Goal: Task Accomplishment & Management: Use online tool/utility

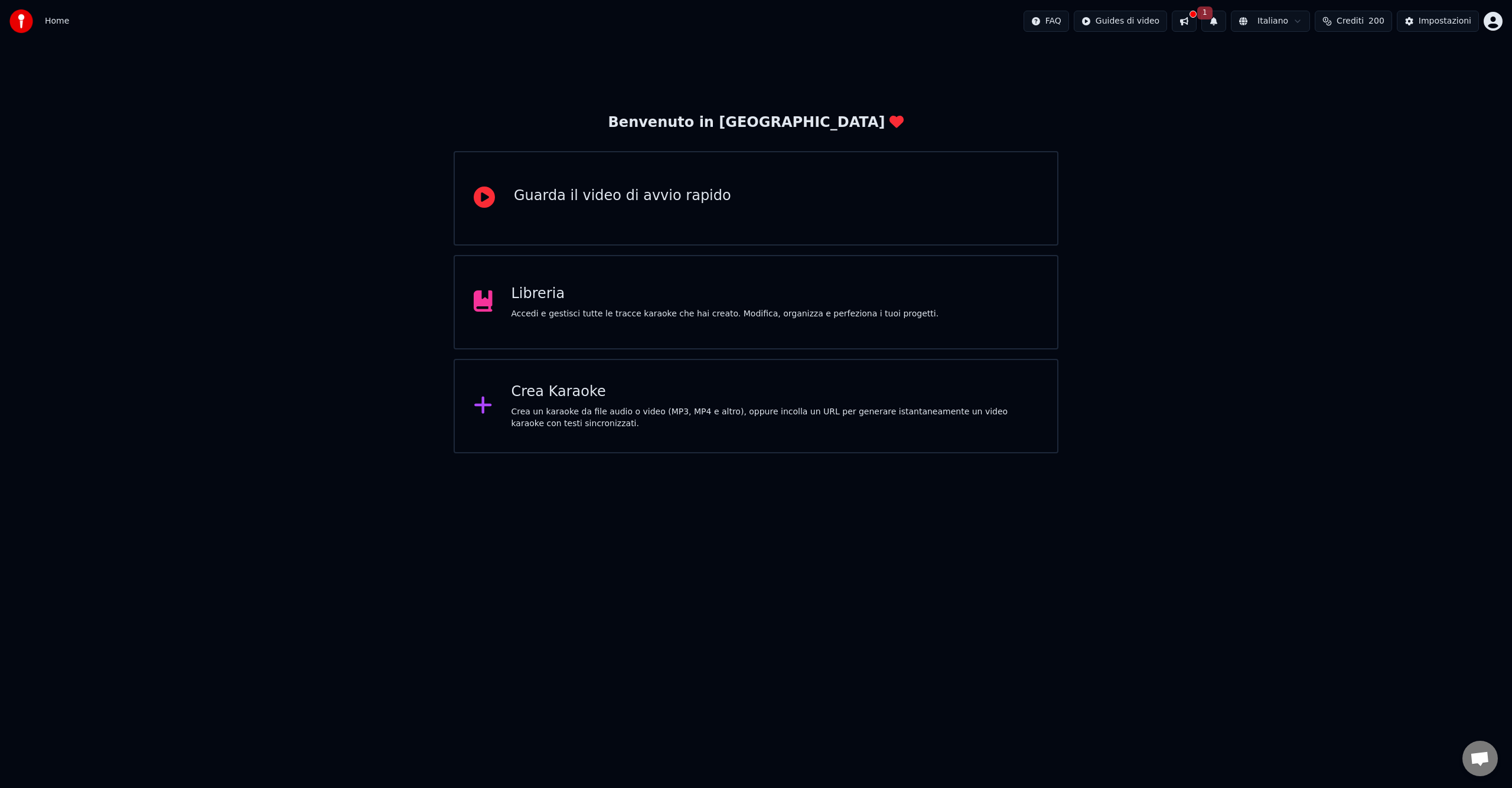
click at [650, 421] on div "Crea un karaoke da file audio o video (MP3, MP4 e altro), oppure incolla un URL…" at bounding box center [775, 418] width 527 height 23
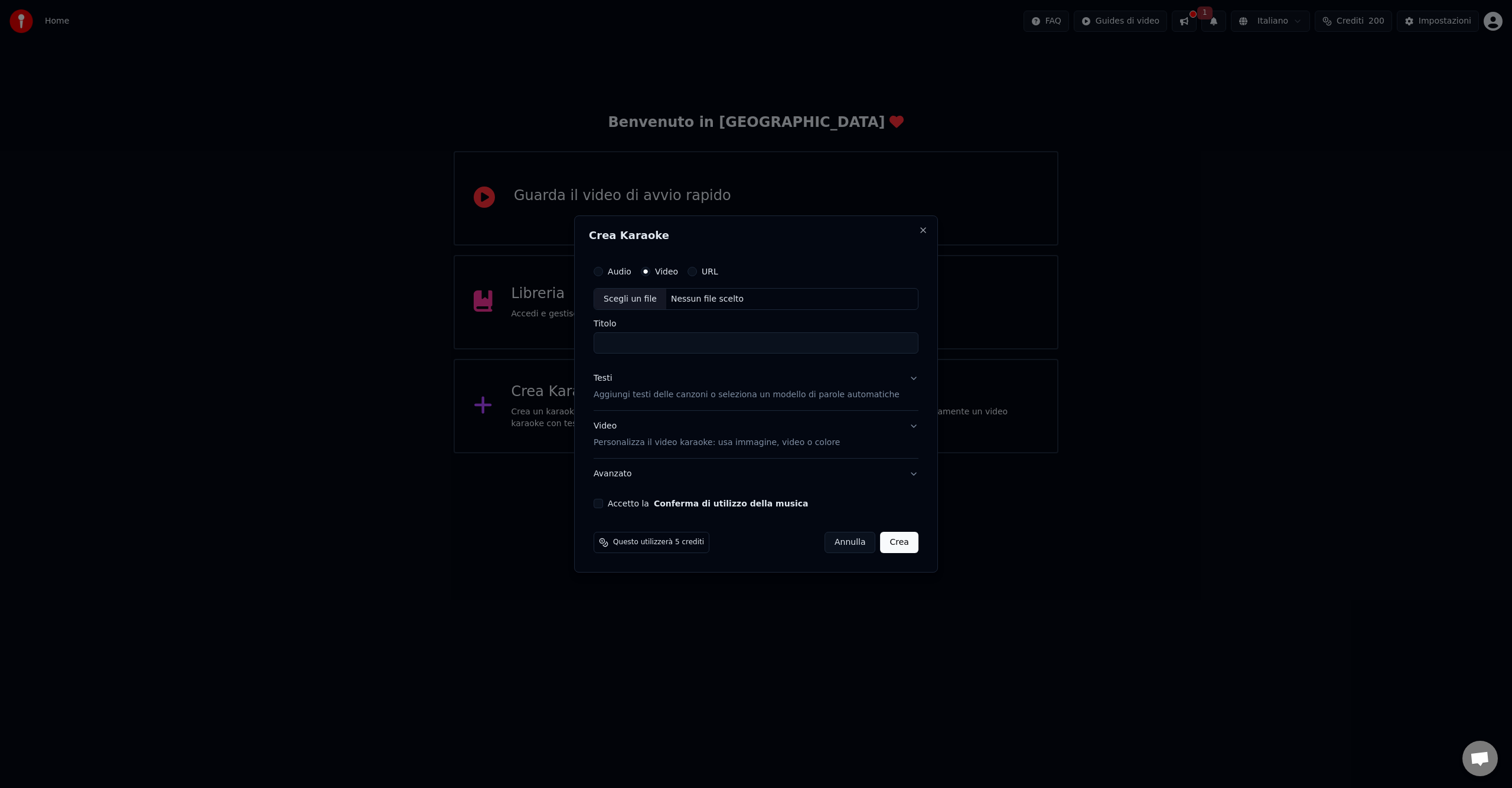
click at [650, 301] on div "Scegli un file" at bounding box center [630, 299] width 72 height 21
click at [653, 300] on div "Scegli un file" at bounding box center [630, 299] width 72 height 21
type input "**********"
click at [649, 300] on div "Scegli un file" at bounding box center [630, 299] width 72 height 21
click at [904, 379] on button "Testi Aggiungi testi delle canzoni o seleziona un modello di parole automatiche" at bounding box center [756, 387] width 325 height 47
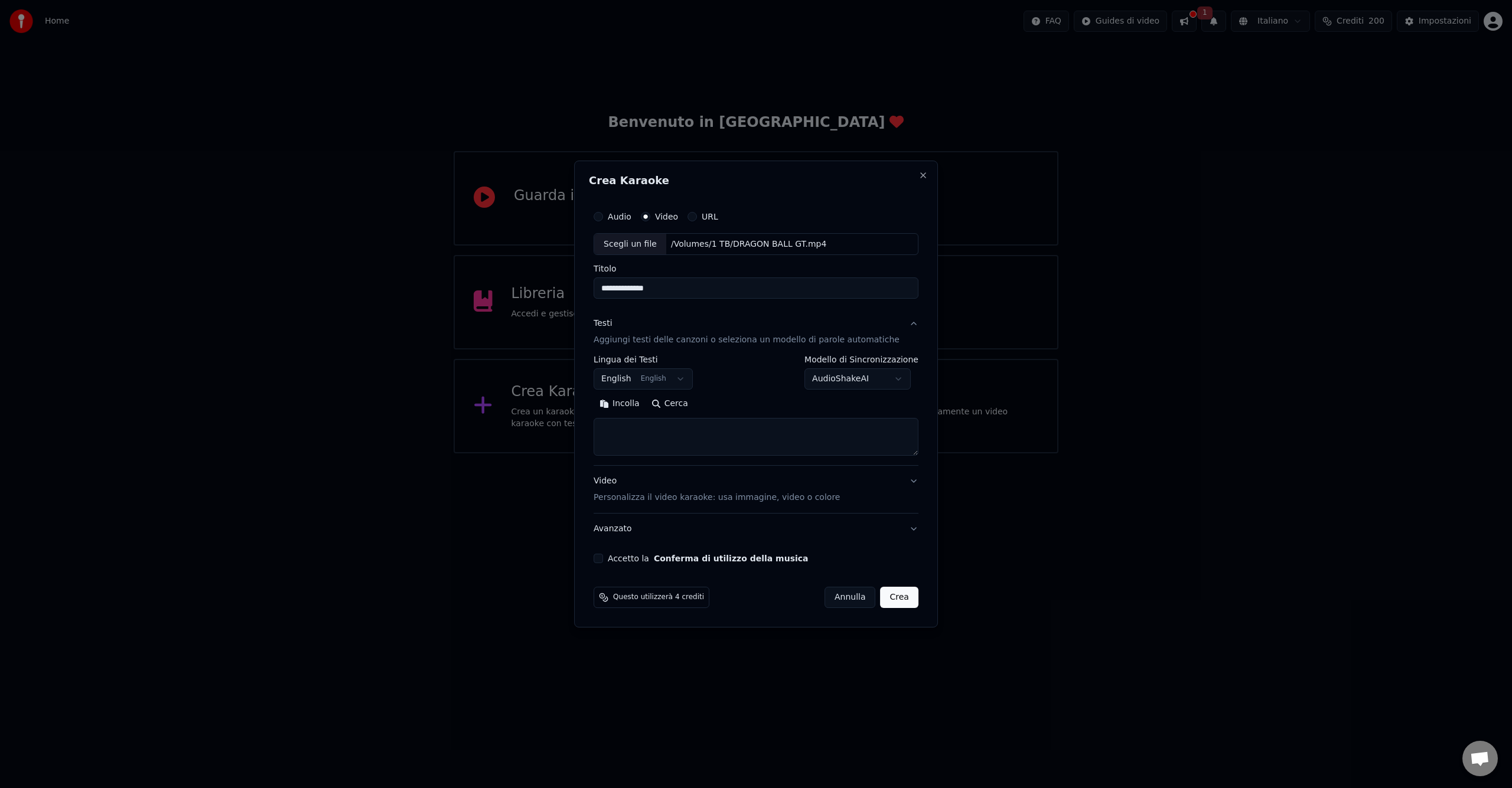
click at [688, 385] on body "**********" at bounding box center [756, 226] width 1512 height 454
select select "**"
click at [833, 435] on textarea at bounding box center [756, 437] width 325 height 38
paste textarea "**********"
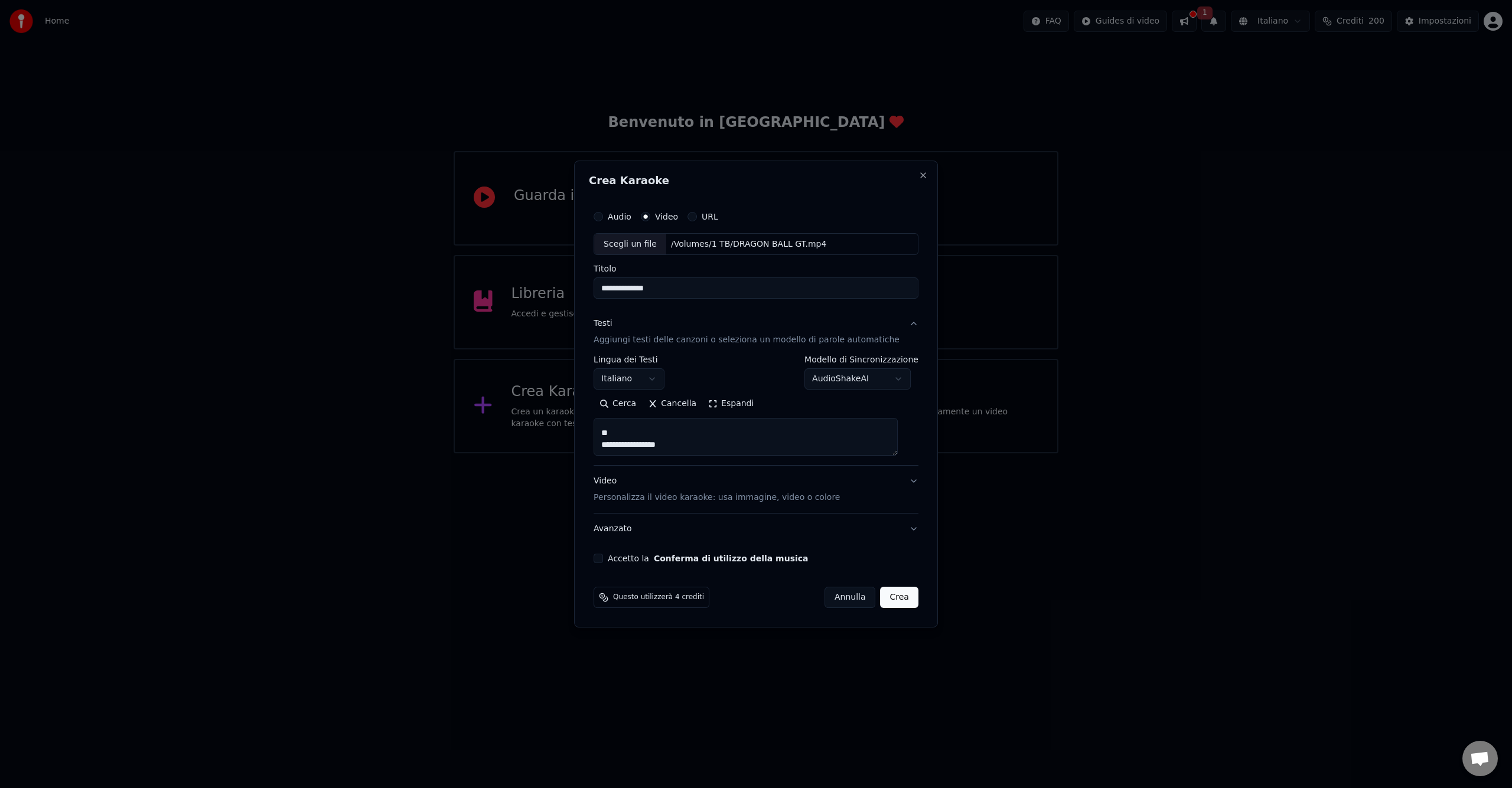
scroll to position [0, 0]
drag, startPoint x: 701, startPoint y: 438, endPoint x: 535, endPoint y: 410, distance: 168.3
click at [537, 409] on body "**********" at bounding box center [756, 226] width 1512 height 454
type textarea "**********"
click at [603, 560] on button "Accetto la Conferma di utilizzo della musica" at bounding box center [598, 559] width 10 height 10
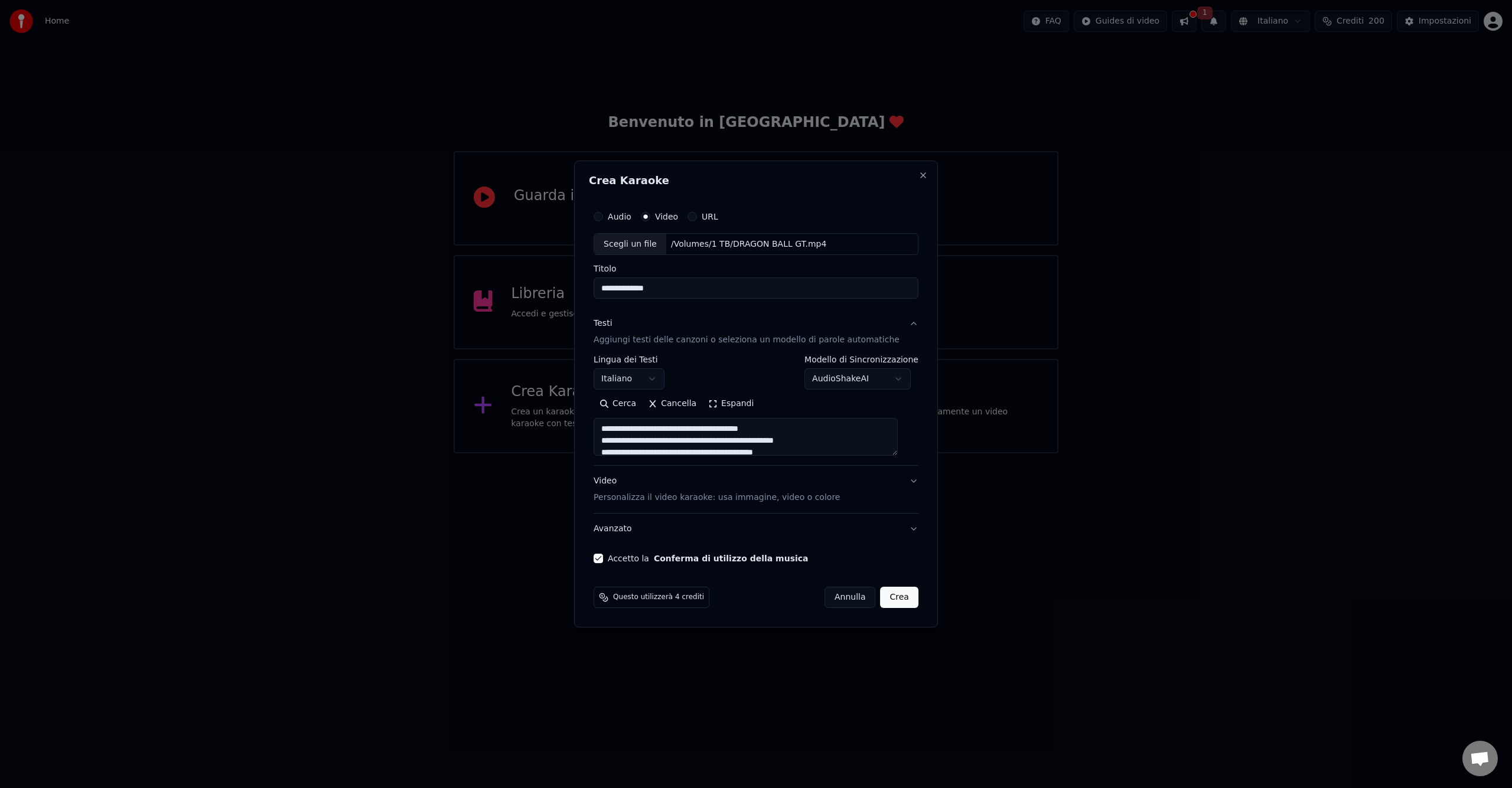
click at [894, 596] on button "Crea" at bounding box center [899, 597] width 38 height 21
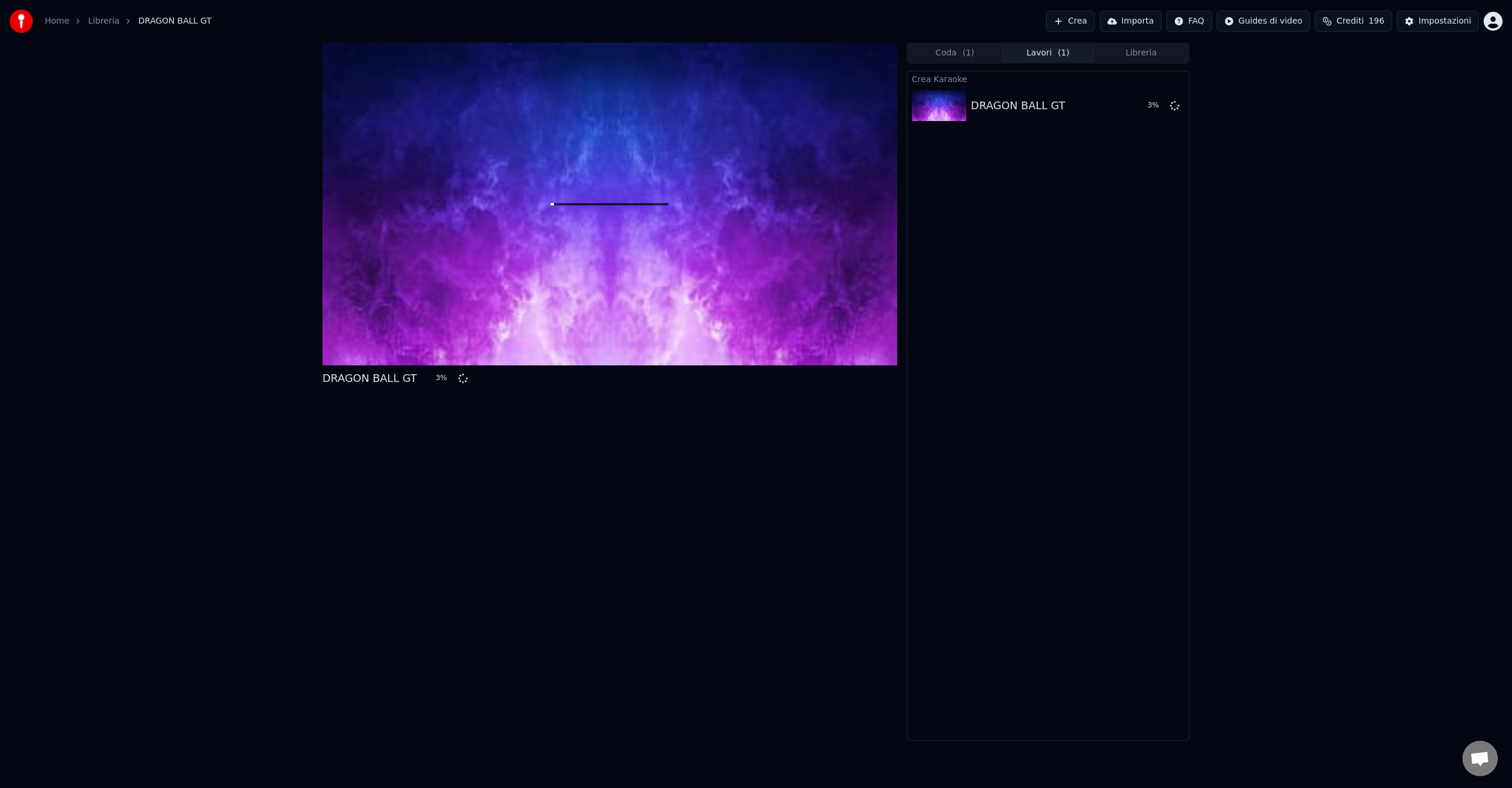
click at [1139, 59] on button "Libreria" at bounding box center [1141, 53] width 94 height 17
click at [1054, 56] on button "Lavori ( 1 )" at bounding box center [1048, 53] width 94 height 17
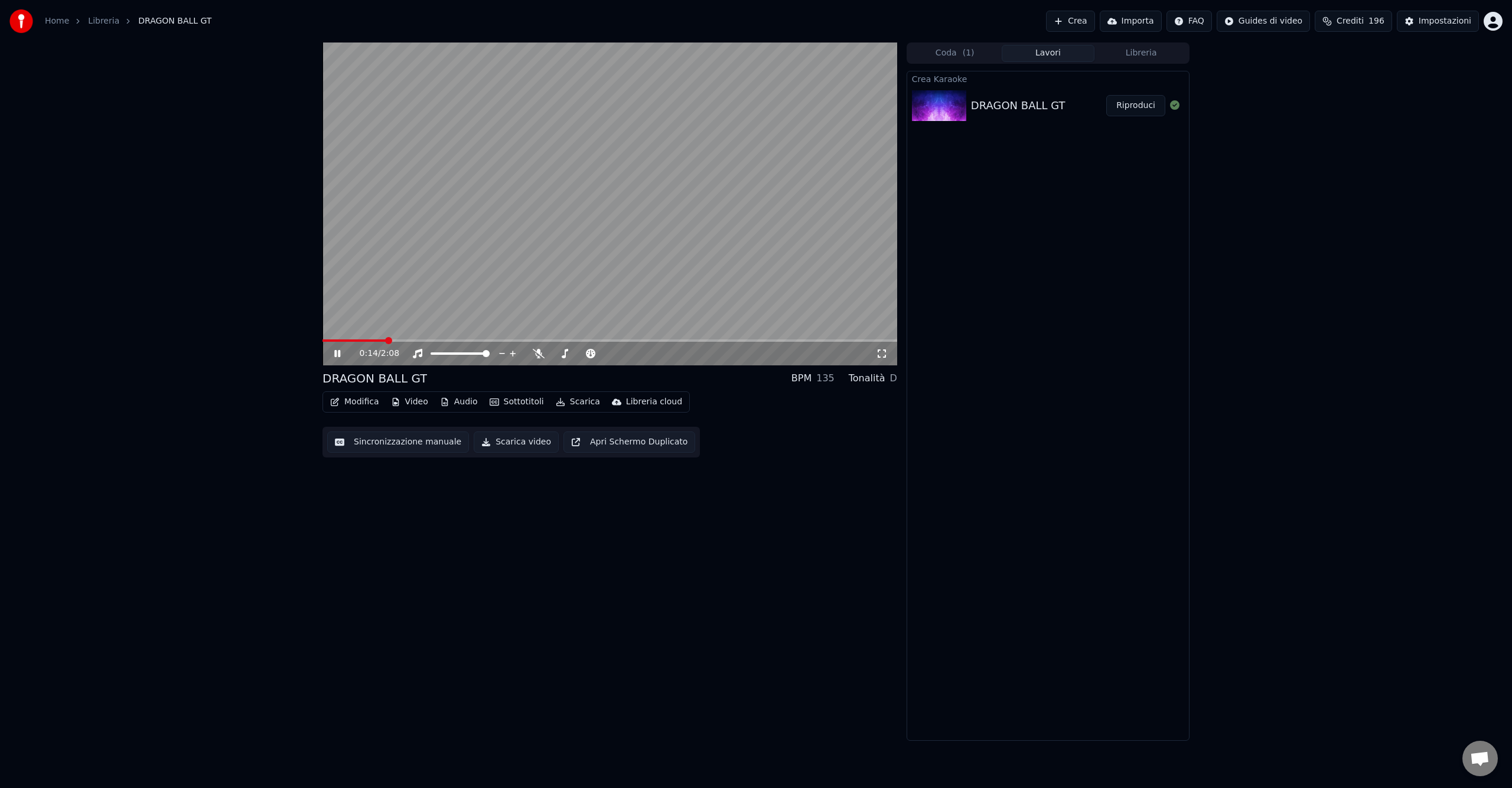
click at [337, 352] on icon at bounding box center [345, 354] width 28 height 10
click at [1146, 58] on button "Libreria" at bounding box center [1141, 53] width 94 height 17
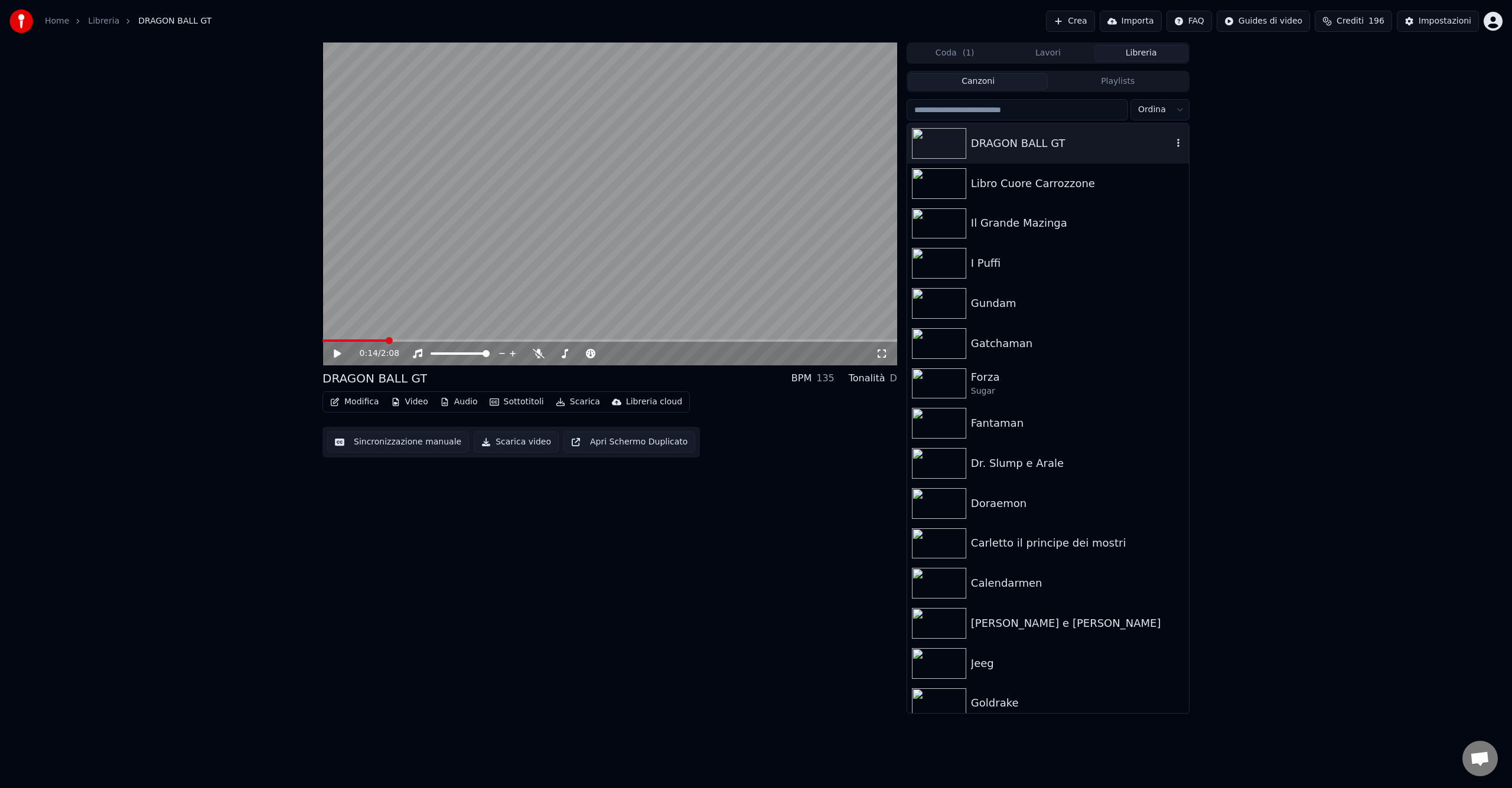
click at [1178, 145] on icon "button" at bounding box center [1178, 143] width 12 height 10
click at [1169, 239] on div "Elimina" at bounding box center [1182, 240] width 120 height 19
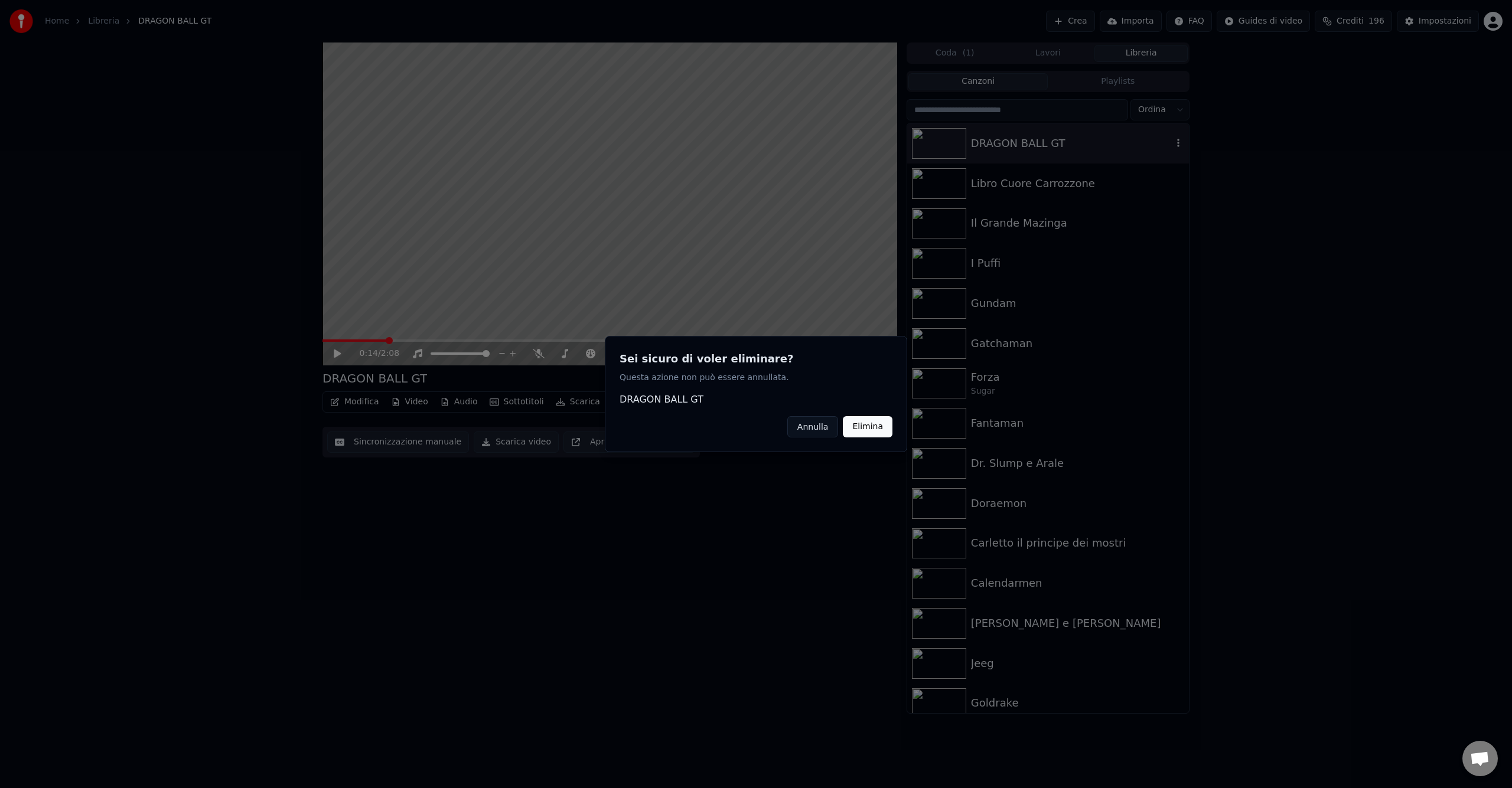
click at [882, 425] on button "Elimina" at bounding box center [867, 427] width 50 height 21
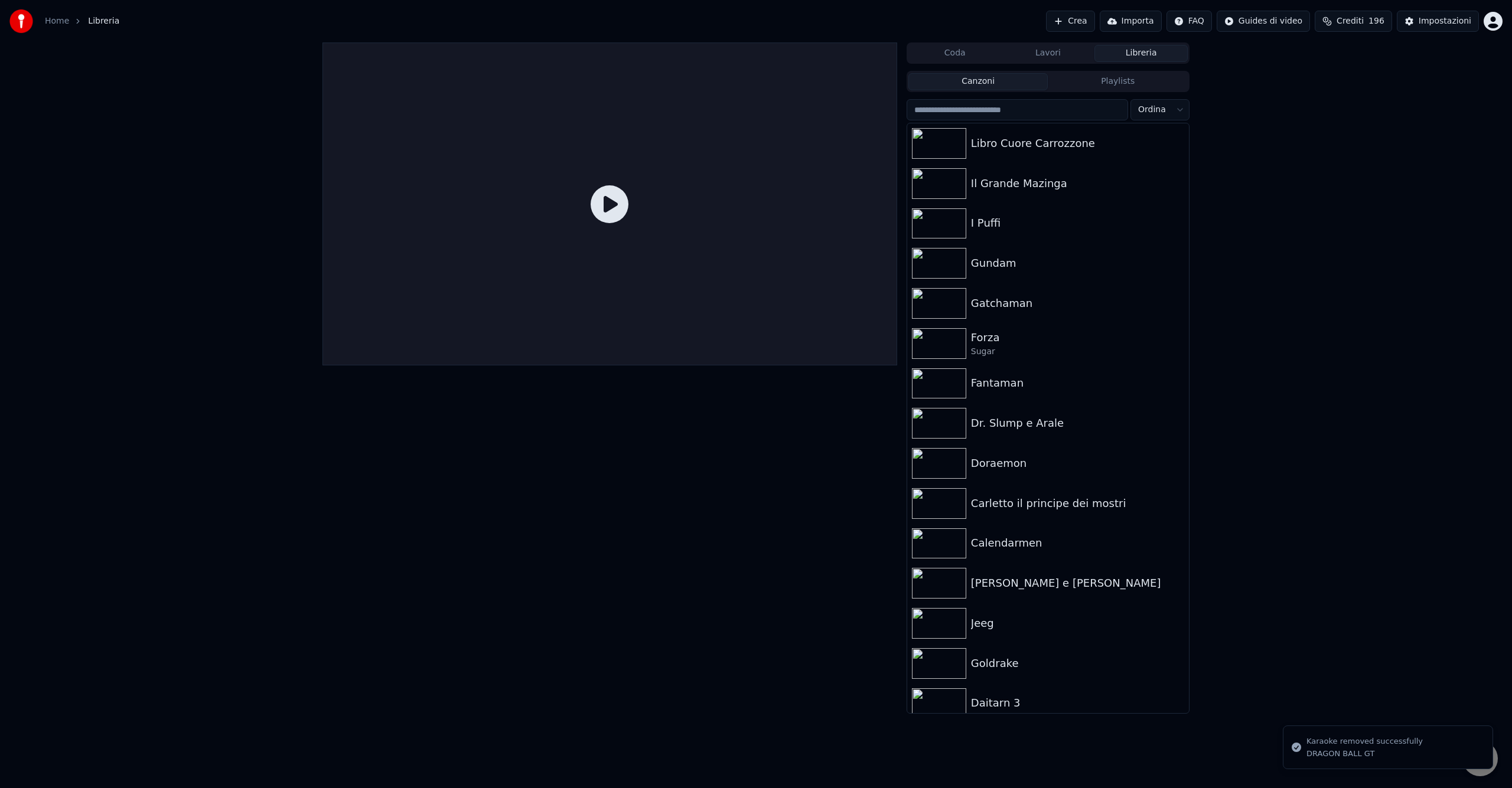
click at [1055, 55] on button "Lavori" at bounding box center [1048, 53] width 94 height 17
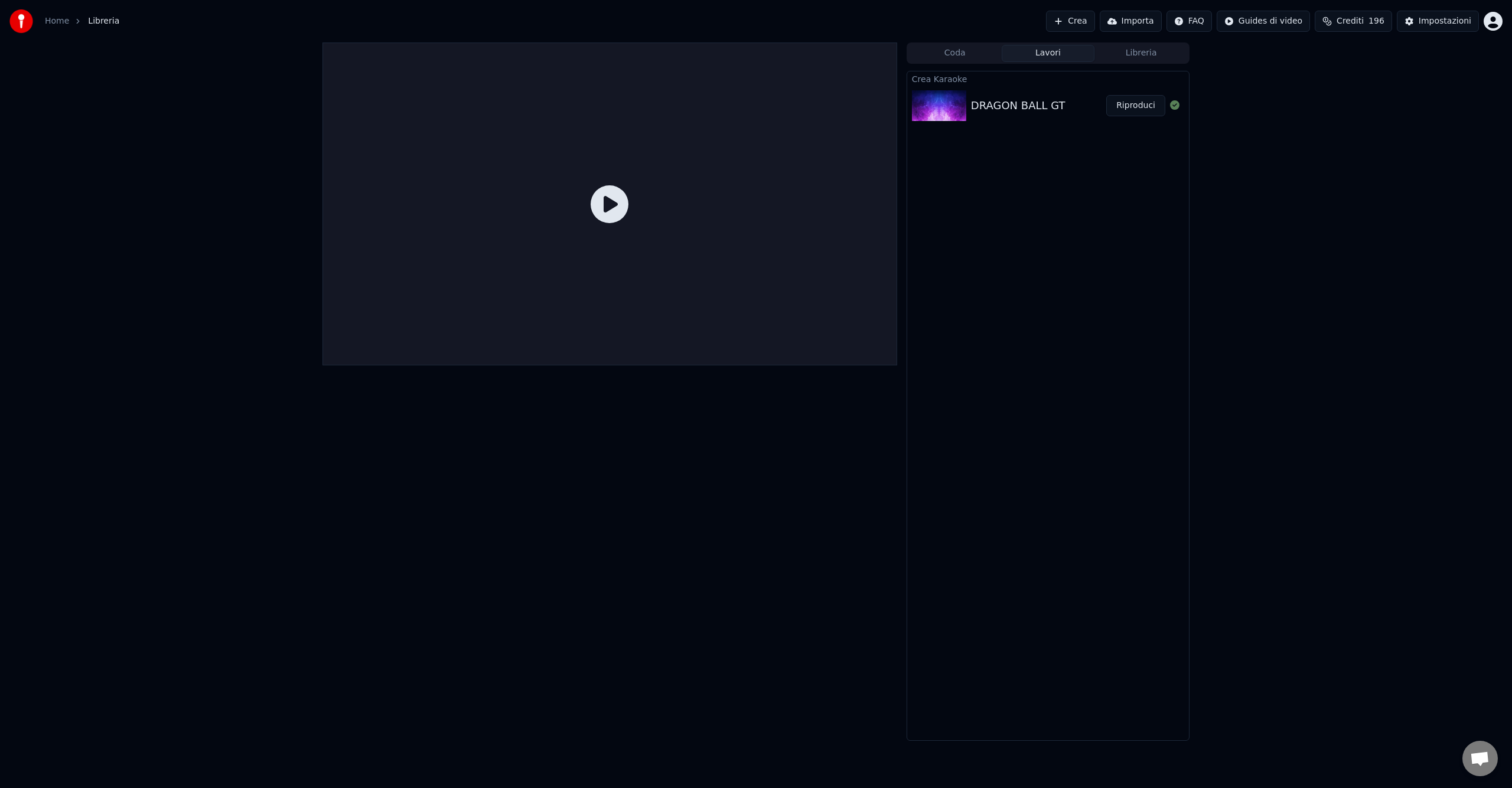
click at [1079, 20] on button "Crea" at bounding box center [1070, 21] width 48 height 21
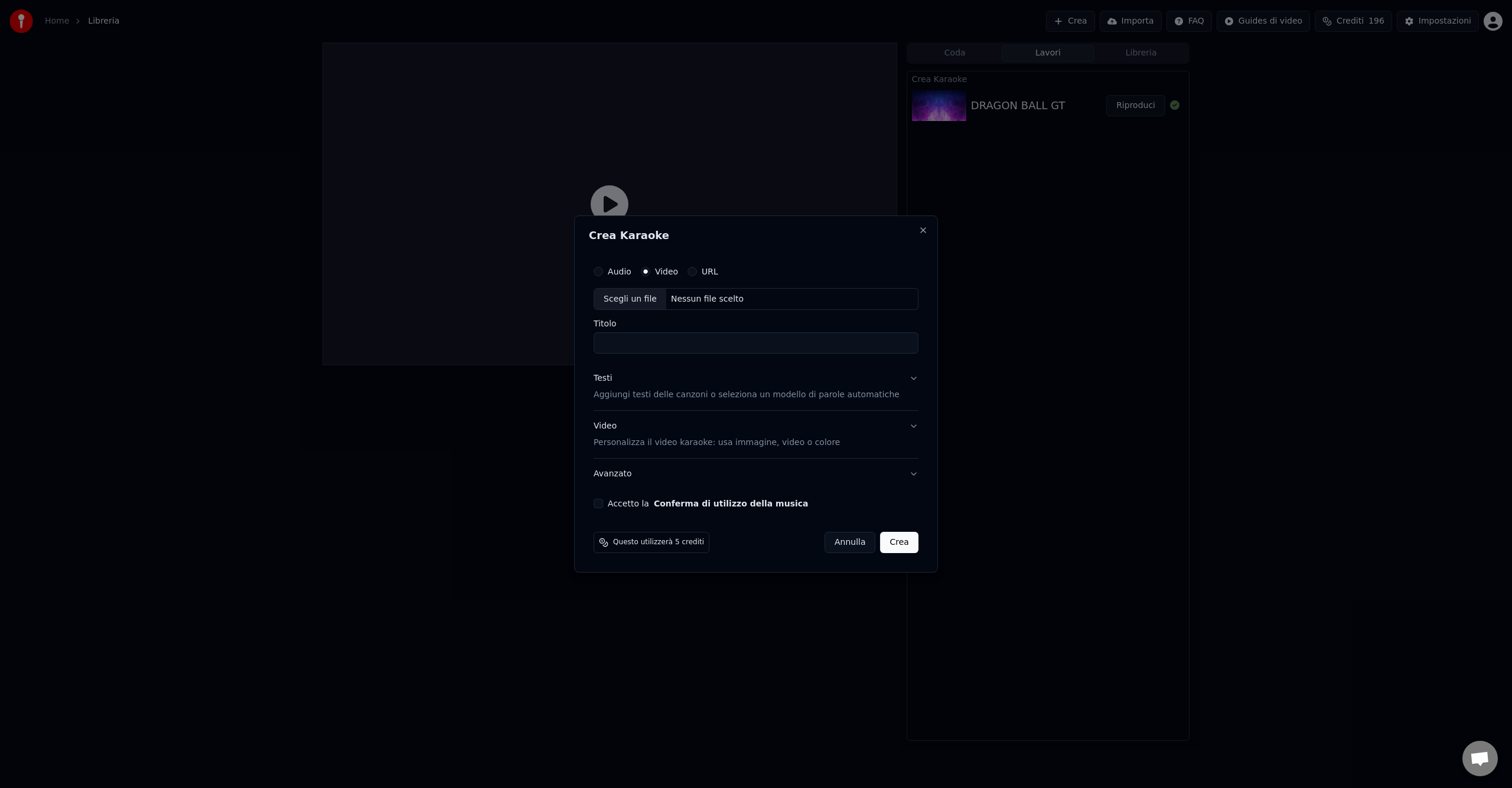
click at [887, 396] on p "Aggiungi testi delle canzoni o seleziona un modello di parole automatiche" at bounding box center [746, 395] width 306 height 12
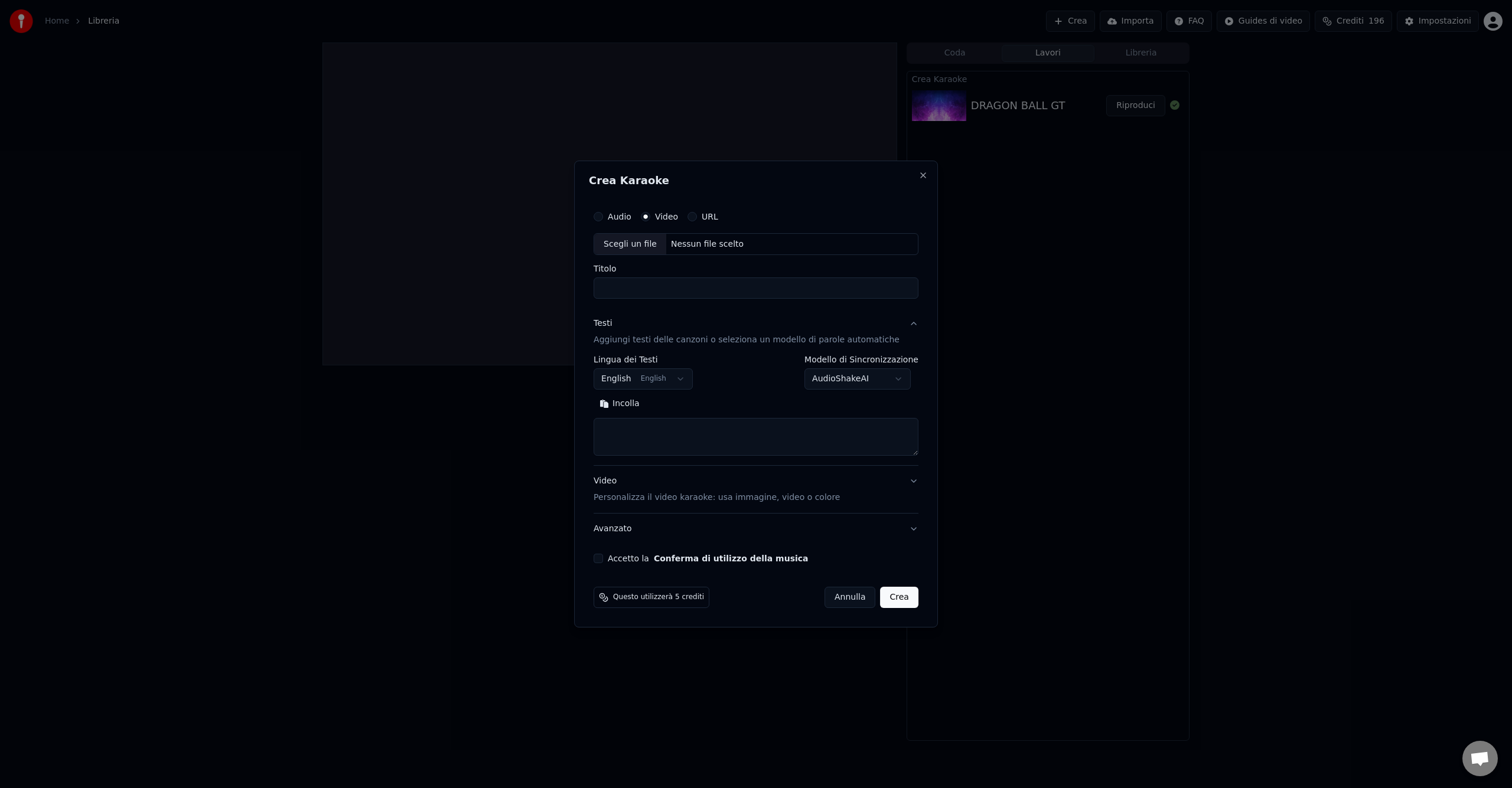
click at [663, 372] on body "**********" at bounding box center [756, 394] width 1512 height 788
select select "**"
click at [650, 436] on textarea at bounding box center [756, 437] width 325 height 38
paste textarea "**********"
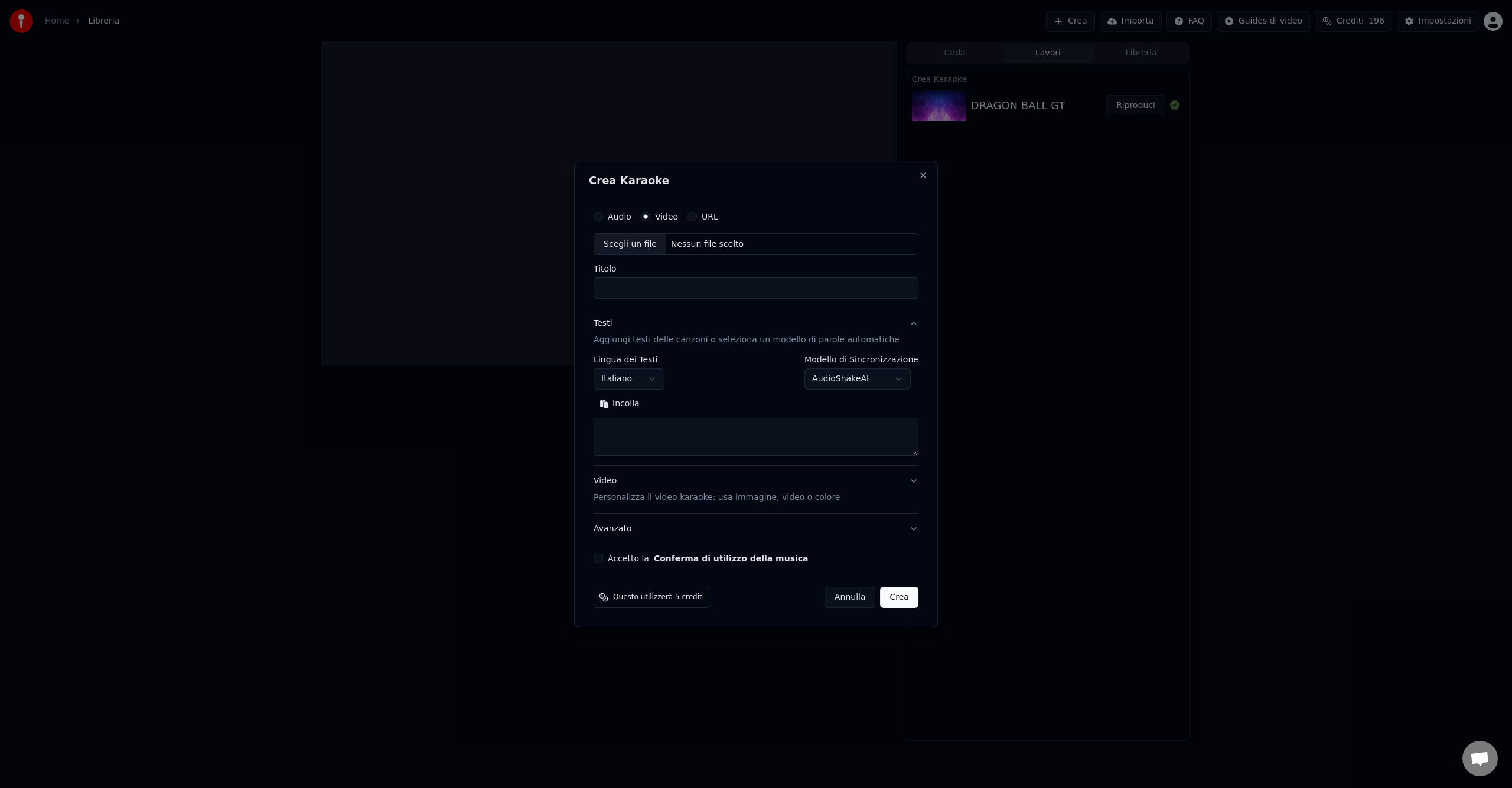
type textarea "**********"
paste textarea "**********"
click at [613, 425] on textarea at bounding box center [745, 437] width 304 height 38
type textarea "**********"
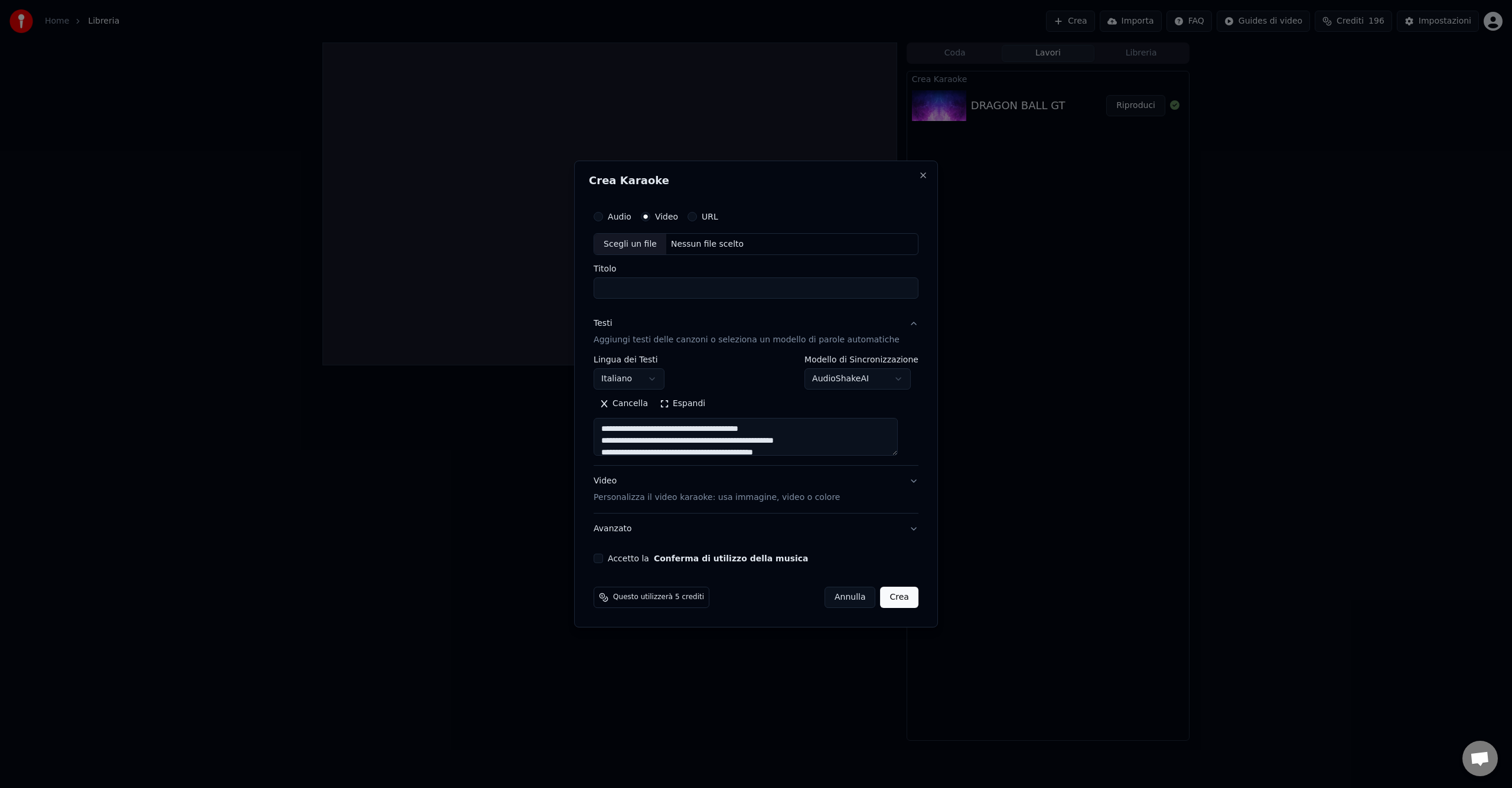
click at [647, 248] on div "Scegli un file" at bounding box center [630, 244] width 72 height 21
type input "**********"
click at [603, 561] on button "Accetto la Conferma di utilizzo della musica" at bounding box center [598, 559] width 10 height 10
click at [906, 531] on button "Avanzato" at bounding box center [756, 529] width 325 height 31
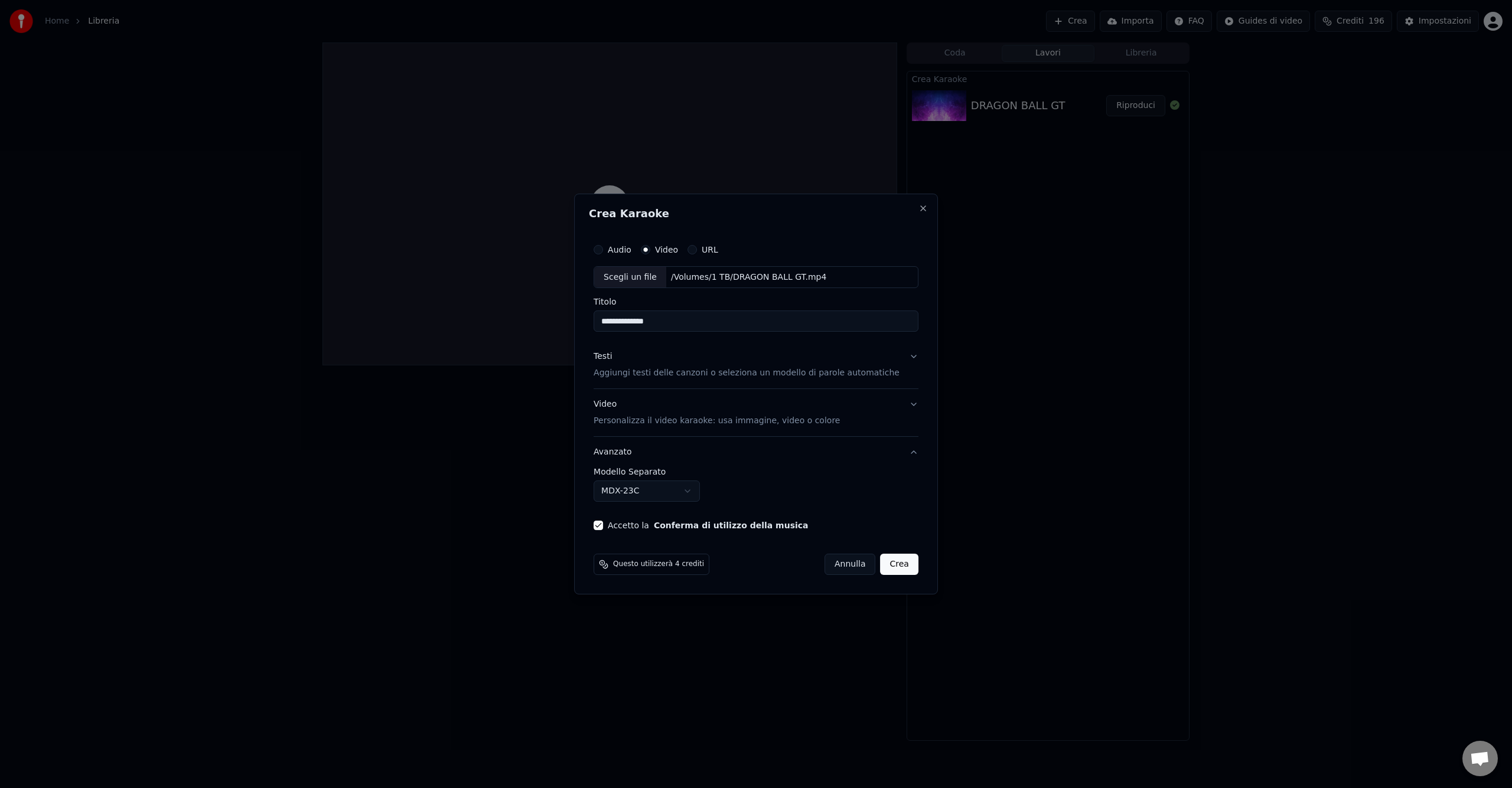
click at [905, 450] on button "Avanzato" at bounding box center [756, 452] width 325 height 31
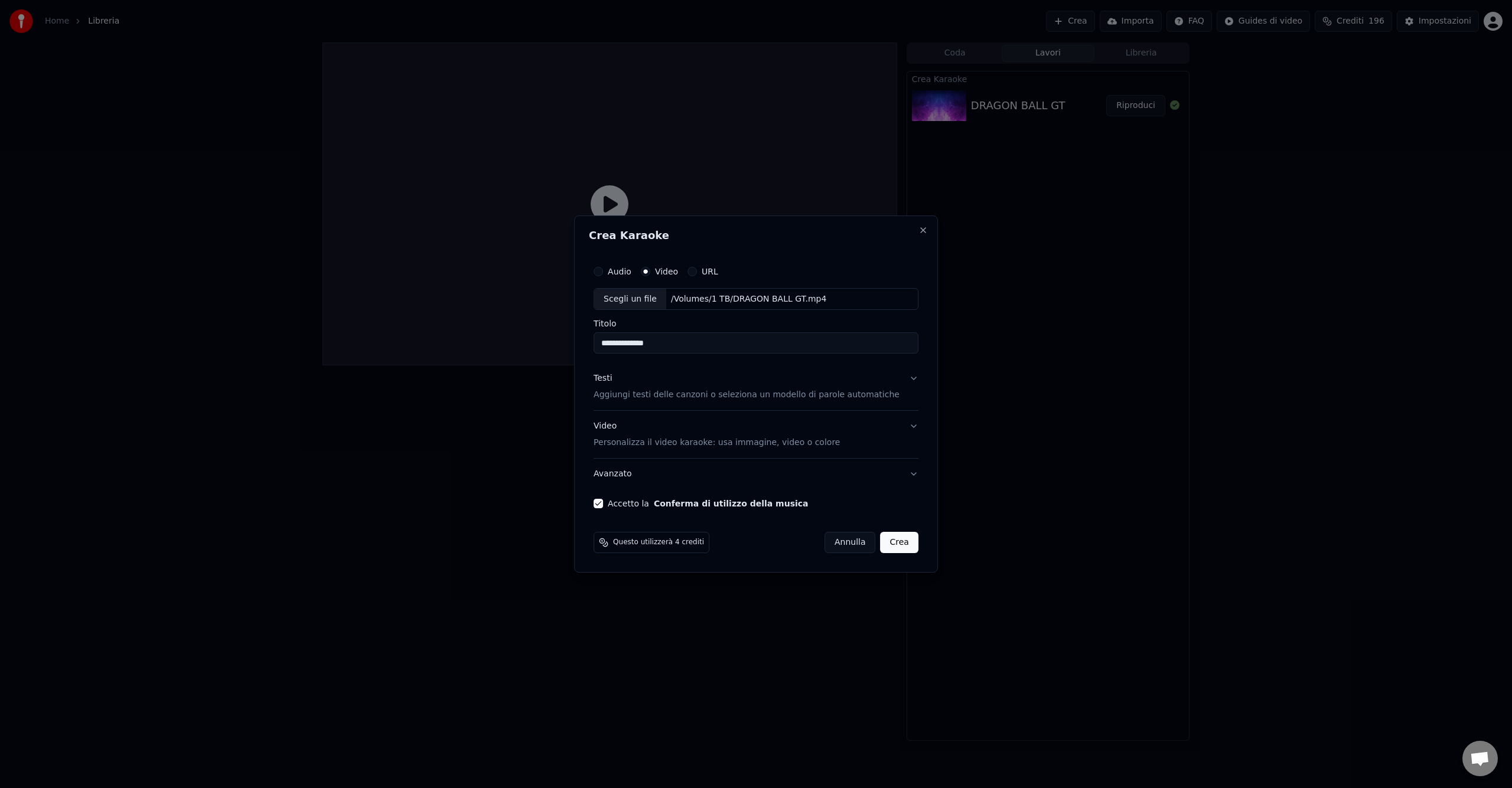
click at [902, 374] on button "Testi Aggiungi testi delle canzoni o seleziona un modello di parole automatiche" at bounding box center [756, 387] width 325 height 47
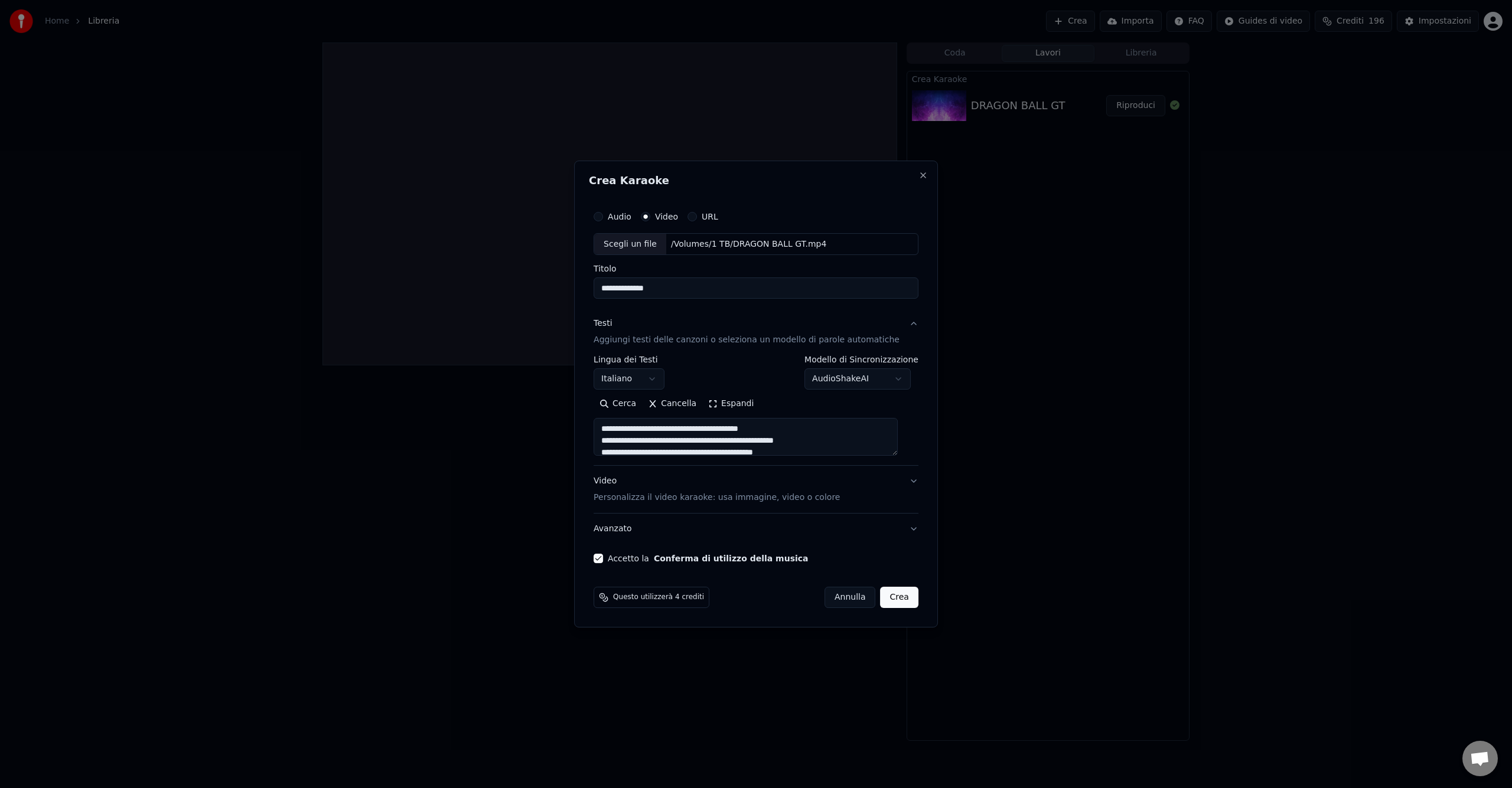
click at [892, 599] on button "Crea" at bounding box center [899, 597] width 38 height 21
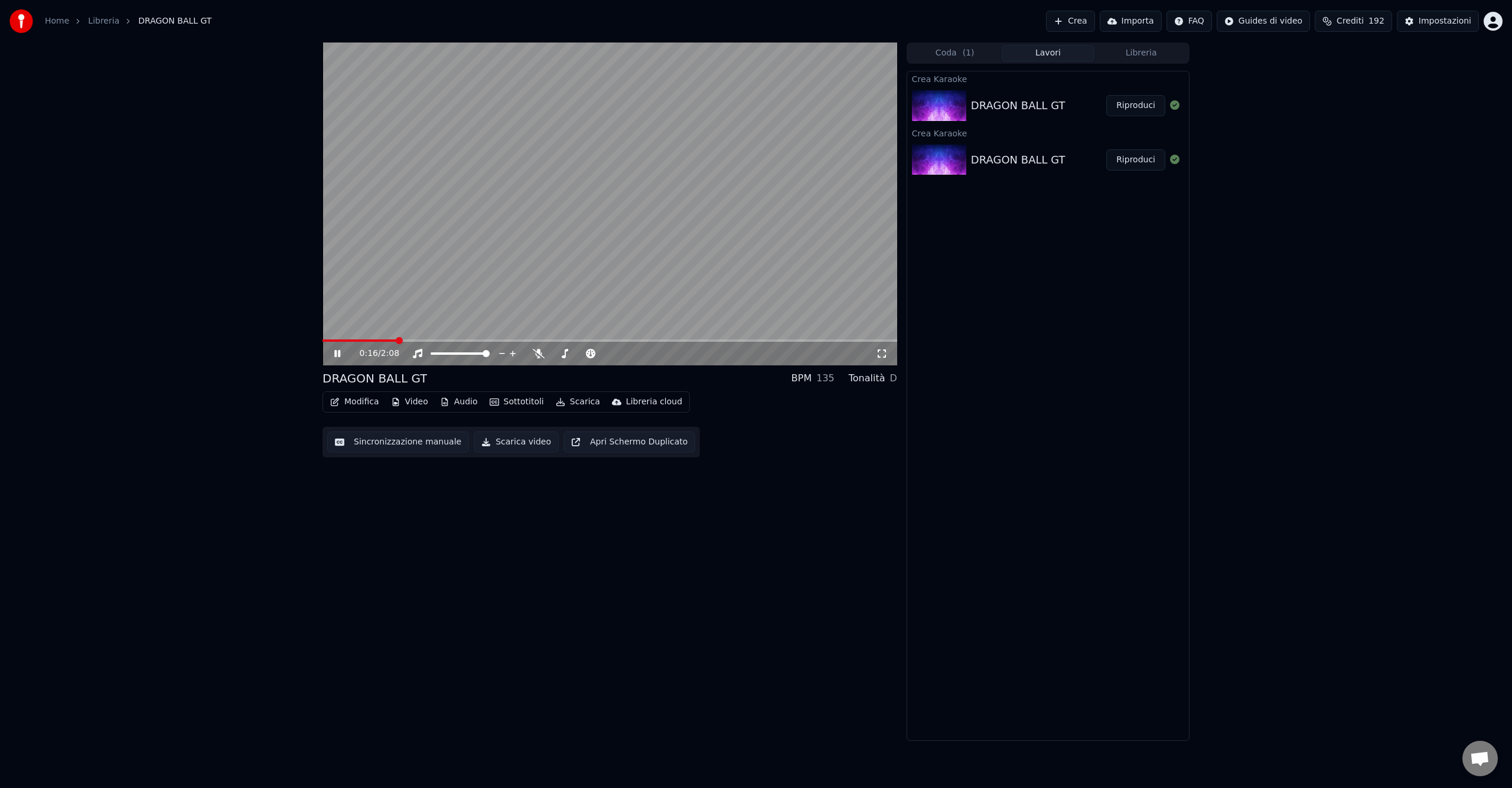
click at [337, 352] on icon at bounding box center [345, 354] width 28 height 10
click at [351, 400] on button "Modifica" at bounding box center [354, 402] width 58 height 17
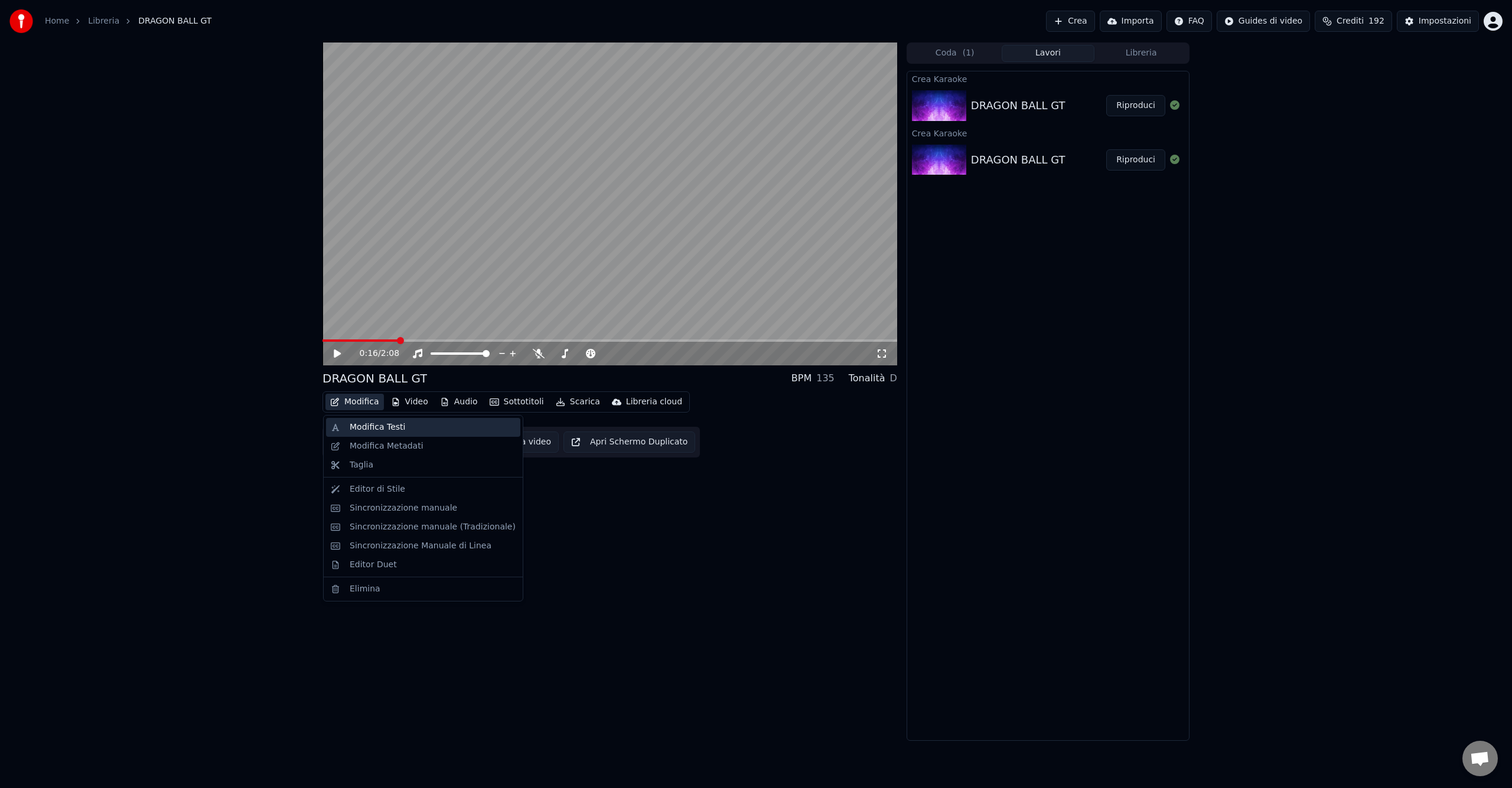
click at [372, 432] on div "Modifica Testi" at bounding box center [377, 427] width 56 height 12
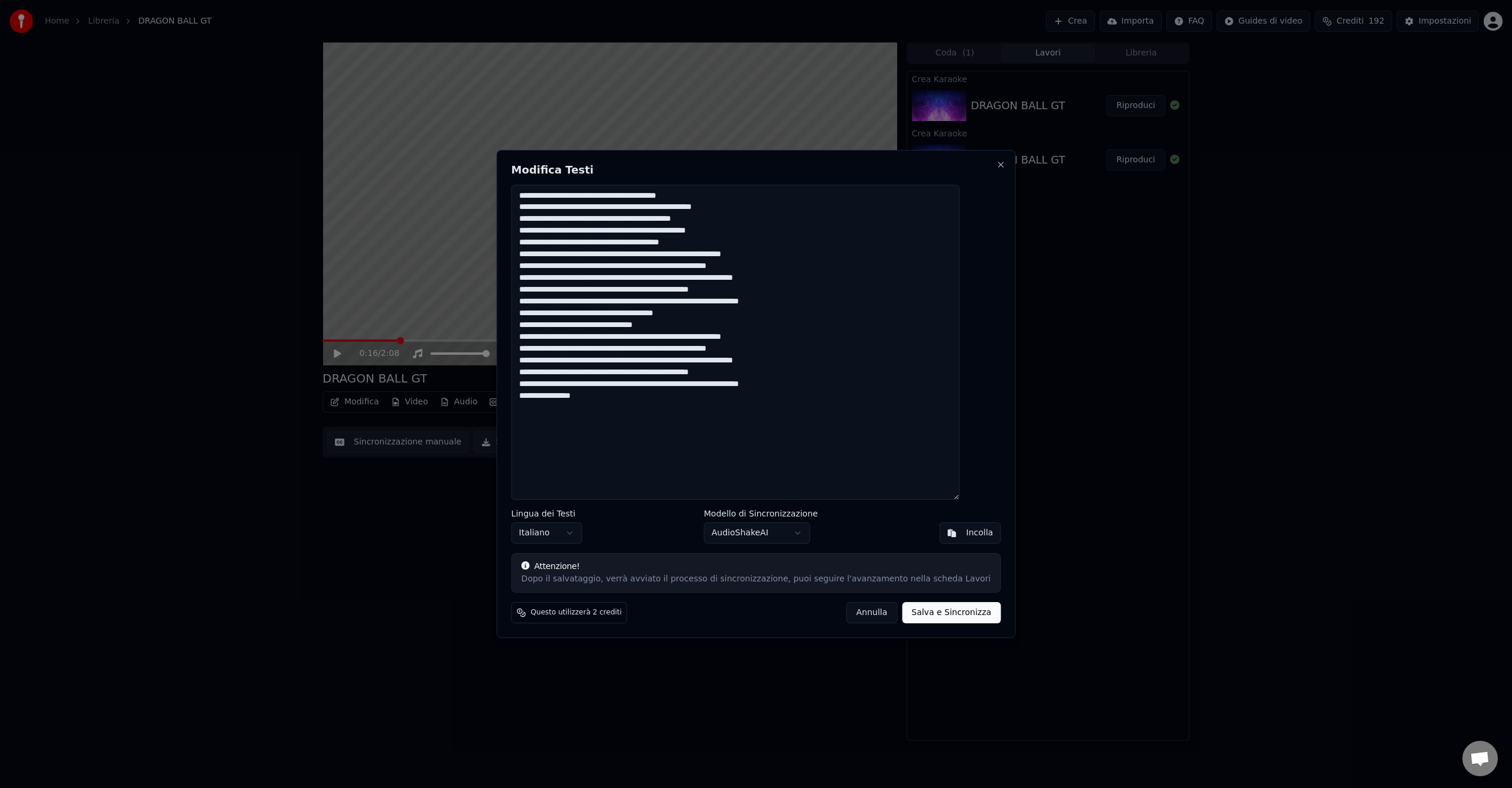
click at [855, 610] on button "Annulla" at bounding box center [872, 613] width 52 height 21
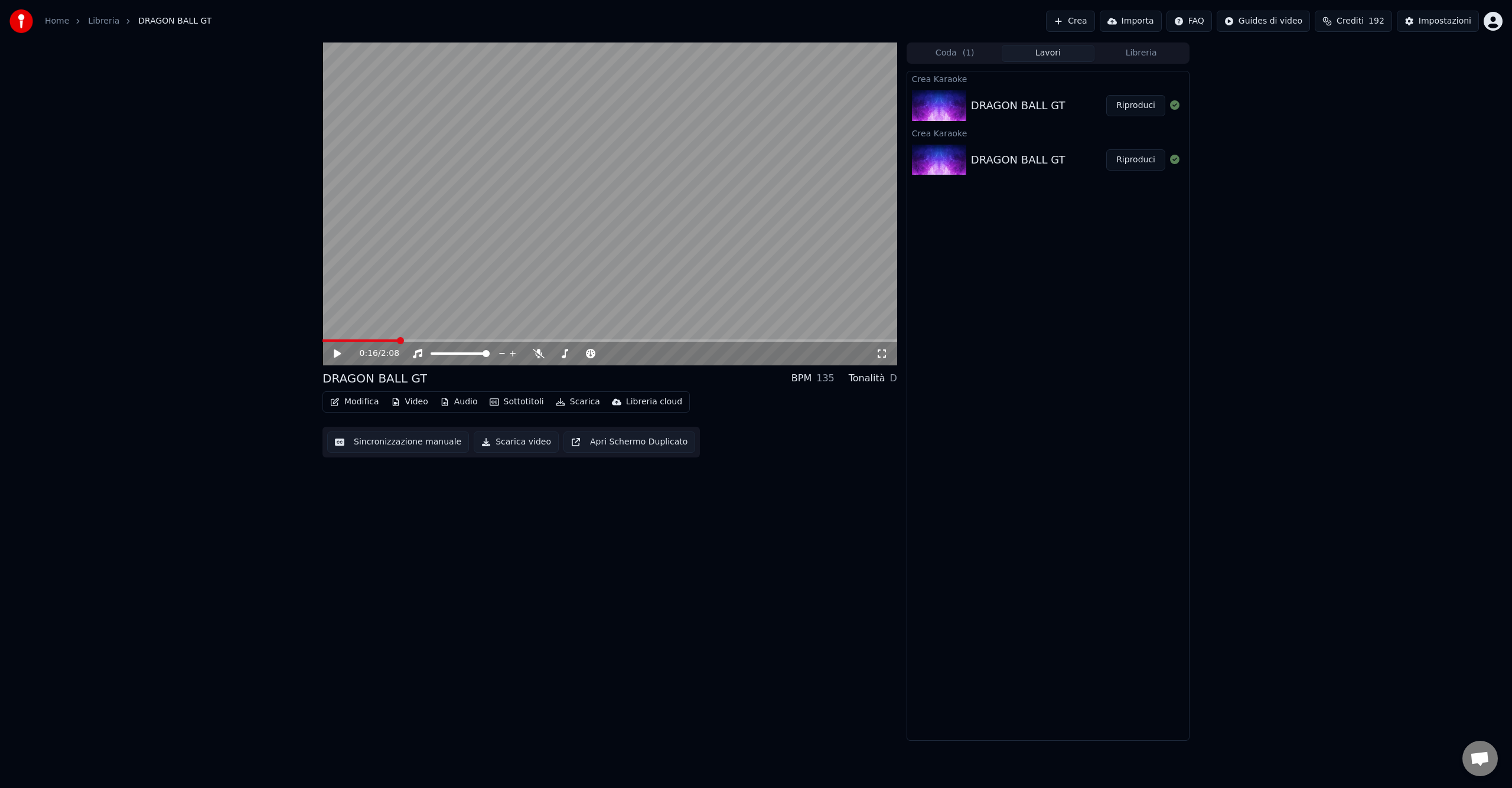
click at [348, 398] on button "Modifica" at bounding box center [354, 402] width 58 height 17
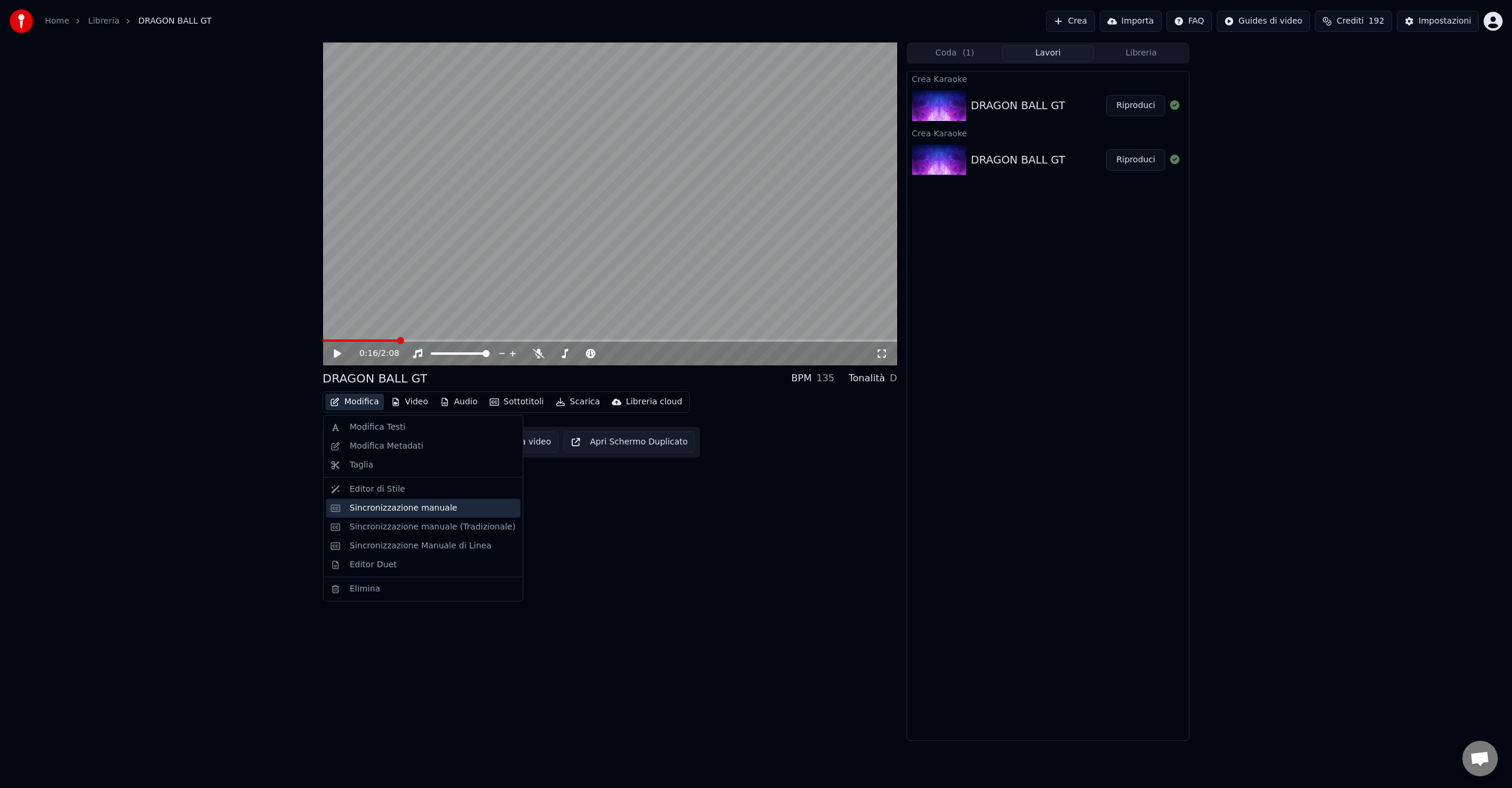
click at [439, 507] on div "Sincronizzazione manuale" at bounding box center [403, 508] width 107 height 12
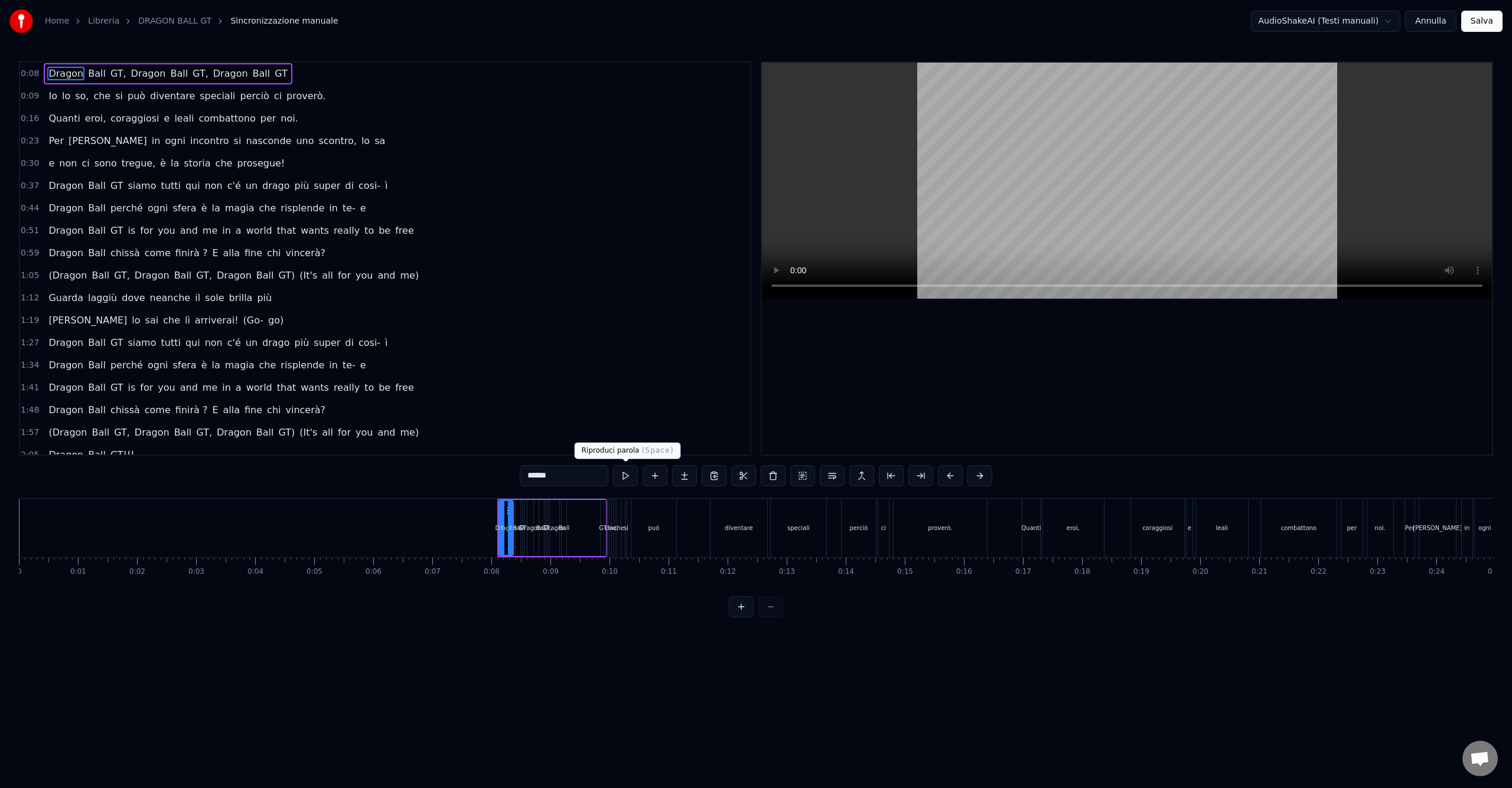
click at [628, 476] on button at bounding box center [626, 476] width 25 height 21
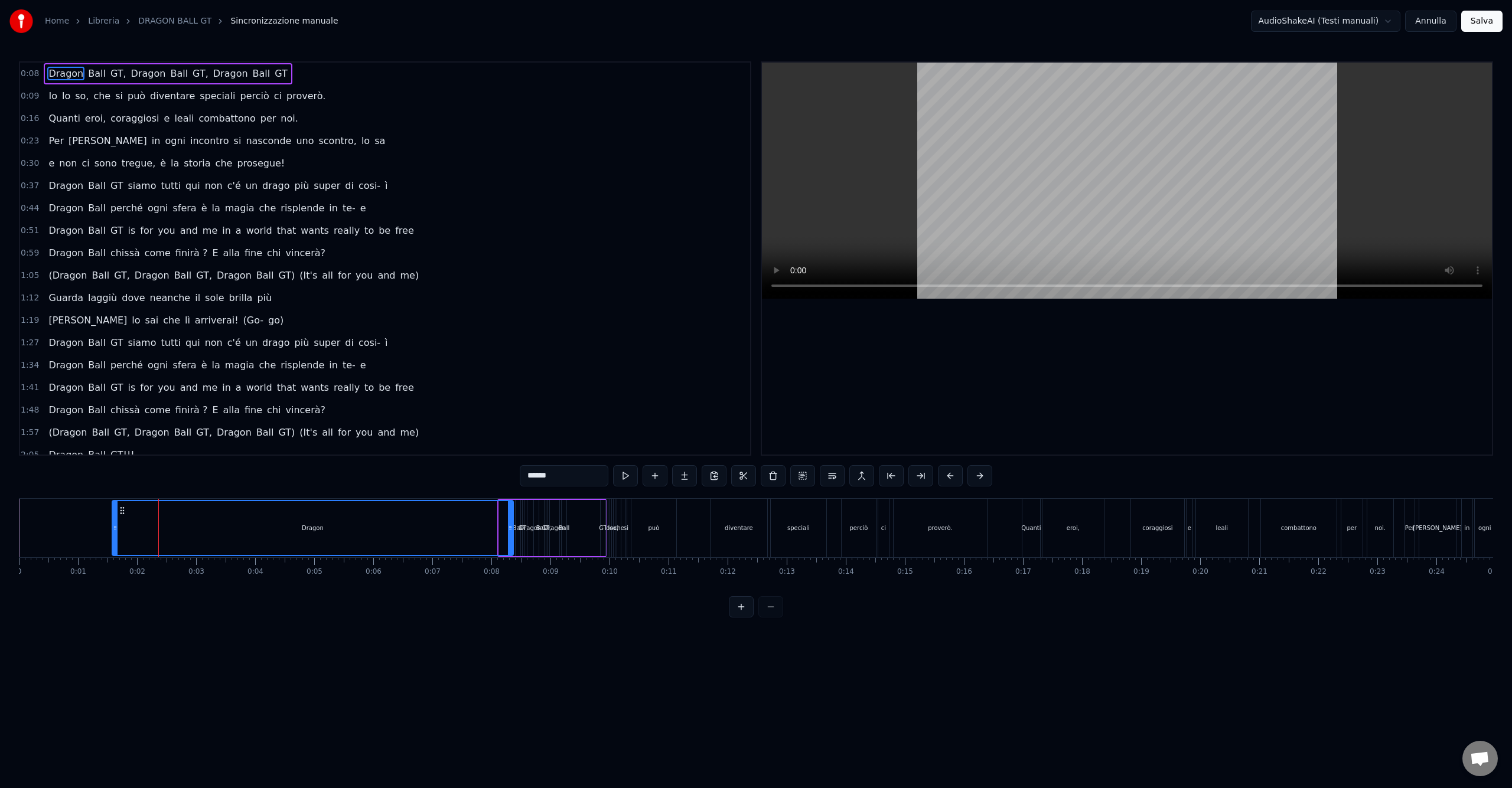
drag, startPoint x: 500, startPoint y: 529, endPoint x: 114, endPoint y: 550, distance: 386.6
click at [114, 550] on div at bounding box center [115, 528] width 5 height 54
drag, startPoint x: 509, startPoint y: 522, endPoint x: 137, endPoint y: 542, distance: 372.5
click at [137, 542] on div at bounding box center [138, 528] width 5 height 54
click at [518, 533] on div "Ball" at bounding box center [518, 529] width 5 height 56
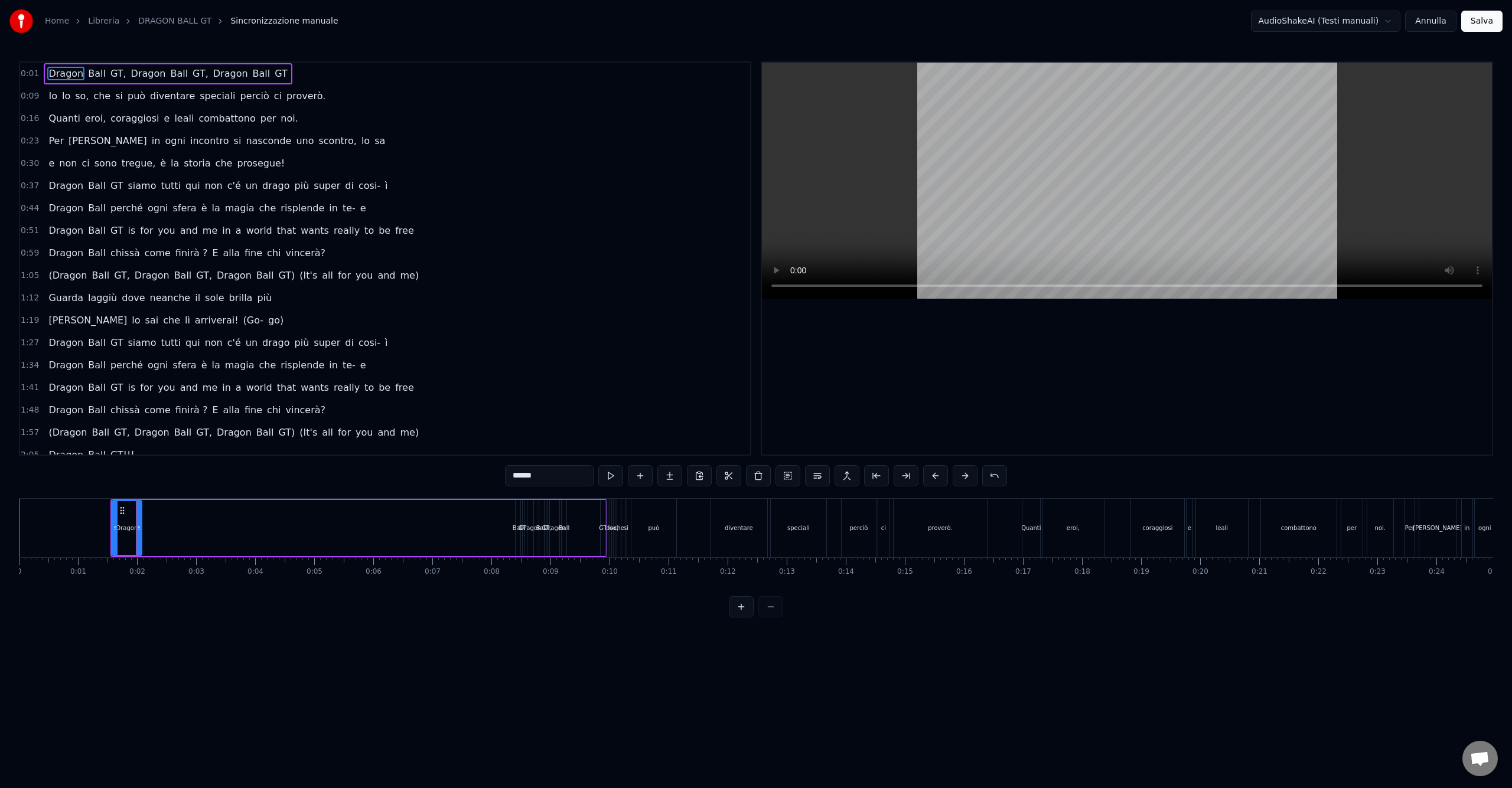
type input "****"
drag, startPoint x: 514, startPoint y: 524, endPoint x: 228, endPoint y: 524, distance: 286.0
click at [228, 524] on div "Dragon Ball GT, Dragon Ball GT, Dragon Ball GT" at bounding box center [359, 528] width 497 height 58
click at [517, 528] on div "Ball" at bounding box center [515, 528] width 11 height 9
drag, startPoint x: 513, startPoint y: 527, endPoint x: 142, endPoint y: 530, distance: 371.0
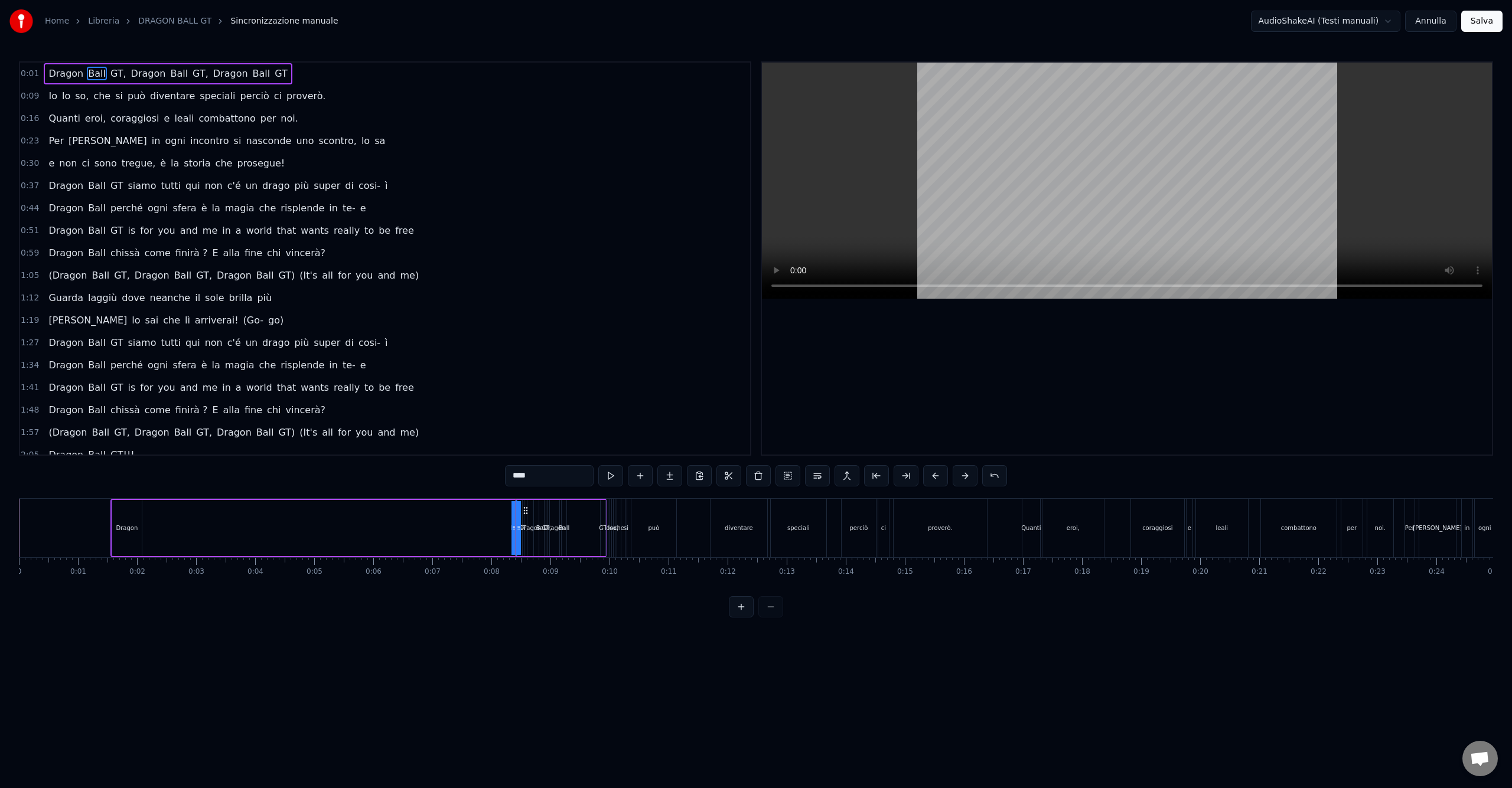
click at [142, 530] on div "Dragon Ball GT, Dragon Ball GT, Dragon Ball GT" at bounding box center [359, 528] width 497 height 58
click at [738, 613] on button at bounding box center [741, 607] width 25 height 21
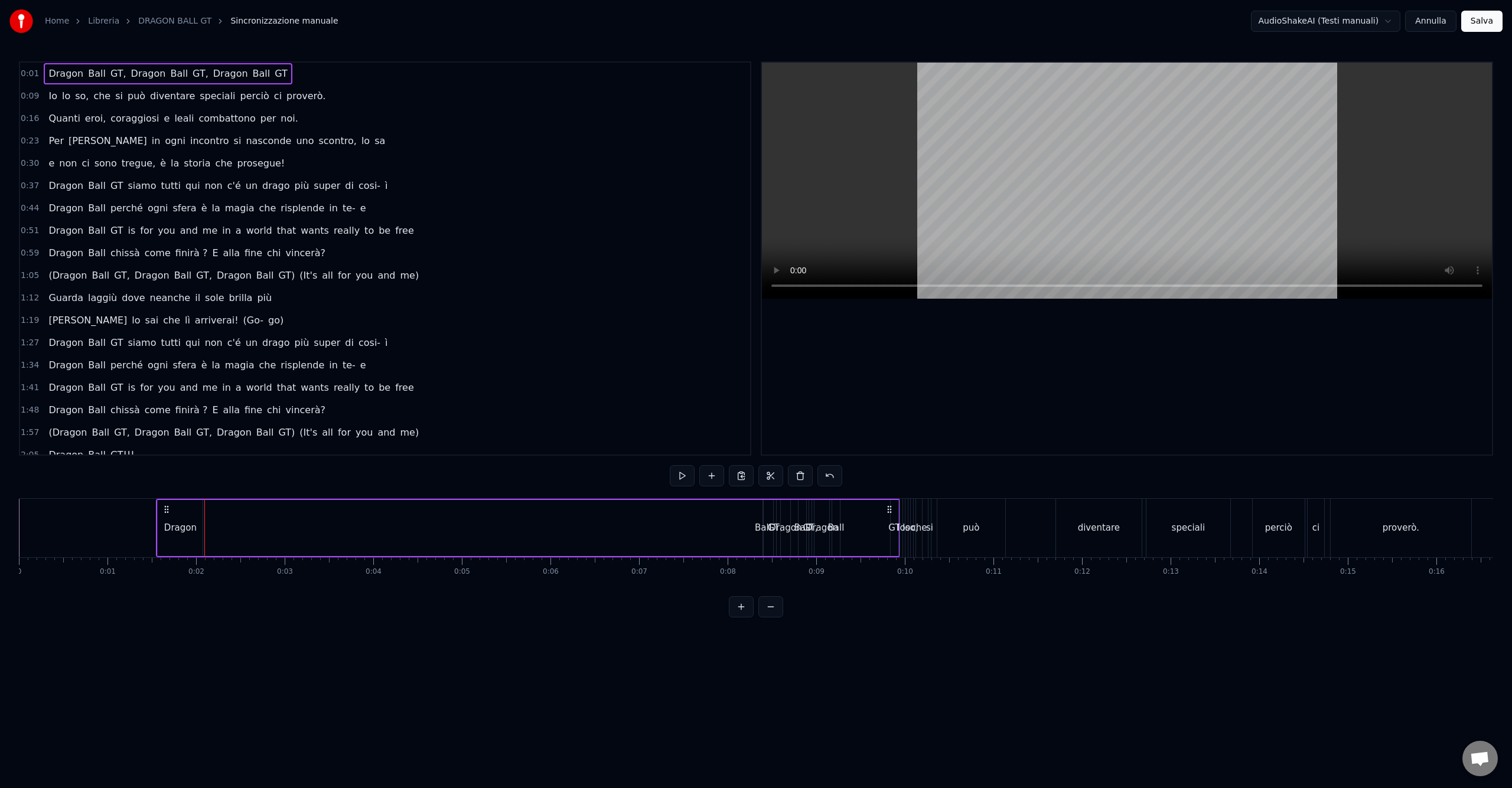
click at [738, 613] on button at bounding box center [741, 607] width 25 height 21
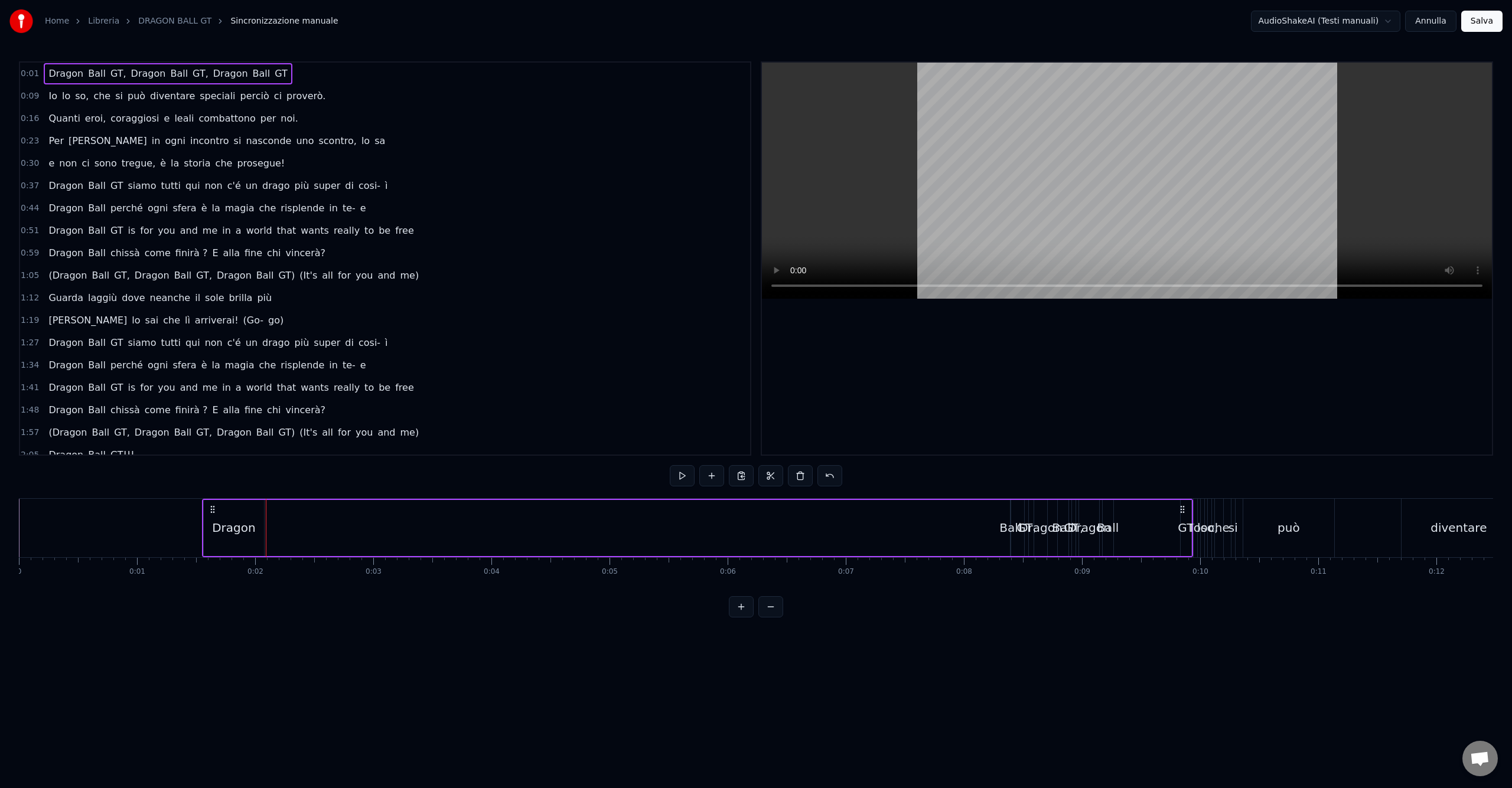
click at [769, 608] on button at bounding box center [771, 607] width 25 height 21
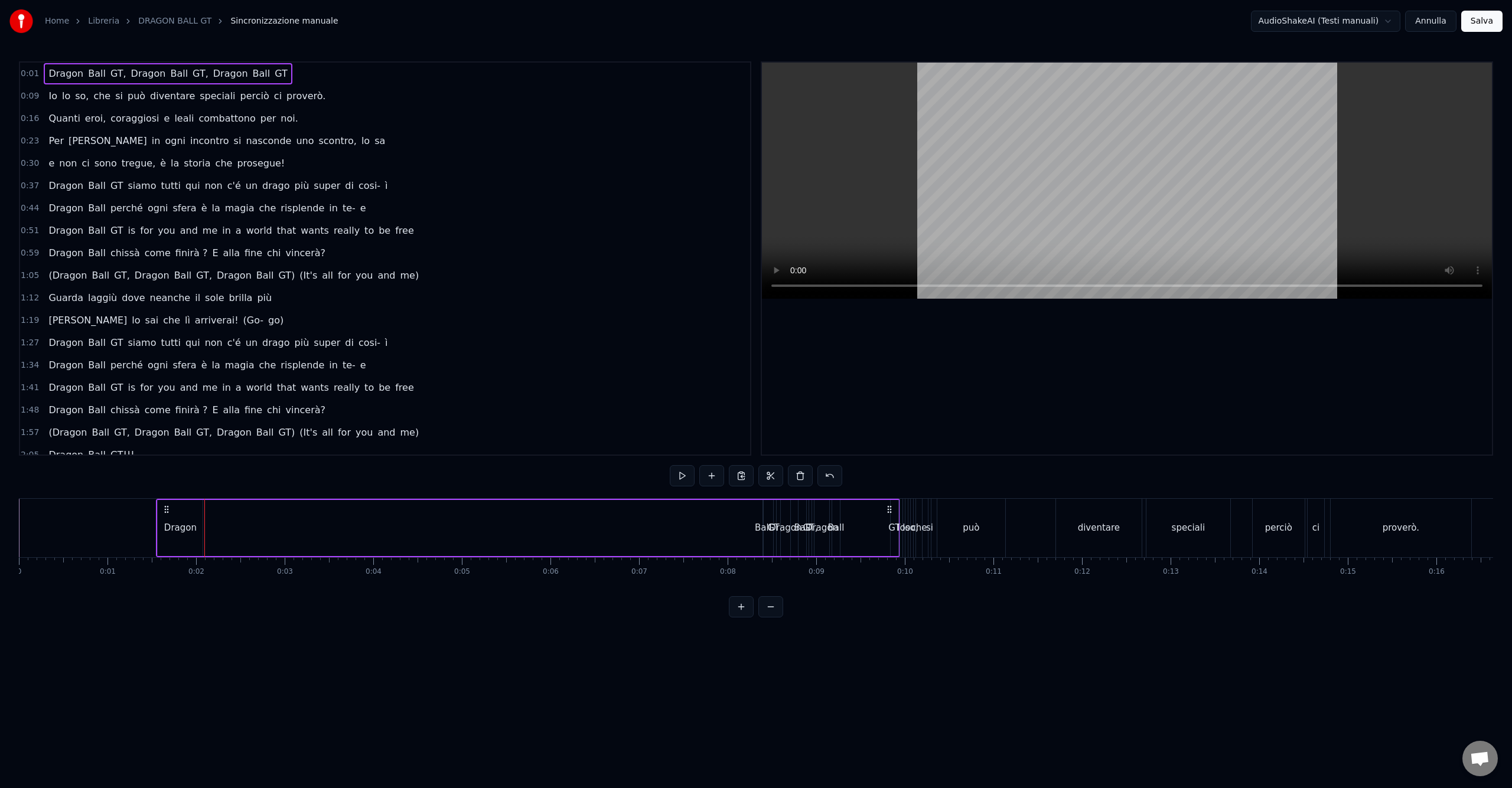
click at [769, 608] on button at bounding box center [771, 607] width 25 height 21
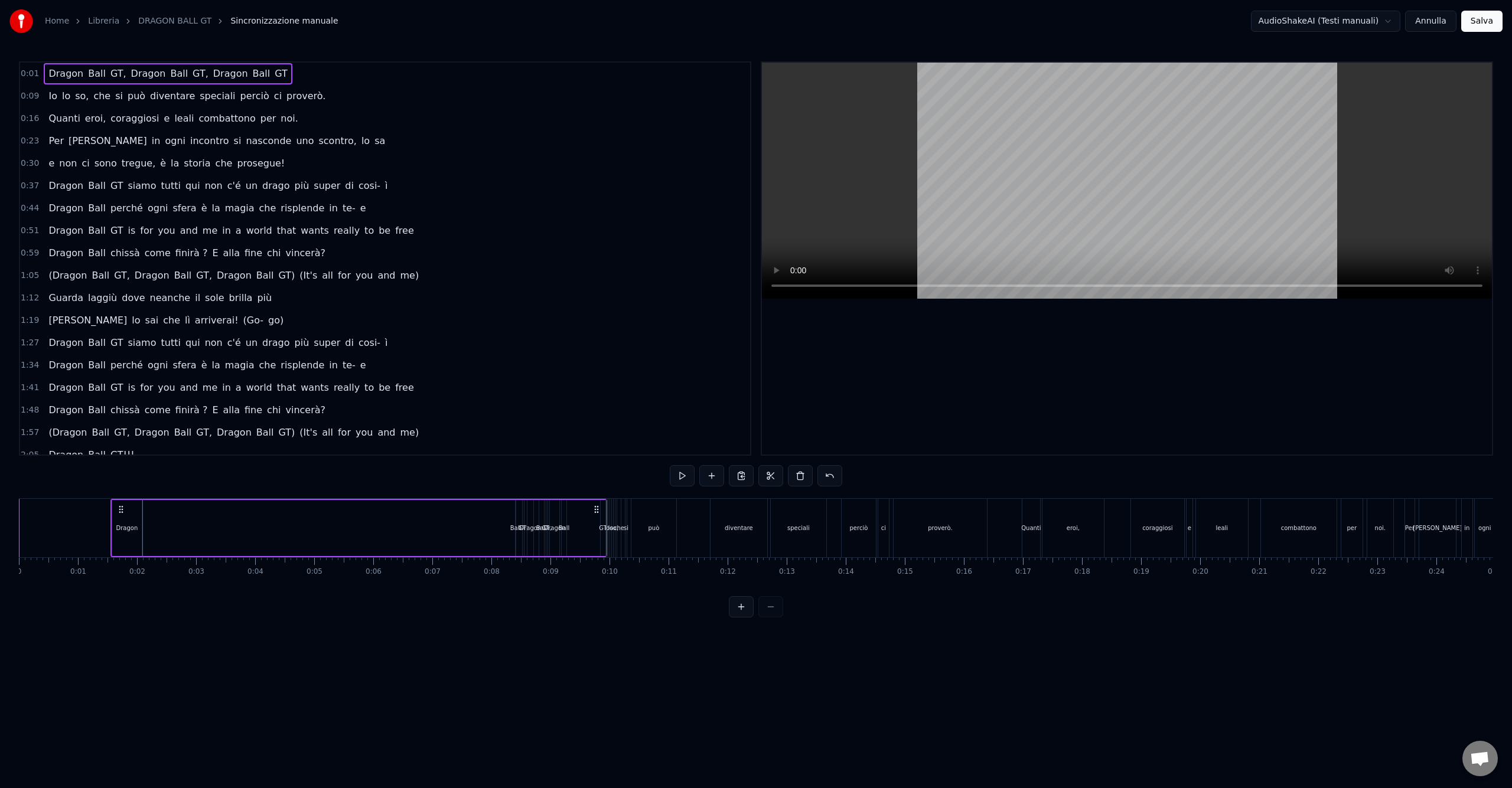
click at [740, 609] on button at bounding box center [741, 607] width 25 height 21
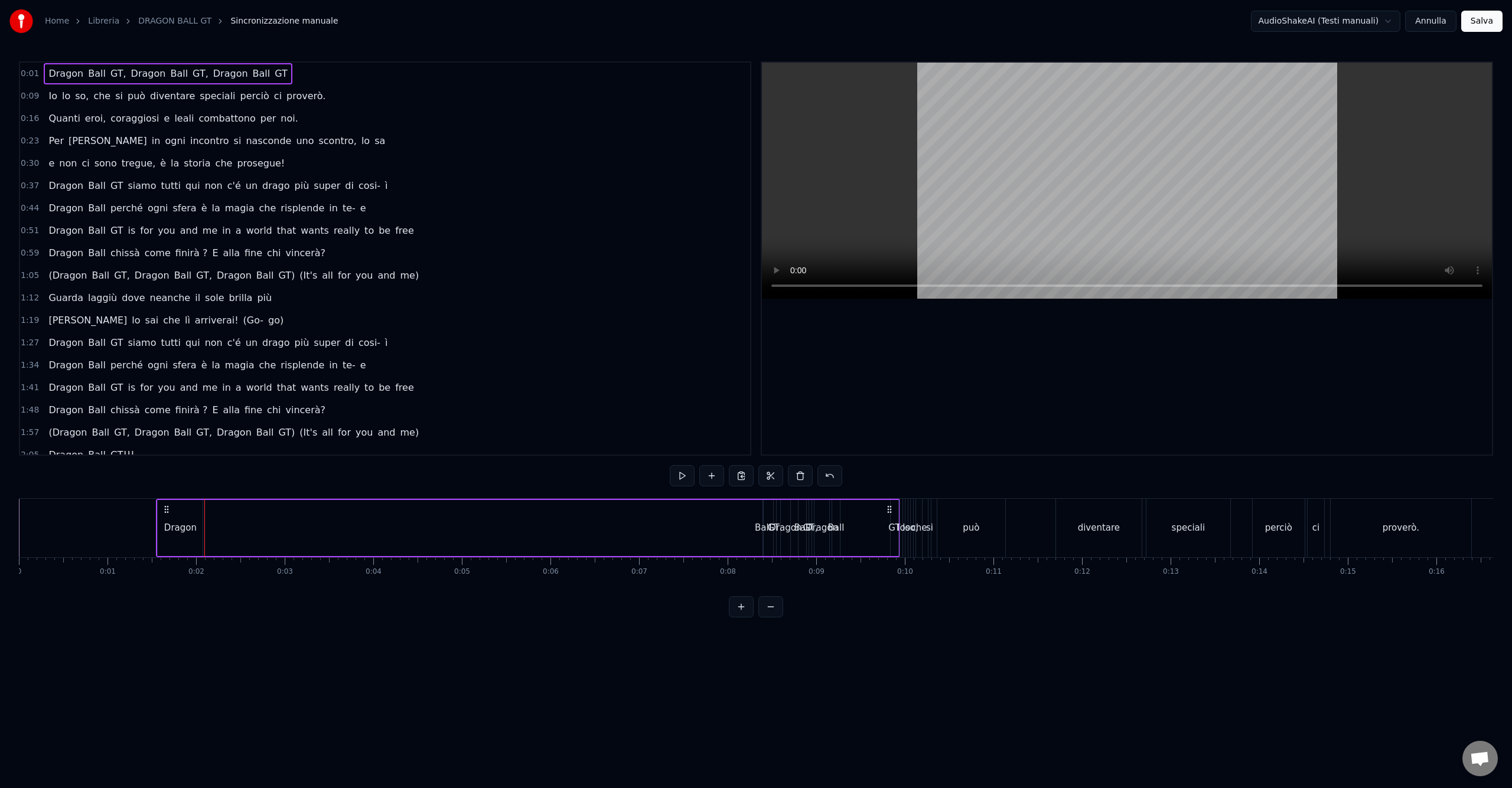
click at [740, 609] on button at bounding box center [741, 607] width 25 height 21
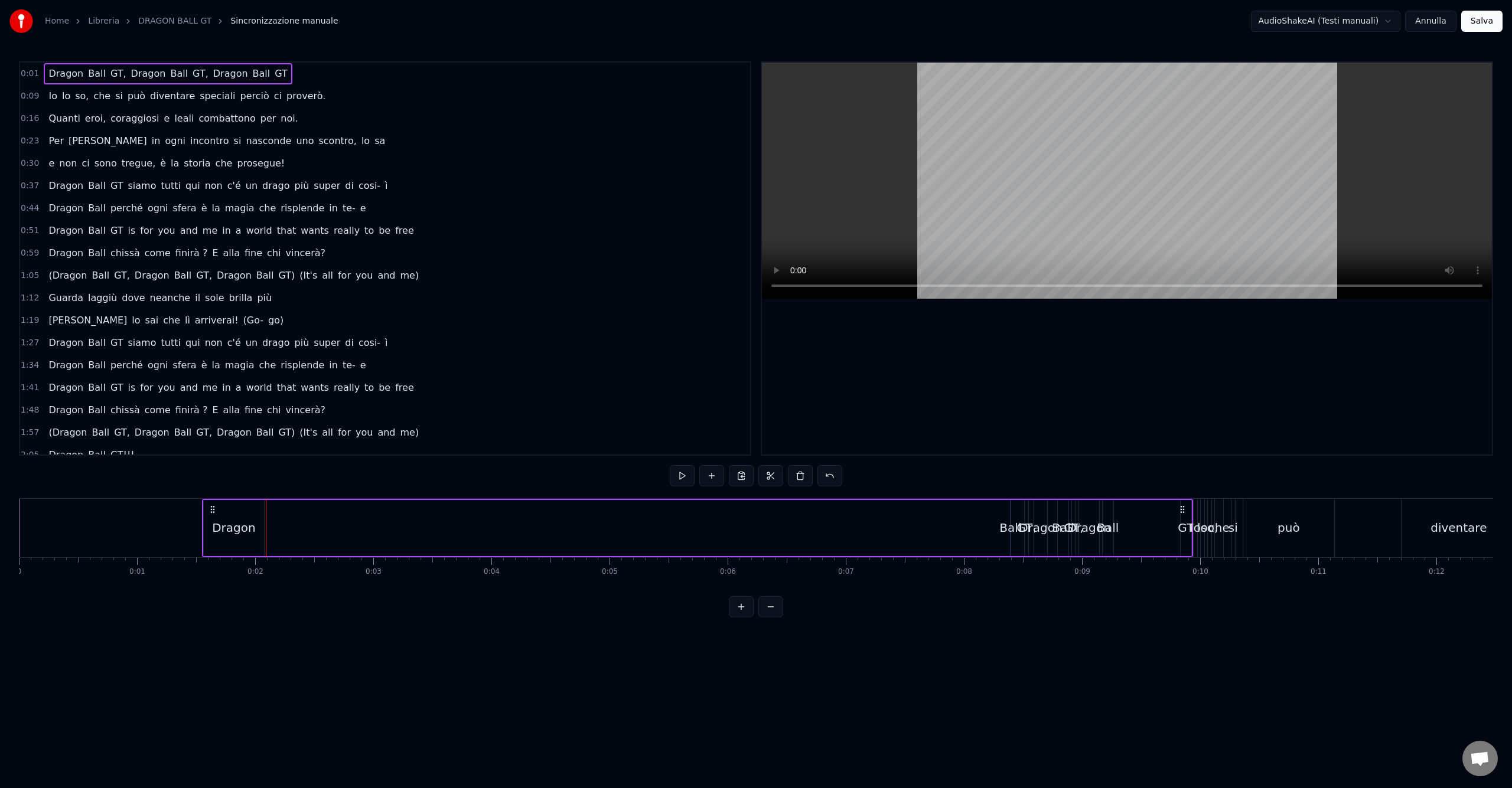
click at [1009, 527] on div "Ball" at bounding box center [1010, 528] width 22 height 18
drag, startPoint x: 1008, startPoint y: 526, endPoint x: 959, endPoint y: 526, distance: 49.0
click at [959, 526] on div "Dragon Ball GT, Dragon Ball GT, Dragon Ball GT" at bounding box center [697, 528] width 991 height 58
click at [1010, 529] on div "Ball" at bounding box center [1010, 528] width 22 height 18
drag, startPoint x: 1020, startPoint y: 510, endPoint x: 378, endPoint y: 518, distance: 642.0
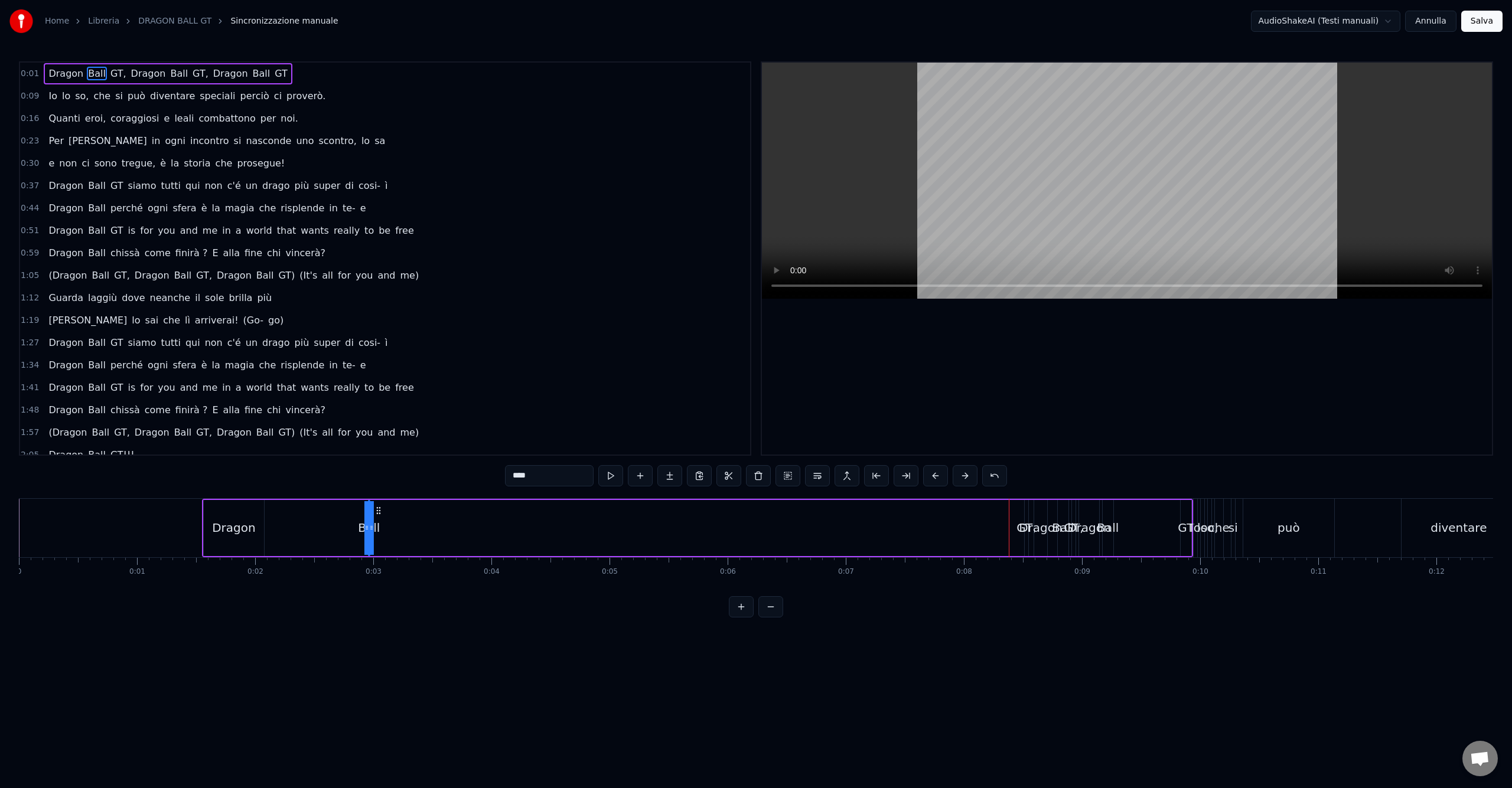
click at [378, 518] on div "Dragon Ball GT, Dragon Ball GT, Dragon Ball GT" at bounding box center [697, 528] width 991 height 58
click at [735, 537] on div "Dragon Ball GT, Dragon Ball GT, Dragon Ball GT" at bounding box center [697, 528] width 991 height 58
click at [680, 472] on button at bounding box center [682, 476] width 25 height 21
click at [681, 477] on button at bounding box center [682, 476] width 25 height 21
click at [779, 612] on button at bounding box center [771, 607] width 25 height 21
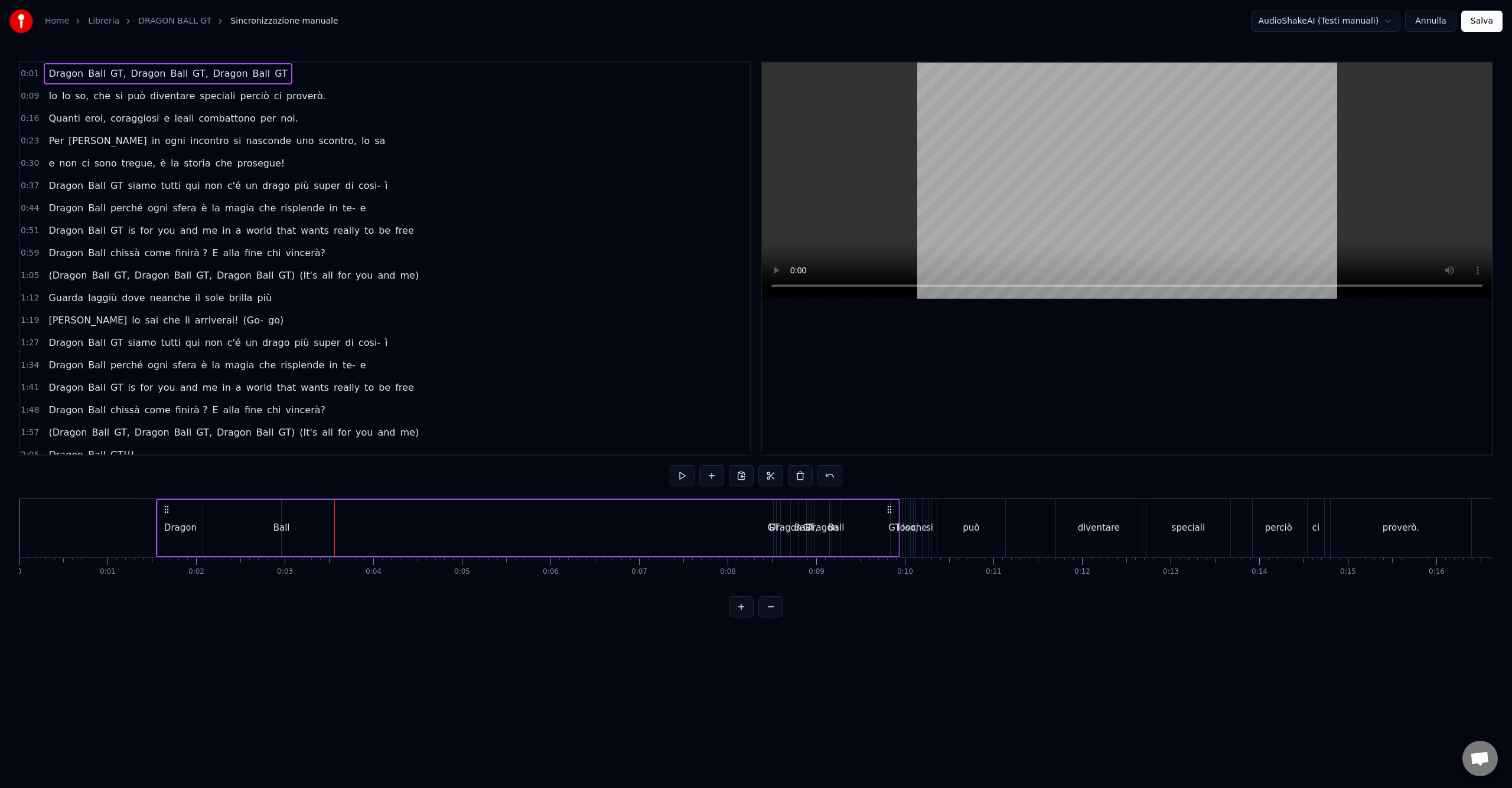
click at [776, 526] on div "Dragon" at bounding box center [785, 529] width 32 height 14
drag, startPoint x: 790, startPoint y: 509, endPoint x: 800, endPoint y: 555, distance: 47.1
click at [800, 555] on div "Dragon Ball GT, Dragon Ball GT, Dragon Ball GT" at bounding box center [528, 528] width 743 height 58
click at [774, 539] on div "GT," at bounding box center [774, 529] width 3 height 56
drag, startPoint x: 784, startPoint y: 510, endPoint x: 331, endPoint y: 522, distance: 453.2
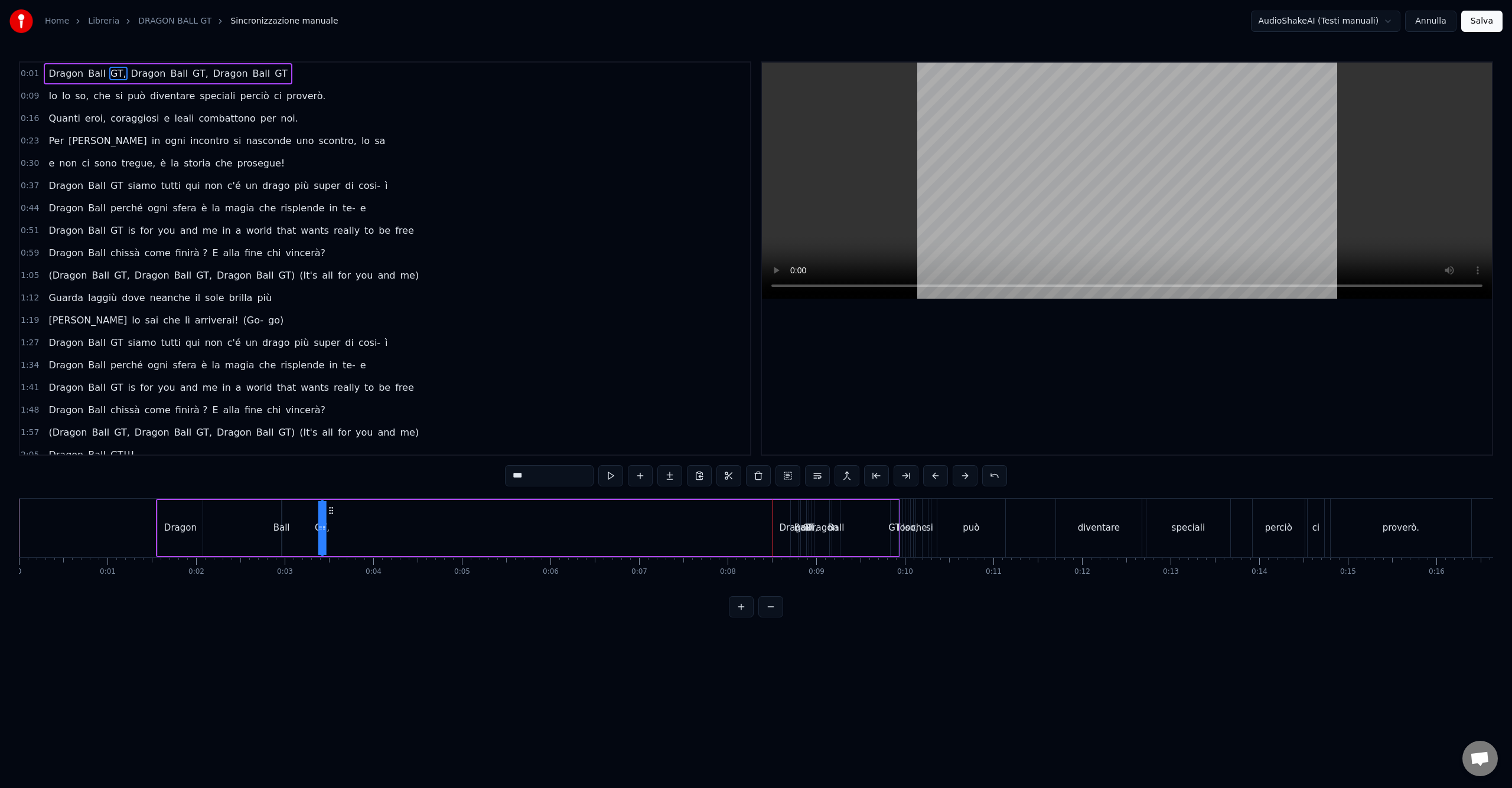
click at [331, 522] on div "Dragon Ball GT, Dragon Ball GT, Dragon Ball GT" at bounding box center [528, 528] width 743 height 58
click at [281, 520] on div "Ball" at bounding box center [281, 529] width 1 height 56
drag, startPoint x: 292, startPoint y: 508, endPoint x: 257, endPoint y: 508, distance: 35.0
click at [257, 508] on circle at bounding box center [257, 507] width 1 height 1
click at [321, 514] on div "GT," at bounding box center [322, 529] width 3 height 56
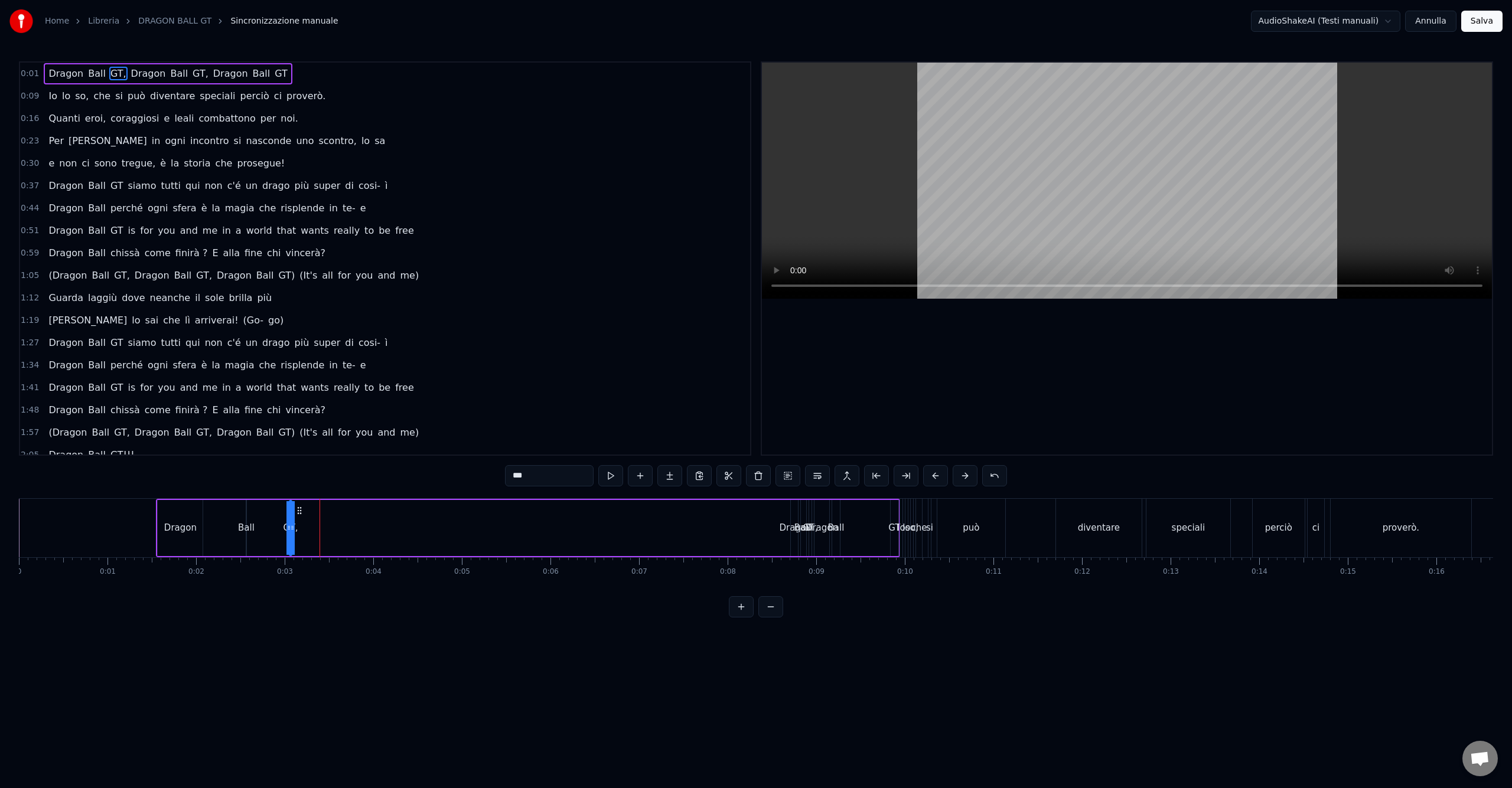
drag, startPoint x: 330, startPoint y: 510, endPoint x: 298, endPoint y: 511, distance: 32.0
click at [298, 511] on icon at bounding box center [299, 511] width 10 height 10
drag, startPoint x: 298, startPoint y: 511, endPoint x: 278, endPoint y: 517, distance: 20.9
click at [278, 517] on div "Dragon Ball GT, Dragon Ball GT, Dragon Ball GT" at bounding box center [528, 528] width 743 height 58
click at [247, 514] on div "Ball" at bounding box center [246, 529] width 1 height 56
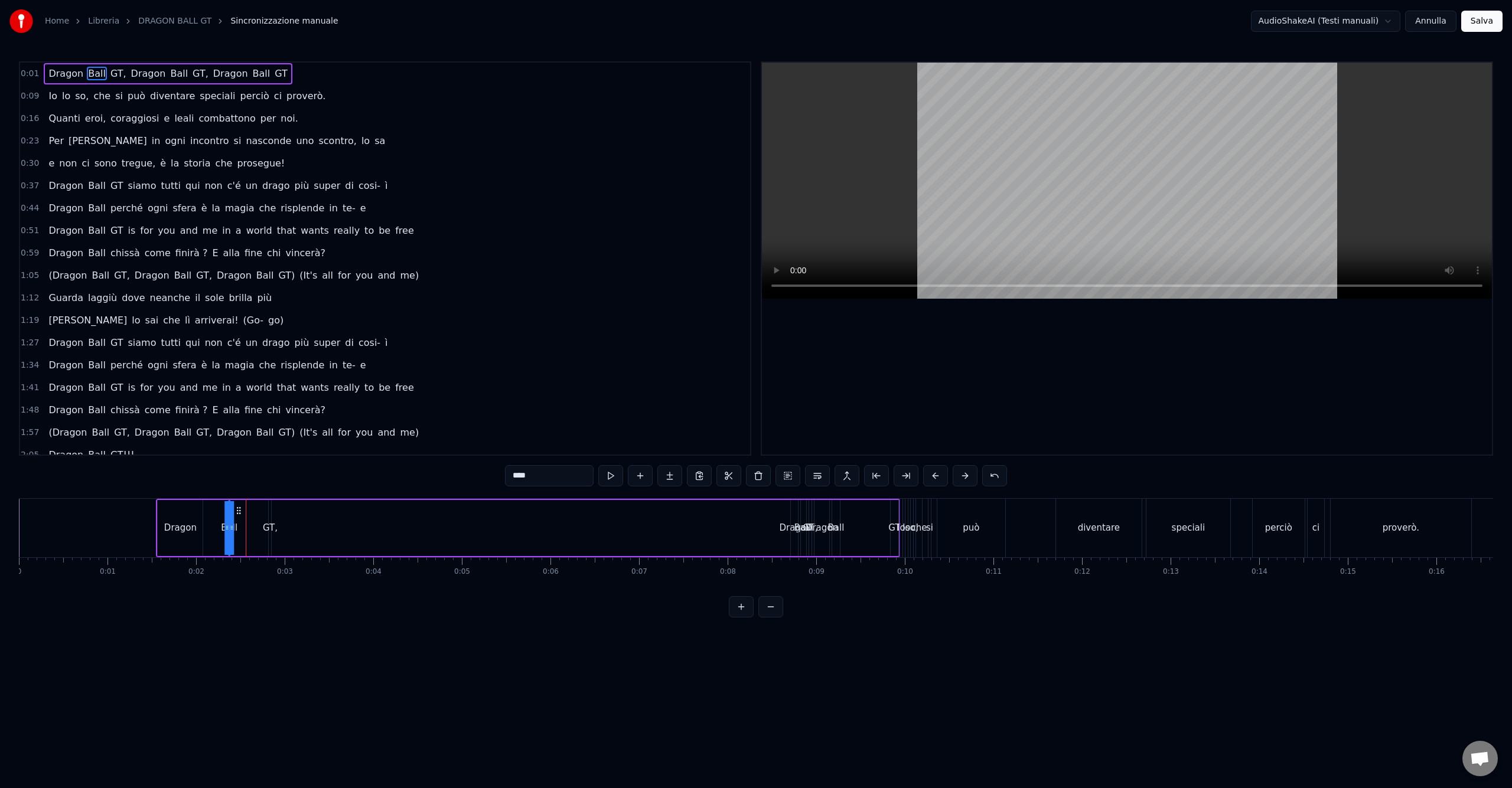
drag, startPoint x: 256, startPoint y: 511, endPoint x: 238, endPoint y: 511, distance: 18.0
click at [238, 511] on icon at bounding box center [239, 511] width 10 height 10
click at [789, 528] on div "Dragon" at bounding box center [796, 529] width 32 height 14
drag, startPoint x: 800, startPoint y: 513, endPoint x: 299, endPoint y: 537, distance: 501.6
click at [299, 537] on div "Dragon" at bounding box center [296, 529] width 10 height 56
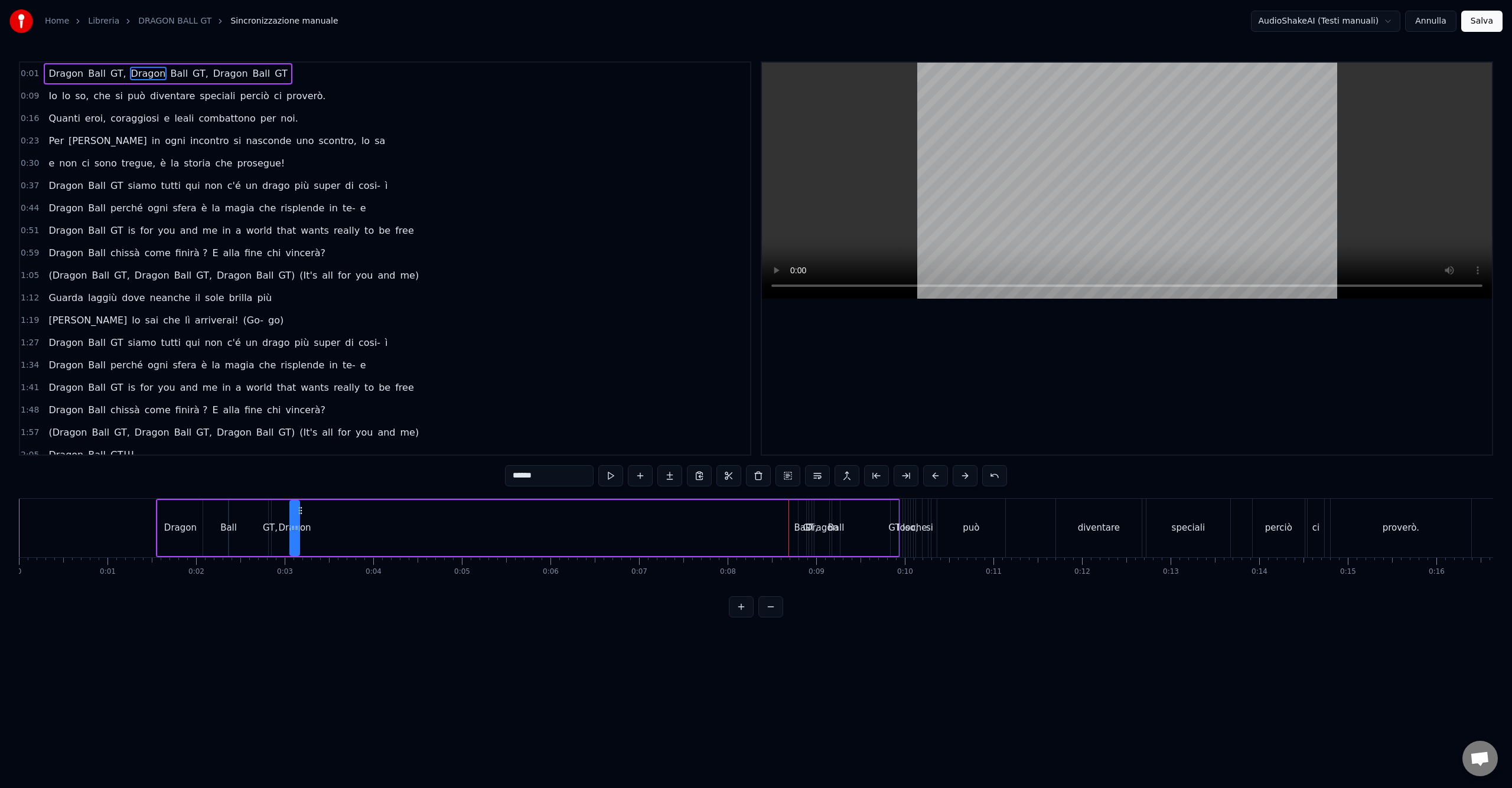
click at [798, 530] on div "Ball" at bounding box center [802, 529] width 17 height 14
drag, startPoint x: 807, startPoint y: 511, endPoint x: 337, endPoint y: 529, distance: 470.3
click at [335, 529] on div "Ball" at bounding box center [331, 528] width 6 height 54
click at [805, 524] on div "GT," at bounding box center [809, 529] width 14 height 14
drag, startPoint x: 818, startPoint y: 511, endPoint x: 359, endPoint y: 532, distance: 459.5
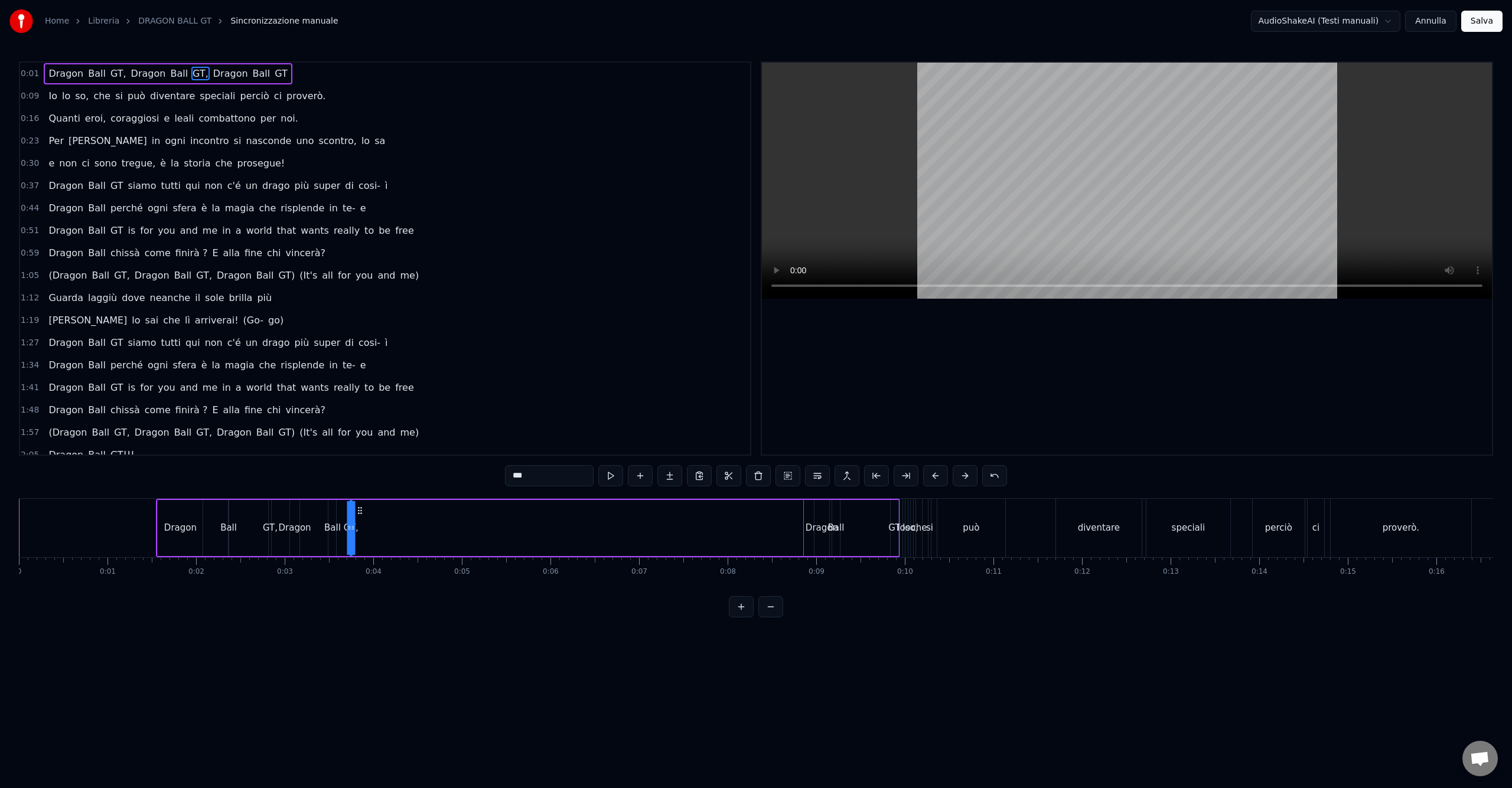
click at [359, 532] on div "Dragon Ball GT, Dragon Ball GT, Dragon Ball GT" at bounding box center [528, 528] width 743 height 58
drag, startPoint x: 359, startPoint y: 511, endPoint x: 368, endPoint y: 511, distance: 9.0
click at [368, 511] on icon at bounding box center [370, 511] width 10 height 10
click at [330, 518] on div "Ball" at bounding box center [332, 529] width 8 height 56
click at [343, 510] on icon at bounding box center [343, 511] width 10 height 10
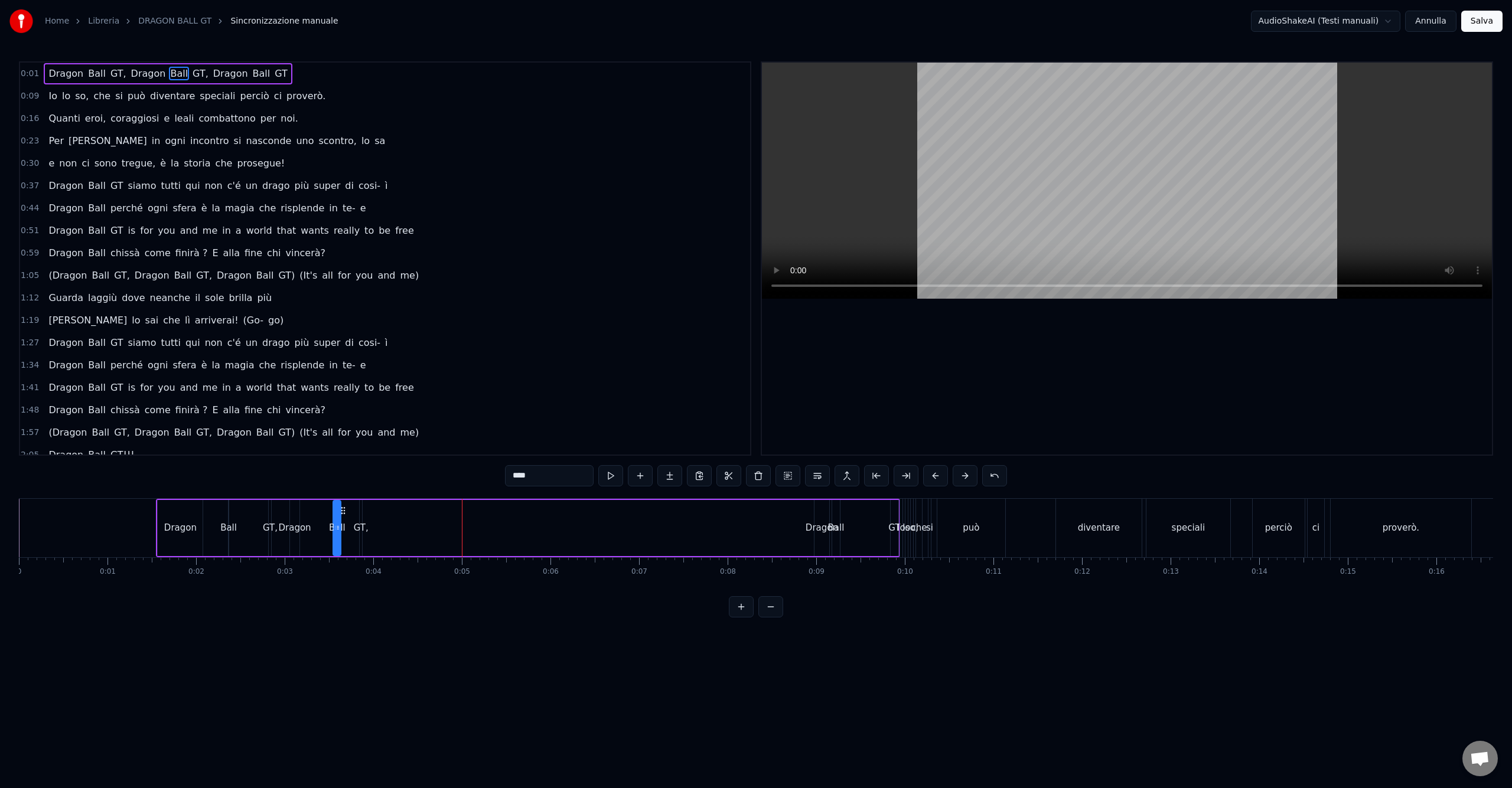
click at [363, 528] on div "GT," at bounding box center [361, 529] width 14 height 14
drag, startPoint x: 370, startPoint y: 511, endPoint x: 376, endPoint y: 511, distance: 6.0
click at [376, 511] on icon at bounding box center [377, 511] width 10 height 10
click at [820, 518] on div "Dragon" at bounding box center [821, 529] width 14 height 56
drag, startPoint x: 824, startPoint y: 511, endPoint x: 837, endPoint y: 526, distance: 19.8
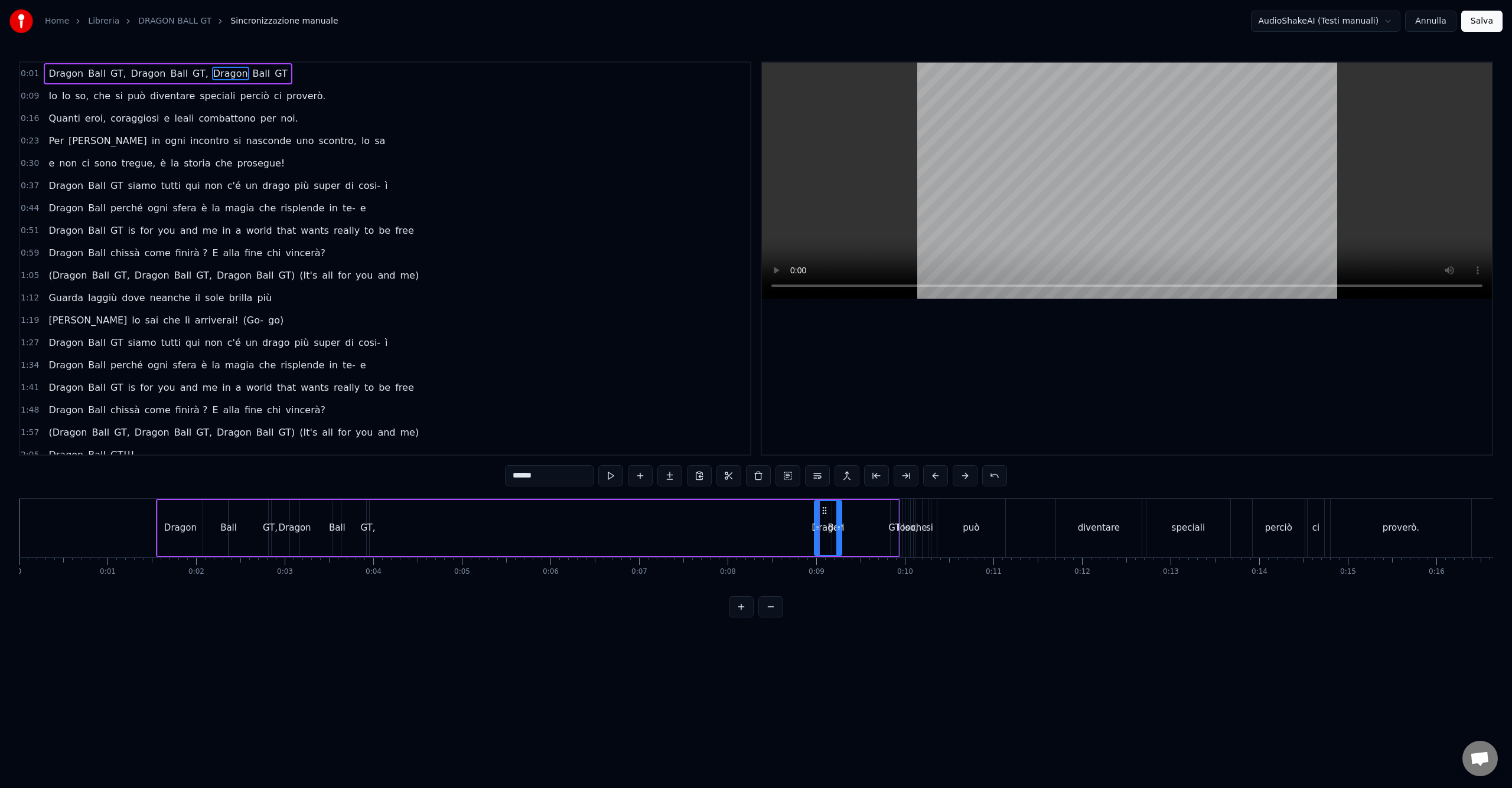
click at [837, 526] on div at bounding box center [838, 528] width 5 height 54
drag, startPoint x: 822, startPoint y: 510, endPoint x: 394, endPoint y: 579, distance: 433.5
click at [394, 579] on div "Dragon Ball GT, Dragon Ball GT, Dragon Ball GT Io lo so, che si può diventare s…" at bounding box center [756, 542] width 1474 height 89
click at [836, 522] on div "Ball" at bounding box center [835, 529] width 17 height 14
drag, startPoint x: 843, startPoint y: 509, endPoint x: 431, endPoint y: 551, distance: 414.1
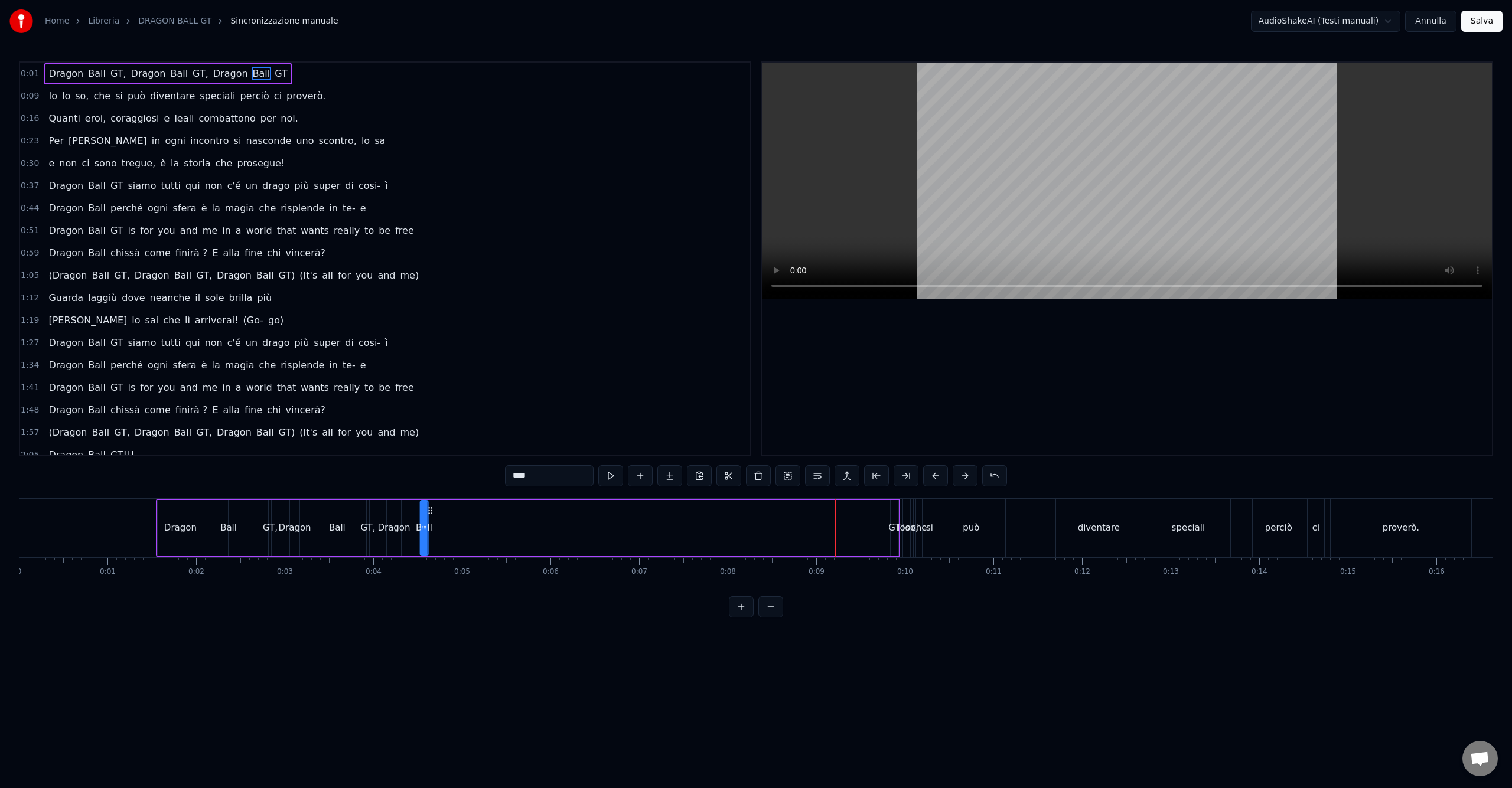
click at [431, 551] on div "Dragon Ball GT, Dragon Ball GT, Dragon Ball GT" at bounding box center [528, 528] width 743 height 58
click at [895, 522] on div "GT" at bounding box center [893, 529] width 12 height 14
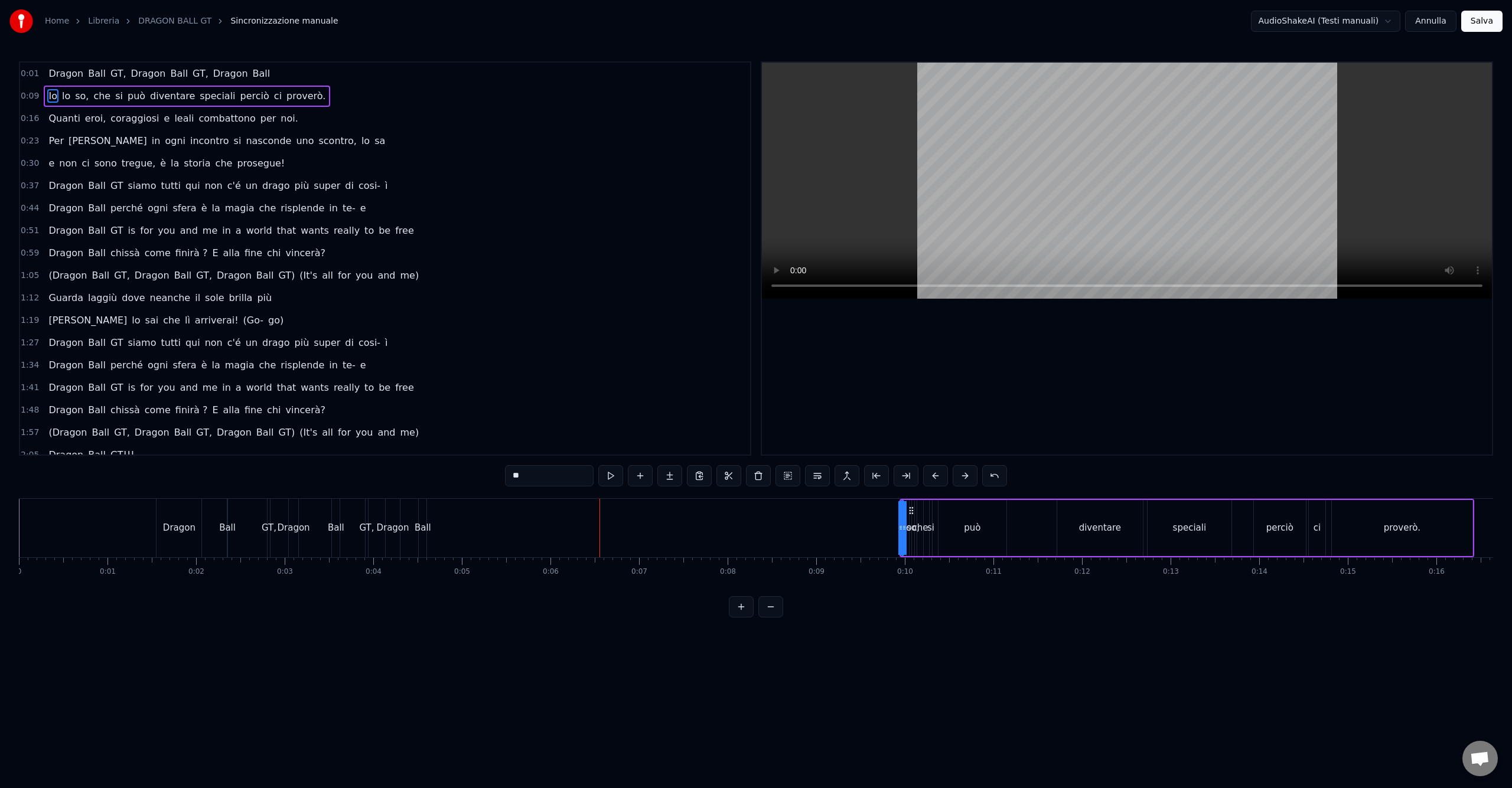
click at [423, 526] on div "Ball" at bounding box center [423, 529] width 17 height 14
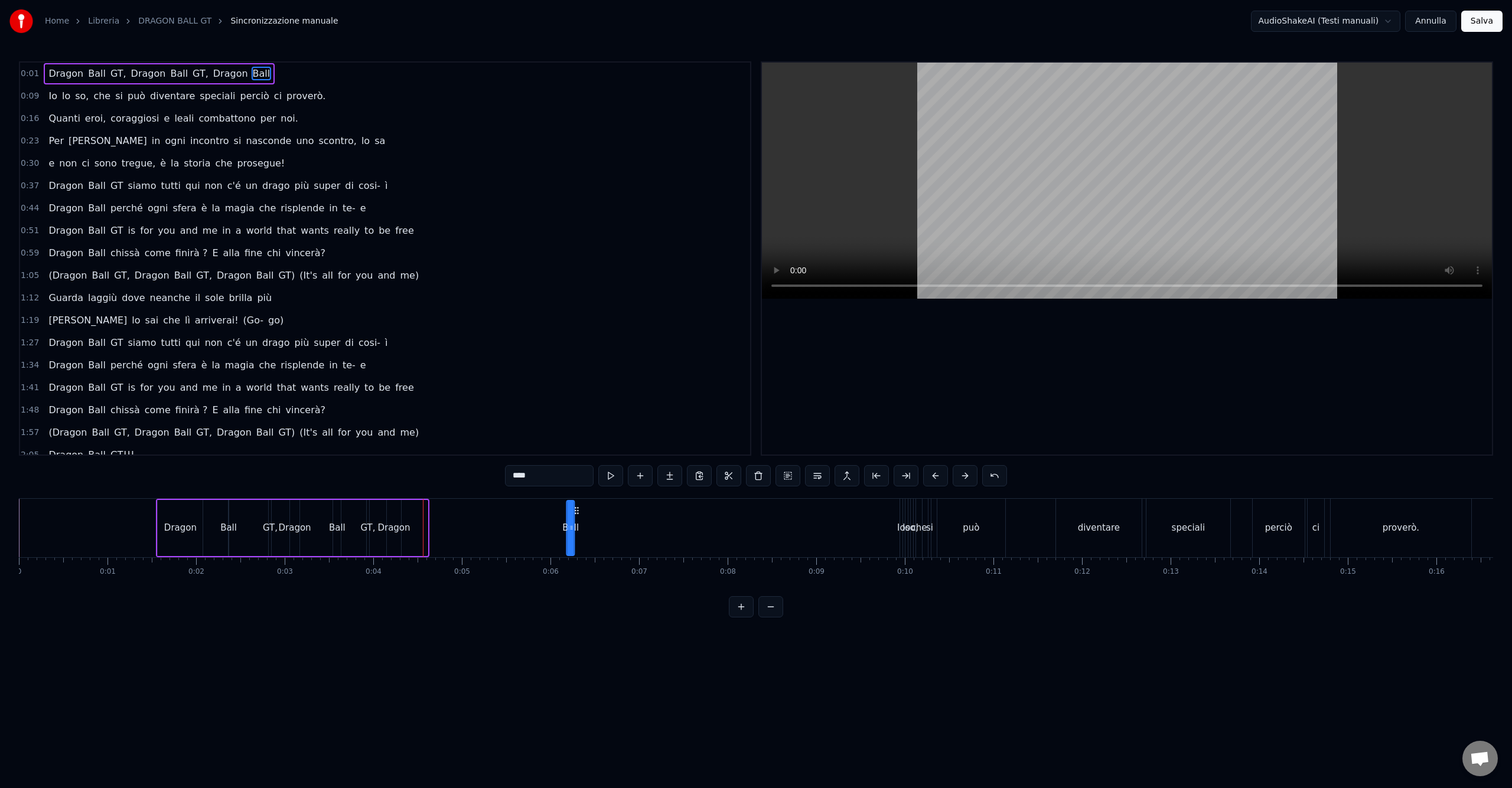
click at [398, 526] on div "Dragon" at bounding box center [393, 529] width 32 height 14
drag, startPoint x: 394, startPoint y: 509, endPoint x: 487, endPoint y: 512, distance: 93.0
click at [488, 512] on icon at bounding box center [493, 511] width 10 height 10
click at [570, 527] on div "Ball" at bounding box center [571, 529] width 17 height 14
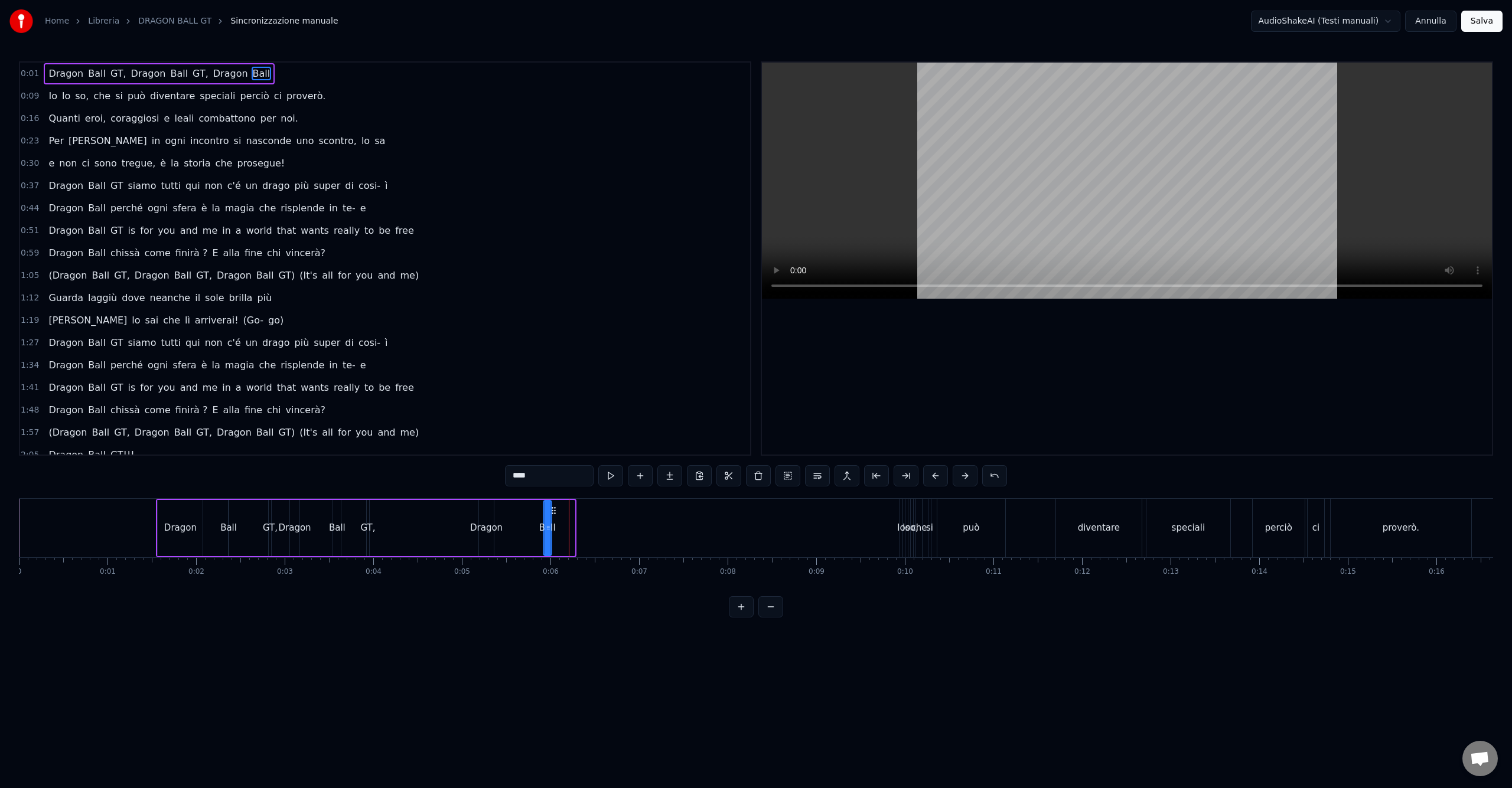
drag, startPoint x: 577, startPoint y: 511, endPoint x: 555, endPoint y: 513, distance: 22.1
click at [555, 513] on icon at bounding box center [553, 511] width 10 height 10
click at [297, 529] on div "Dragon" at bounding box center [295, 529] width 32 height 14
click at [339, 528] on div "Ball" at bounding box center [337, 529] width 17 height 14
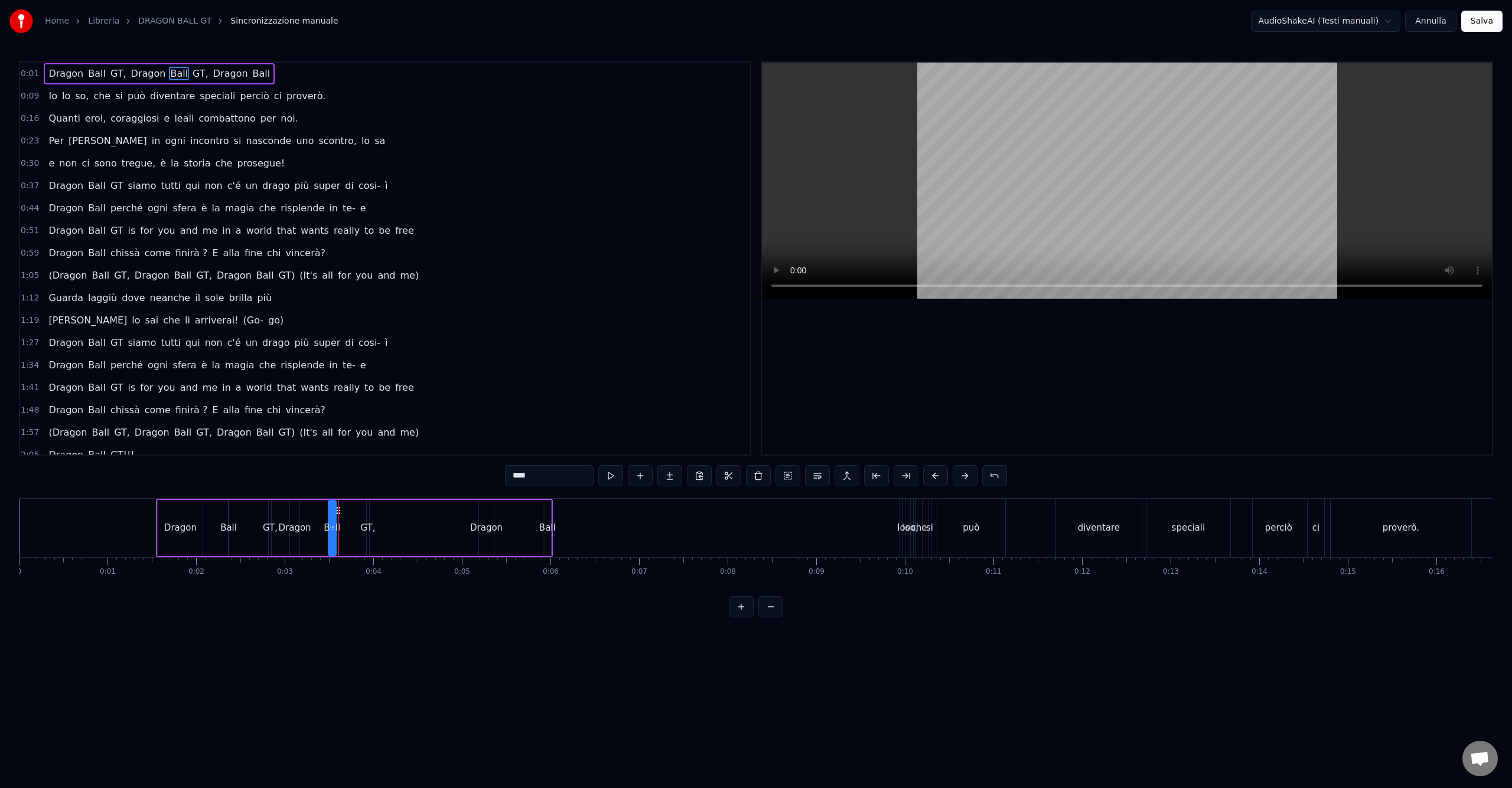
click at [366, 526] on div "GT," at bounding box center [368, 529] width 14 height 14
drag, startPoint x: 376, startPoint y: 510, endPoint x: 397, endPoint y: 511, distance: 21.0
click at [397, 511] on icon at bounding box center [396, 511] width 10 height 10
click at [332, 526] on div "Ball" at bounding box center [332, 529] width 17 height 14
drag, startPoint x: 339, startPoint y: 509, endPoint x: 354, endPoint y: 509, distance: 15.0
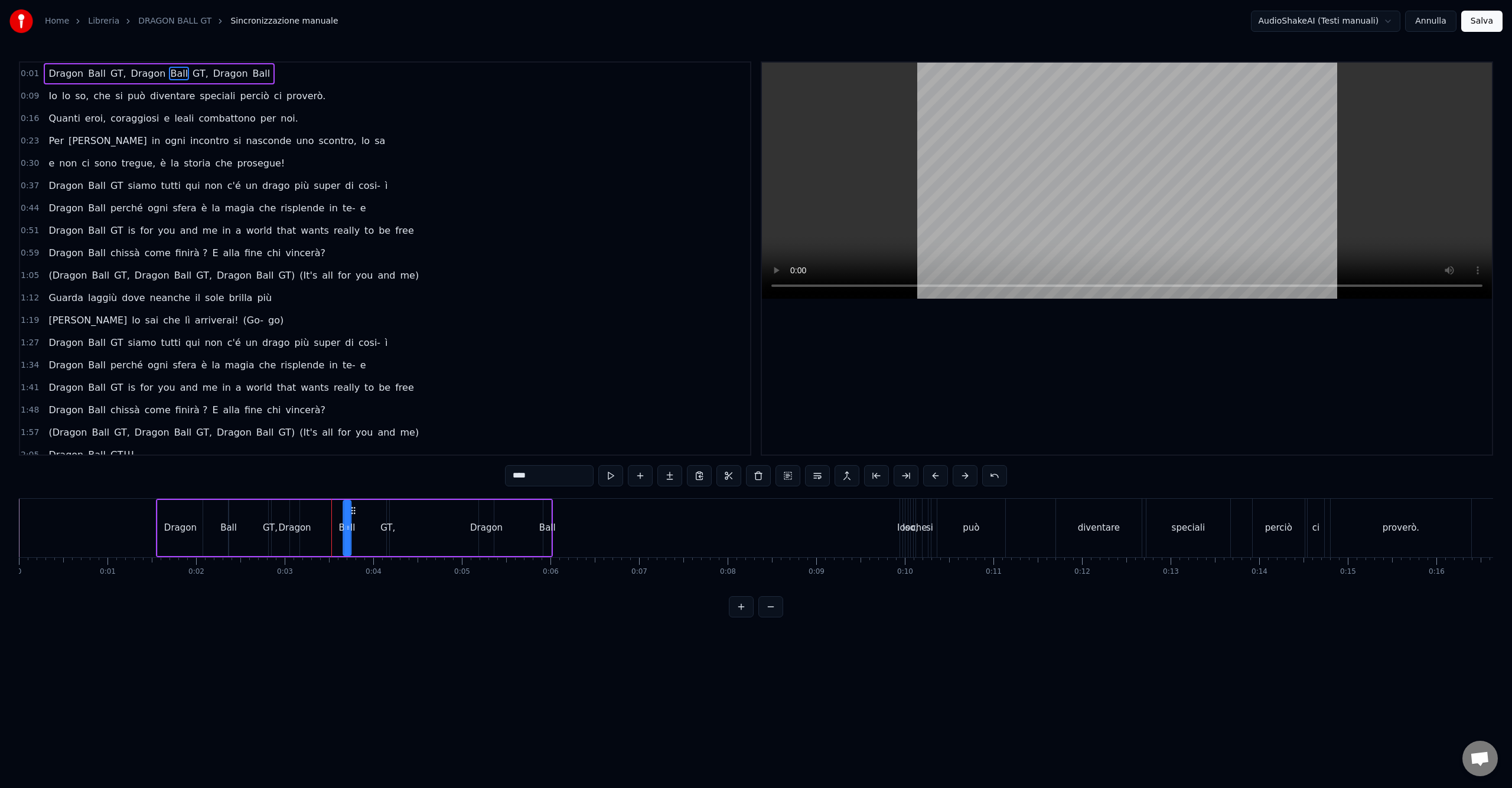
click at [354, 510] on circle at bounding box center [354, 510] width 1 height 1
click at [899, 526] on div "Io" at bounding box center [901, 529] width 8 height 14
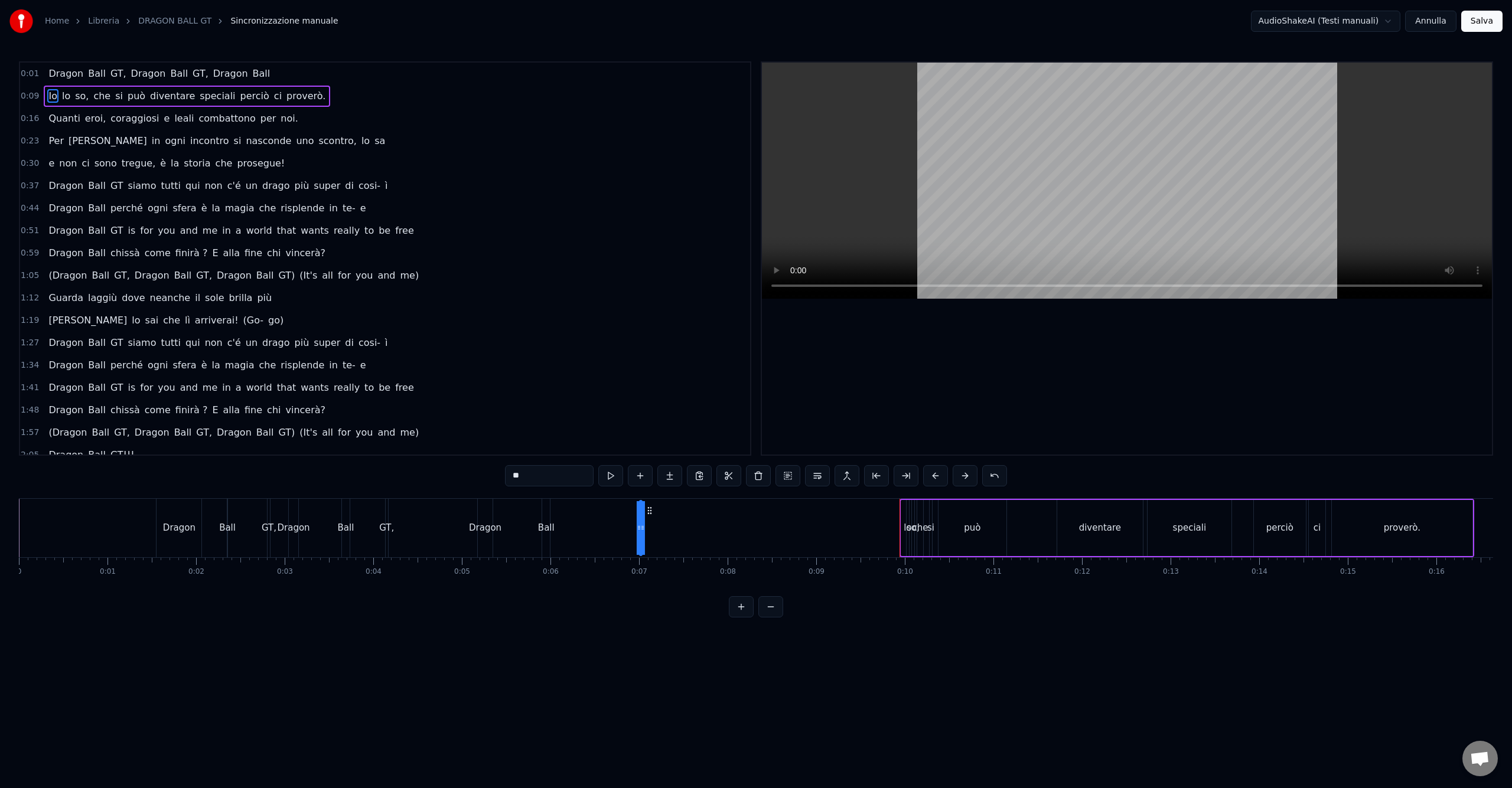
click at [904, 530] on div "lo" at bounding box center [907, 529] width 8 height 14
drag, startPoint x: 915, startPoint y: 513, endPoint x: 668, endPoint y: 541, distance: 248.6
click at [668, 541] on div "Io lo so, che si può diventare speciali perciò ci proverò." at bounding box center [1056, 528] width 836 height 58
click at [908, 528] on div "so," at bounding box center [913, 529] width 13 height 14
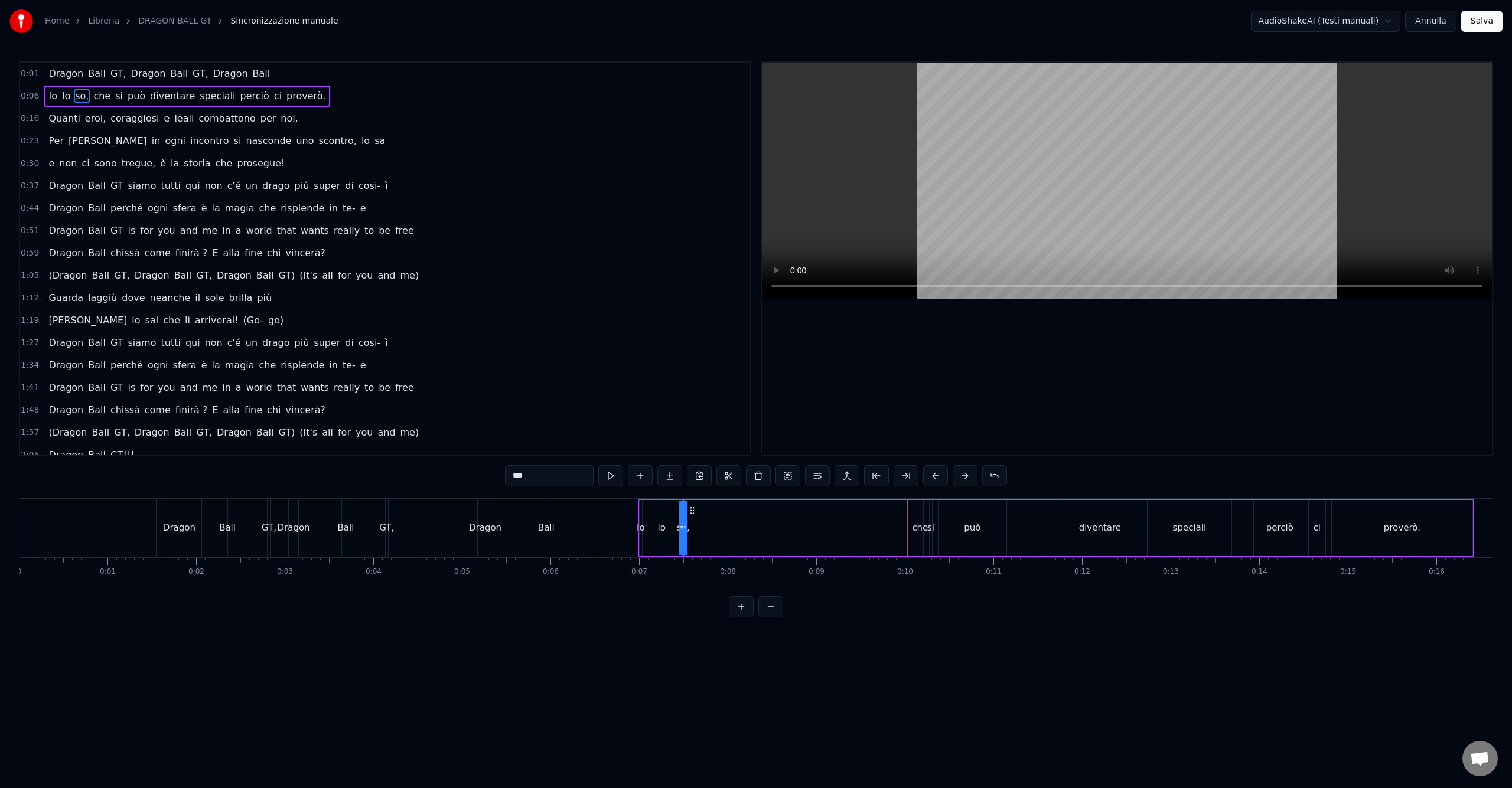
drag, startPoint x: 919, startPoint y: 509, endPoint x: 690, endPoint y: 537, distance: 230.7
click at [690, 537] on div "Io lo so, che si può diventare speciali perciò ci proverò." at bounding box center [1056, 528] width 836 height 58
drag, startPoint x: 693, startPoint y: 509, endPoint x: 834, endPoint y: 518, distance: 141.3
click at [834, 518] on div "Io lo so, che si può diventare speciali perciò ci proverò." at bounding box center [1056, 528] width 836 height 58
click at [661, 511] on div "lo" at bounding box center [661, 529] width 2 height 56
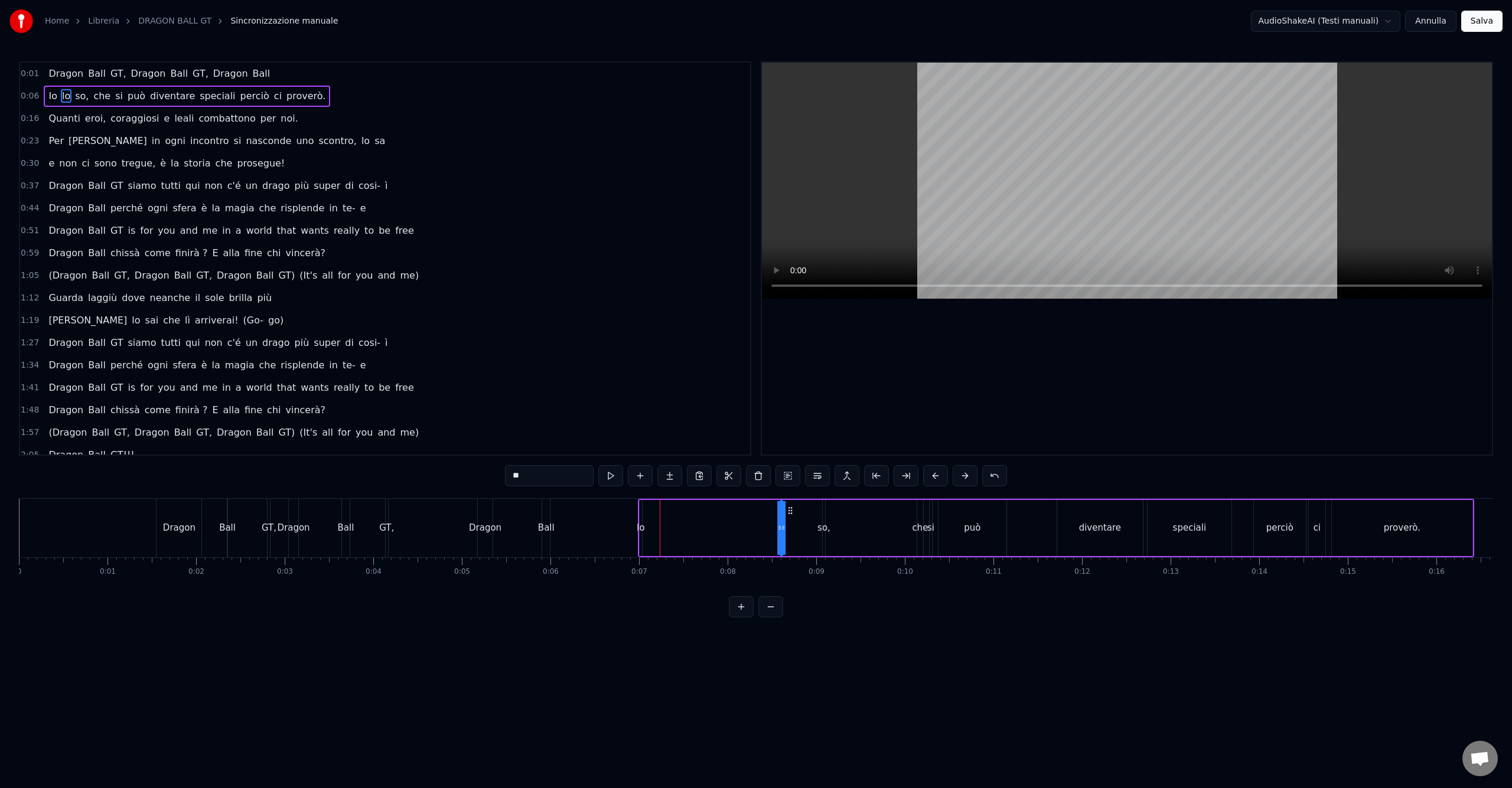
drag, startPoint x: 670, startPoint y: 511, endPoint x: 789, endPoint y: 513, distance: 119.0
click at [789, 513] on icon at bounding box center [790, 511] width 10 height 10
click at [642, 526] on div "Io" at bounding box center [641, 529] width 8 height 14
drag, startPoint x: 647, startPoint y: 509, endPoint x: 740, endPoint y: 509, distance: 93.0
click at [740, 509] on icon at bounding box center [742, 511] width 10 height 10
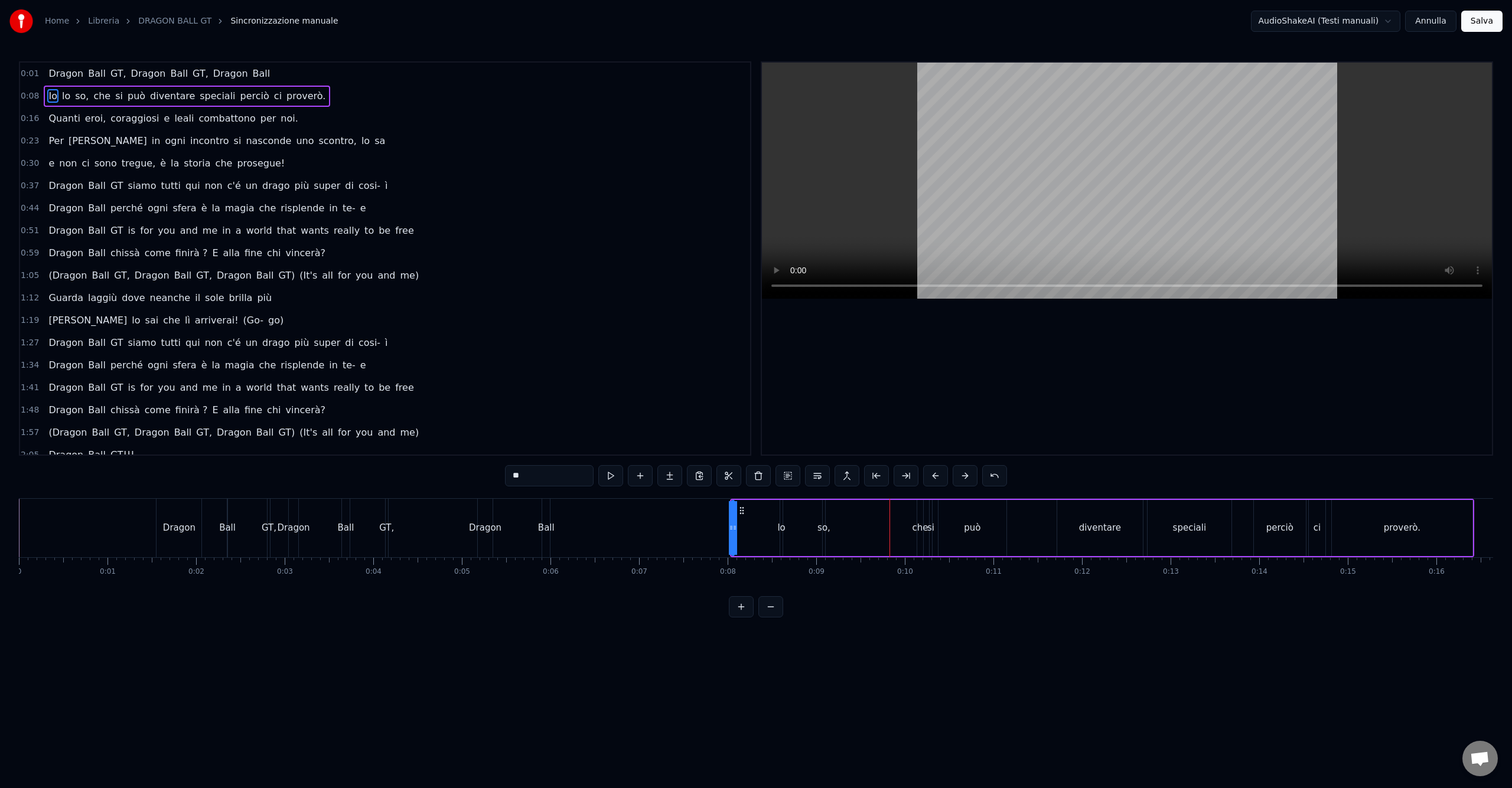
click at [780, 522] on div "lo" at bounding box center [780, 529] width 8 height 14
drag, startPoint x: 789, startPoint y: 511, endPoint x: 763, endPoint y: 512, distance: 26.0
click at [763, 512] on icon at bounding box center [764, 511] width 10 height 10
click at [823, 521] on div "so," at bounding box center [823, 529] width 2 height 56
type input "***"
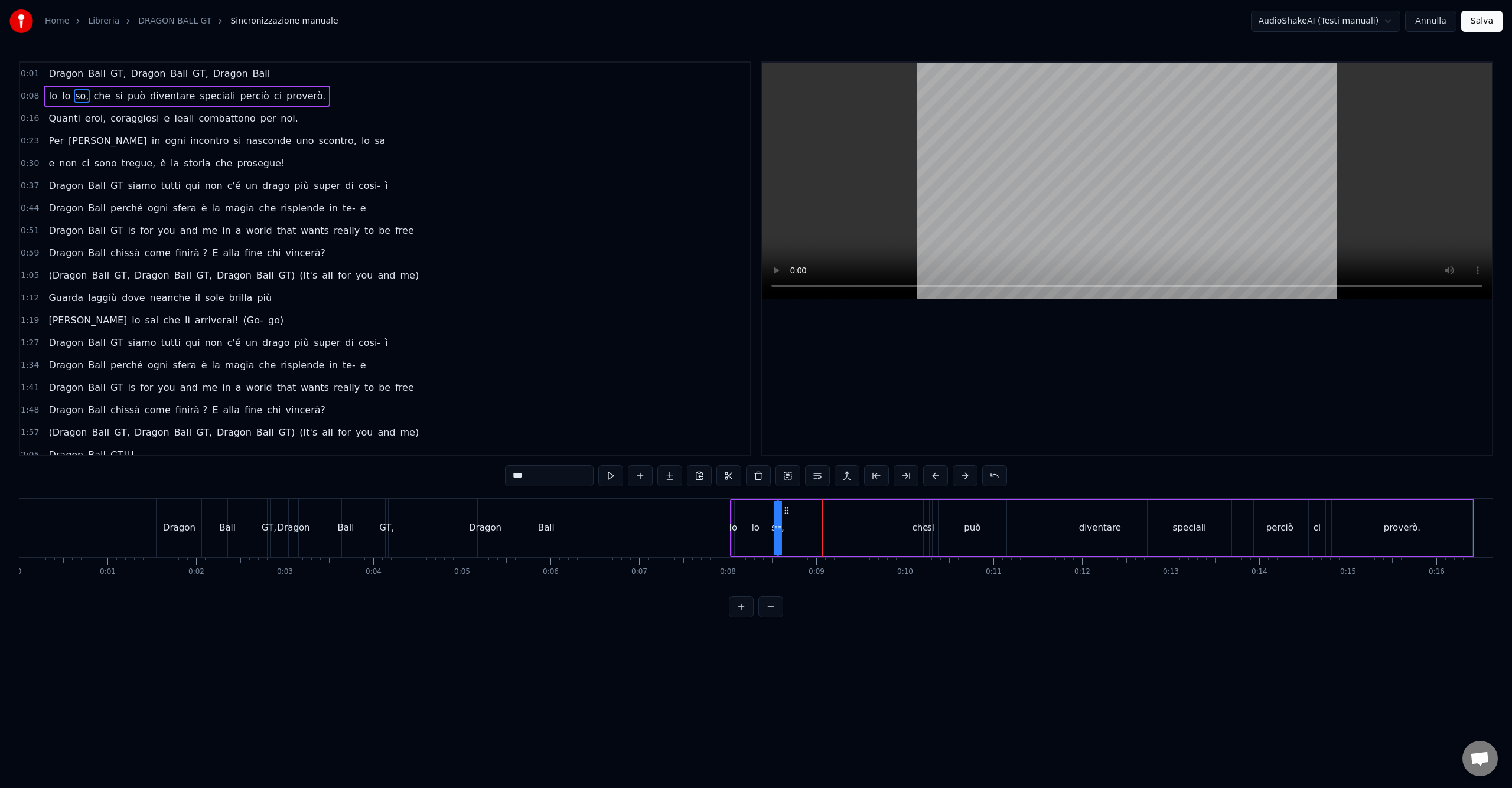
drag, startPoint x: 832, startPoint y: 511, endPoint x: 786, endPoint y: 515, distance: 46.2
click at [786, 515] on icon at bounding box center [787, 511] width 10 height 10
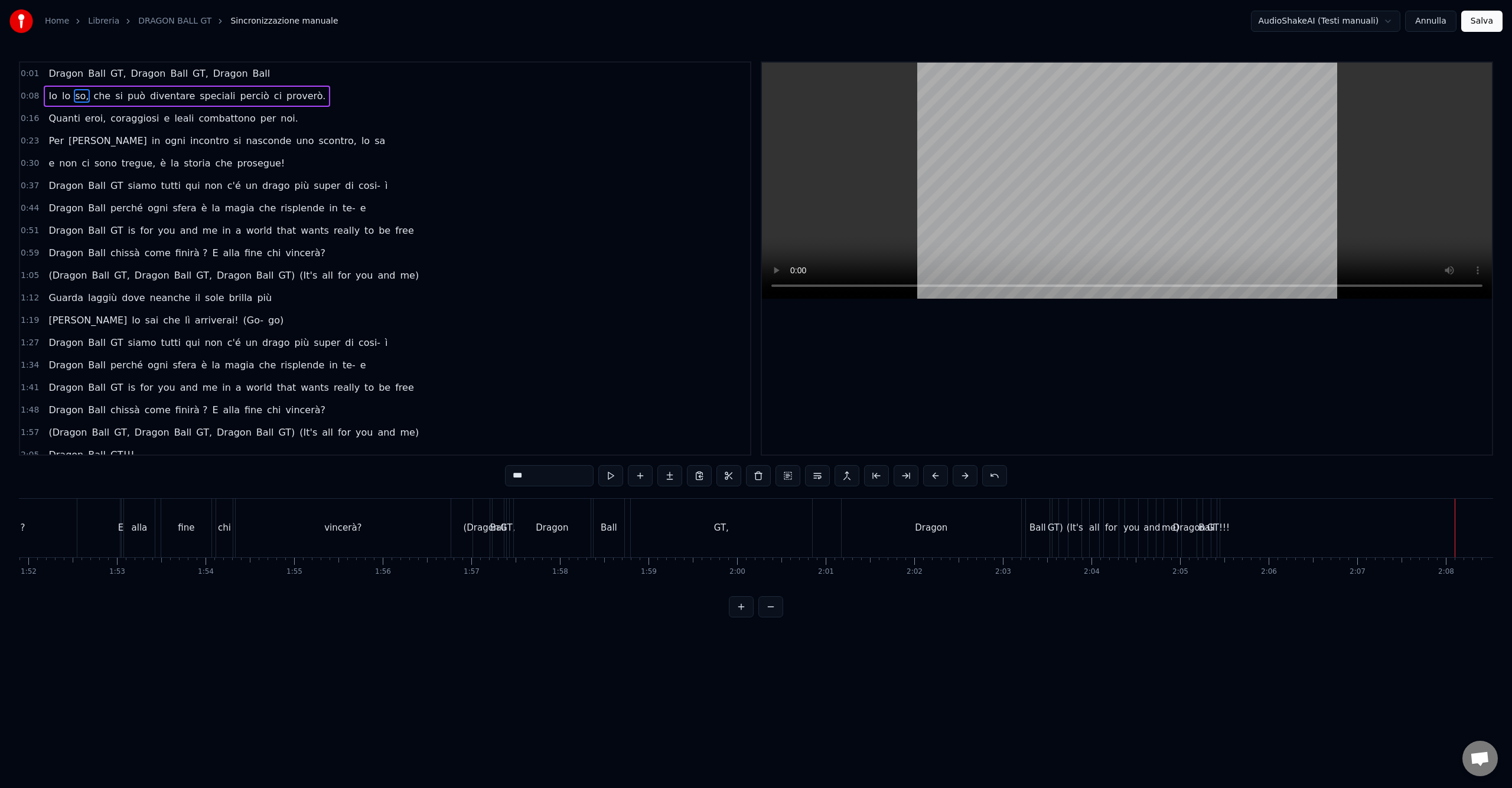
scroll to position [12, 0]
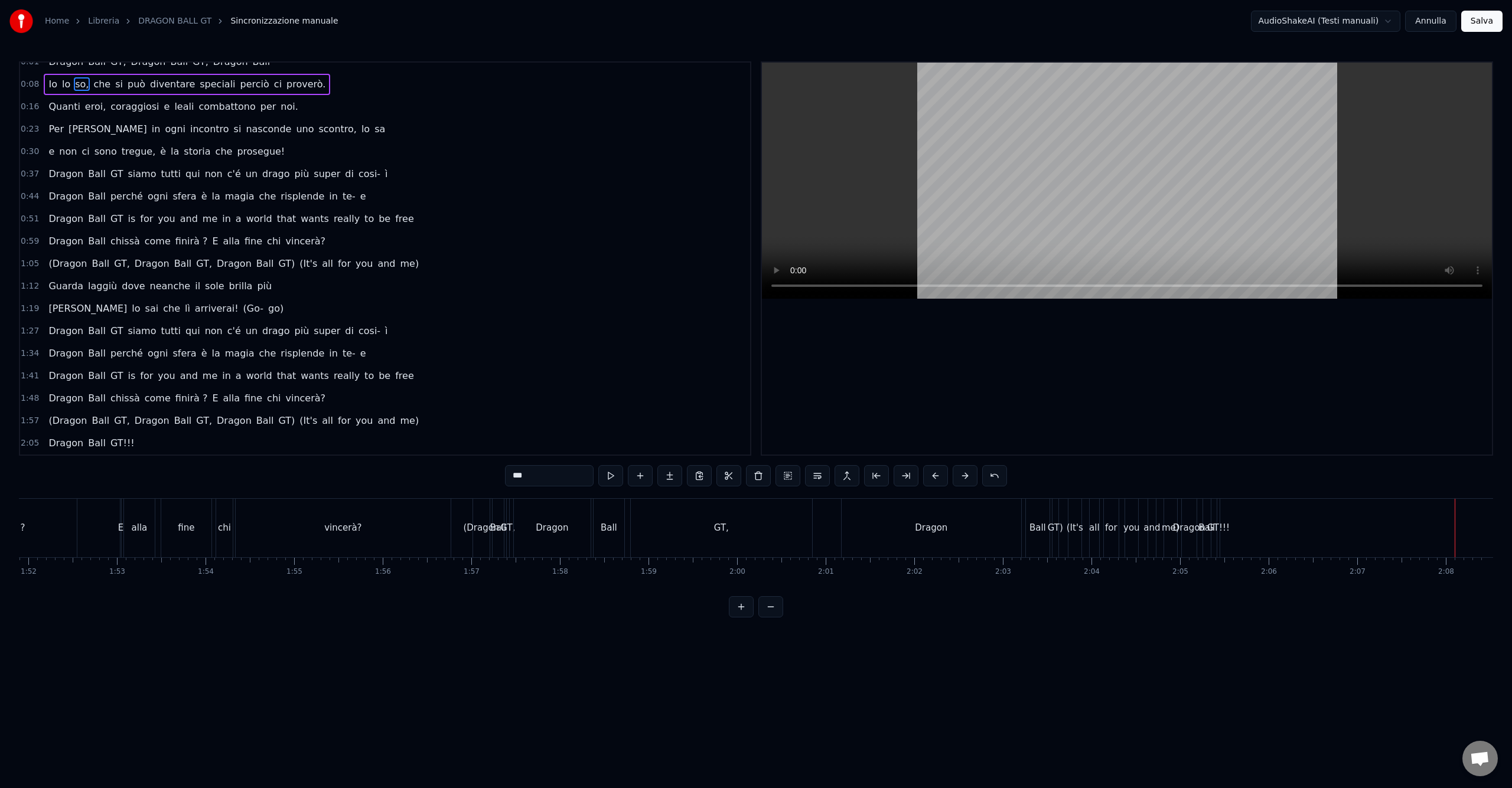
click at [47, 430] on div "(Dragon Ball GT, Dragon Ball GT, Dragon Ball GT) (It's all for you and me)" at bounding box center [233, 420] width 380 height 21
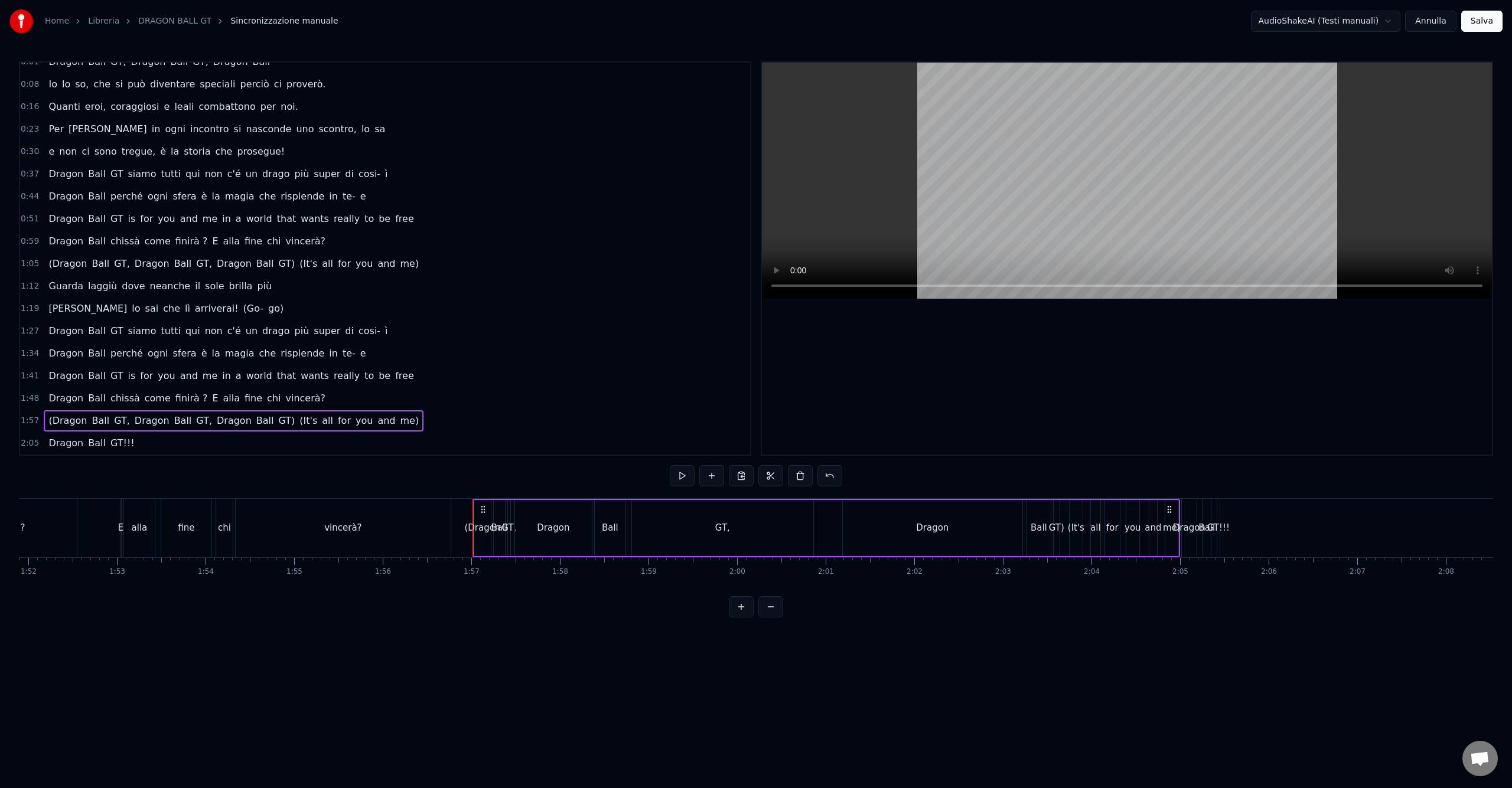
click at [298, 424] on span "(It's" at bounding box center [308, 420] width 20 height 14
click at [134, 419] on span "Dragon" at bounding box center [152, 420] width 37 height 14
drag, startPoint x: 545, startPoint y: 480, endPoint x: 453, endPoint y: 477, distance: 92.0
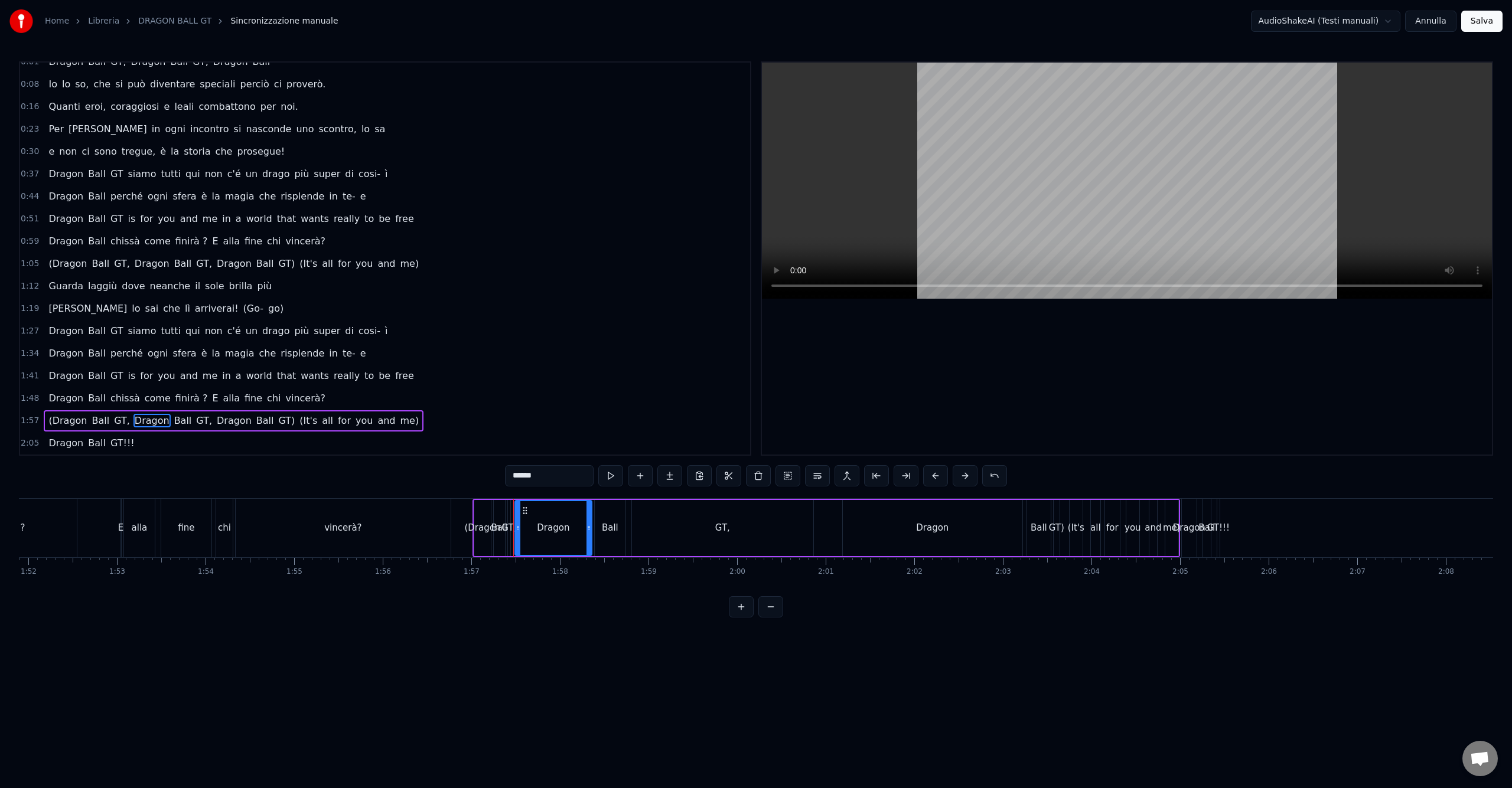
click at [453, 477] on div "0:01 Dragon Ball GT, Dragon Ball GT, Dragon Ball 0:08 Io lo so, che si può dive…" at bounding box center [756, 339] width 1474 height 556
click at [152, 421] on span "Ball" at bounding box center [162, 420] width 20 height 14
drag, startPoint x: 553, startPoint y: 478, endPoint x: 480, endPoint y: 477, distance: 73.0
click at [480, 477] on div "0:01 Dragon Ball GT, Dragon Ball GT, Dragon Ball 0:08 Io lo so, che si può dive…" at bounding box center [756, 339] width 1474 height 556
click at [168, 420] on span "GT," at bounding box center [177, 420] width 19 height 14
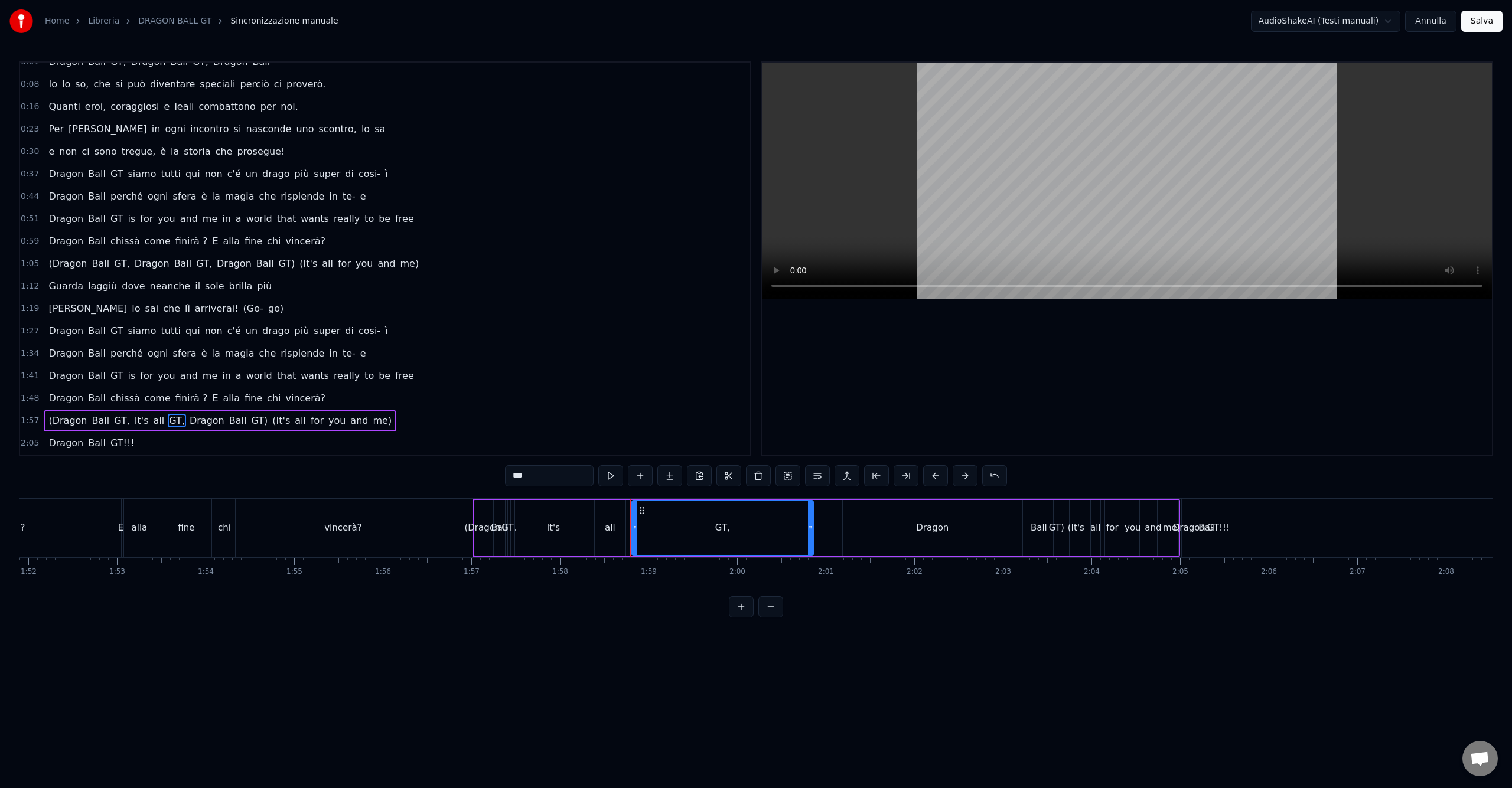
drag, startPoint x: 544, startPoint y: 473, endPoint x: 440, endPoint y: 473, distance: 104.0
click at [440, 473] on div "0:01 Dragon Ball GT, Dragon Ball GT, Dragon Ball 0:08 Io lo so, che si può dive…" at bounding box center [756, 339] width 1474 height 556
click at [185, 422] on span "Dragon" at bounding box center [204, 420] width 37 height 14
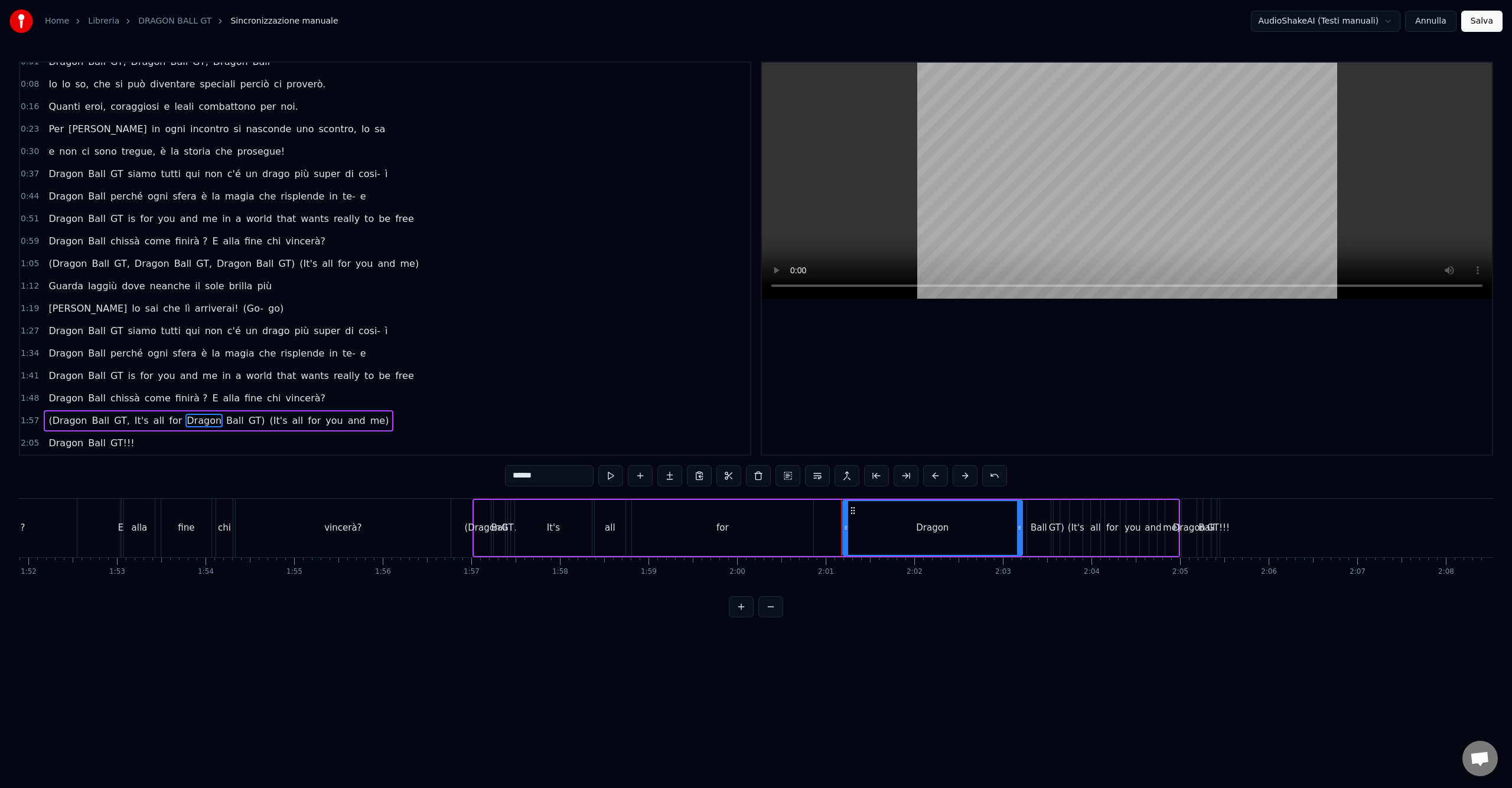
drag, startPoint x: 545, startPoint y: 480, endPoint x: 478, endPoint y: 478, distance: 67.0
click at [478, 478] on div "0:01 Dragon Ball GT, Dragon Ball GT, Dragon Ball 0:08 Io lo so, che si può dive…" at bounding box center [756, 339] width 1474 height 556
click at [208, 420] on span "Ball" at bounding box center [217, 420] width 20 height 14
drag, startPoint x: 542, startPoint y: 472, endPoint x: 485, endPoint y: 469, distance: 57.1
click at [485, 469] on div "0:01 Dragon Ball GT, Dragon Ball GT, Dragon Ball 0:08 Io lo so, che si può dive…" at bounding box center [756, 339] width 1474 height 556
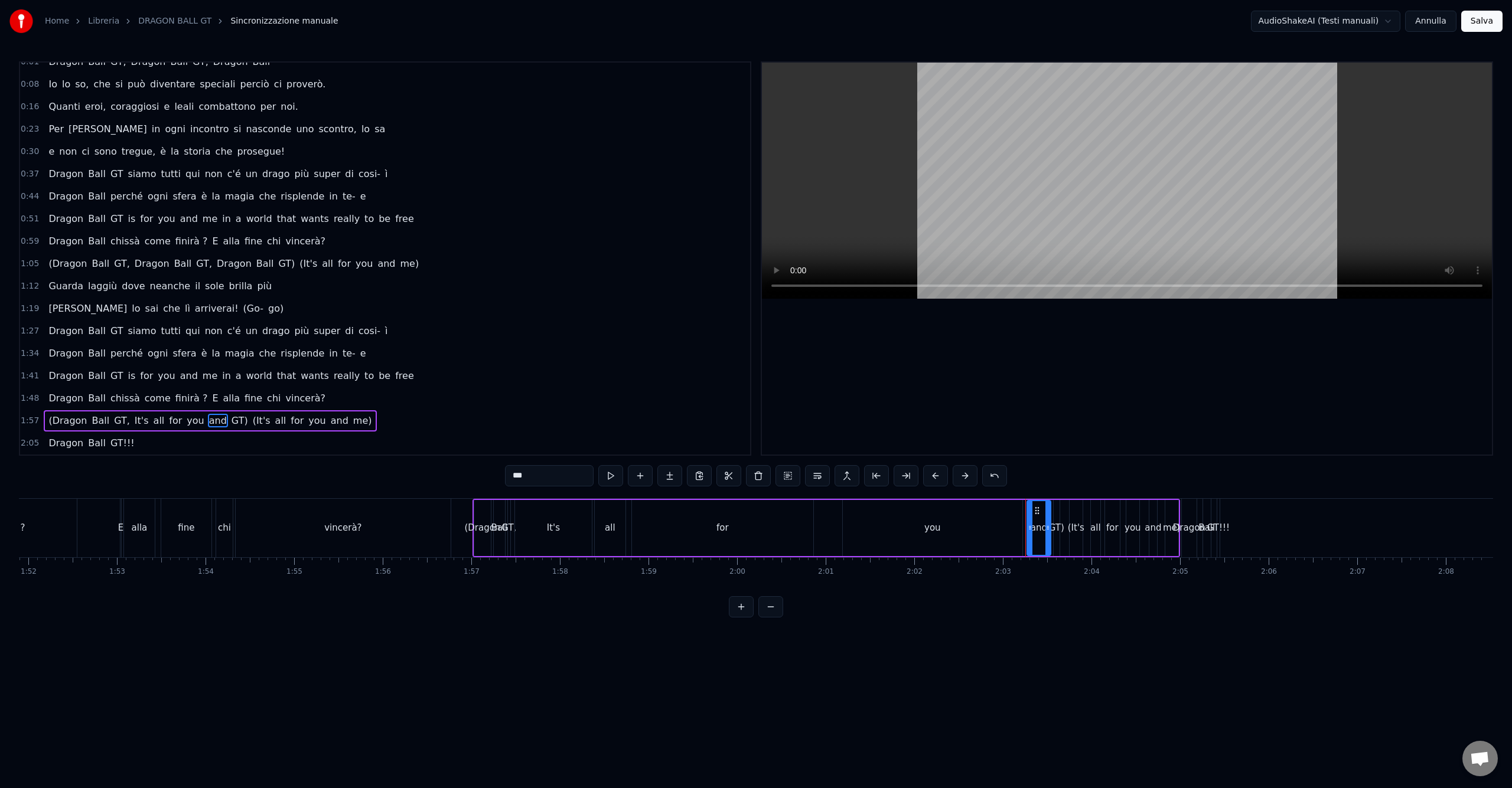
click at [231, 420] on span "GT)" at bounding box center [239, 420] width 19 height 14
drag, startPoint x: 523, startPoint y: 476, endPoint x: 486, endPoint y: 476, distance: 37.0
click at [486, 476] on div "0:01 Dragon Ball GT, Dragon Ball GT, Dragon Ball 0:08 Io lo so, che si può dive…" at bounding box center [756, 339] width 1474 height 556
click at [263, 419] on span "(It's" at bounding box center [273, 420] width 20 height 14
type input "*****"
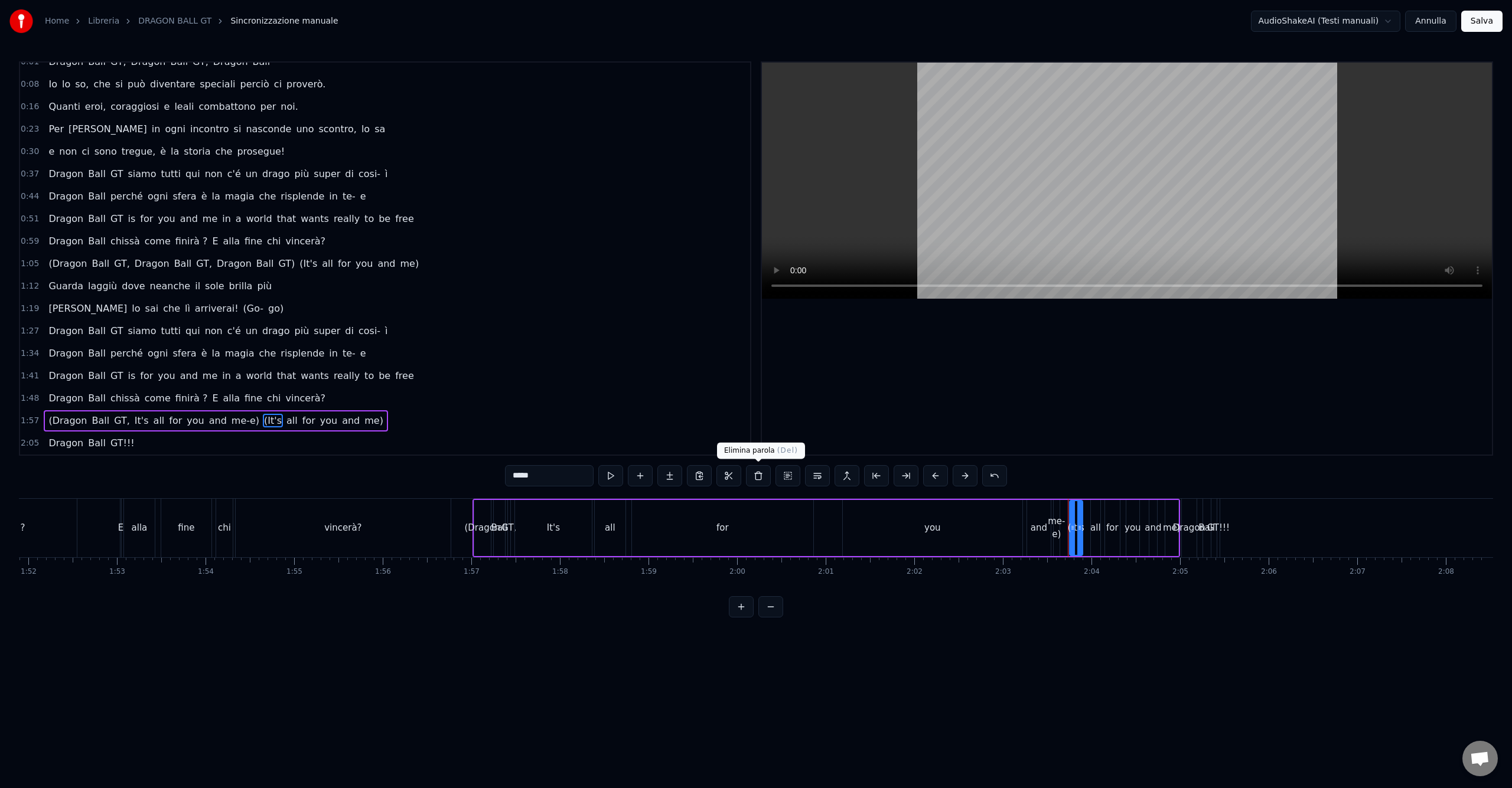
click at [754, 478] on button at bounding box center [758, 476] width 25 height 21
click at [263, 419] on span "all" at bounding box center [270, 420] width 14 height 14
click at [755, 478] on button at bounding box center [758, 476] width 25 height 21
click at [263, 418] on span "for" at bounding box center [270, 420] width 15 height 14
click at [755, 478] on button at bounding box center [758, 476] width 25 height 21
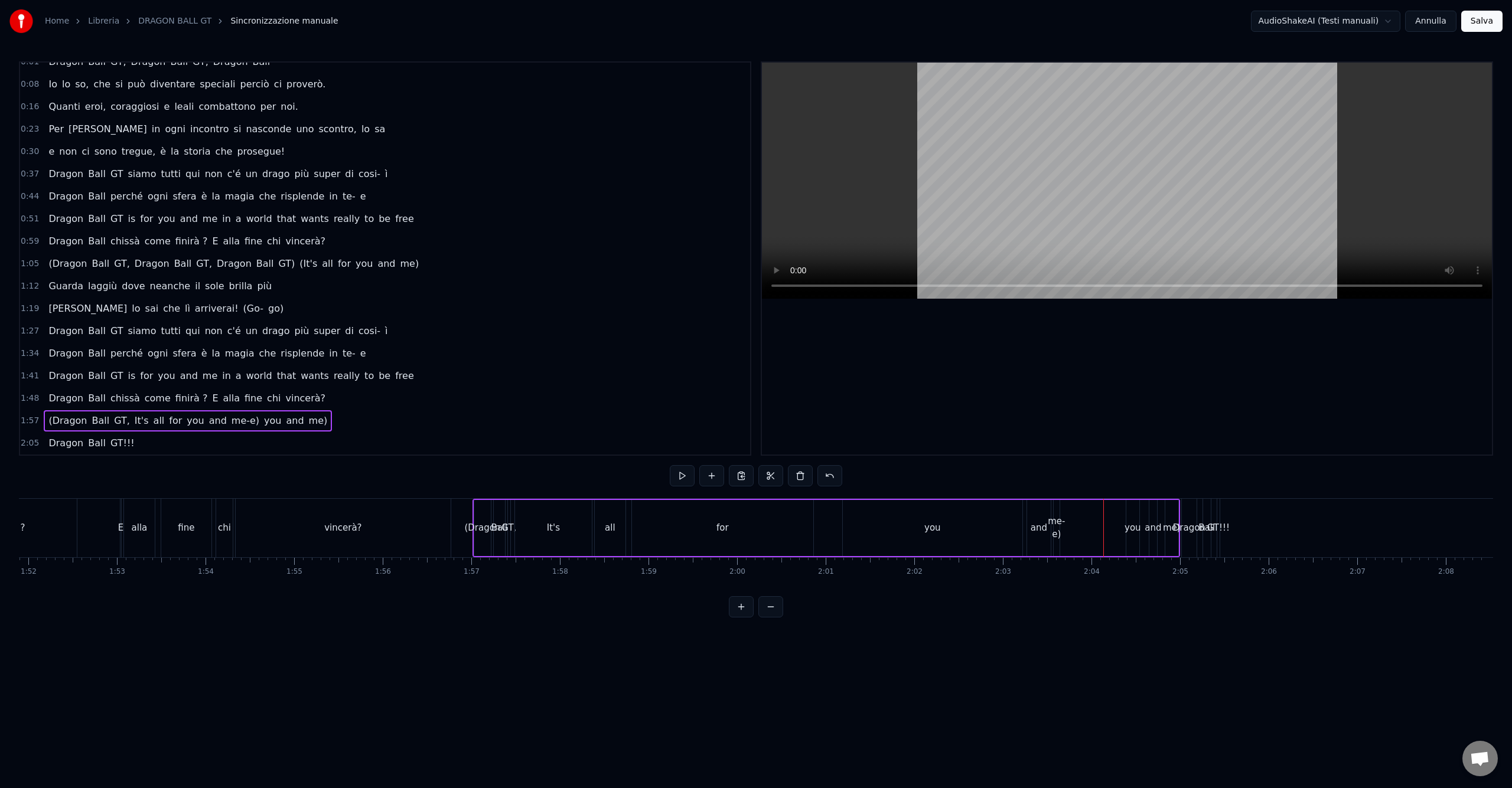
click at [263, 423] on span "you" at bounding box center [273, 420] width 19 height 14
click at [758, 480] on button at bounding box center [758, 476] width 25 height 21
click at [263, 422] on span "and" at bounding box center [273, 420] width 20 height 14
click at [755, 480] on button at bounding box center [758, 476] width 25 height 21
click at [263, 418] on span "me)" at bounding box center [273, 420] width 21 height 14
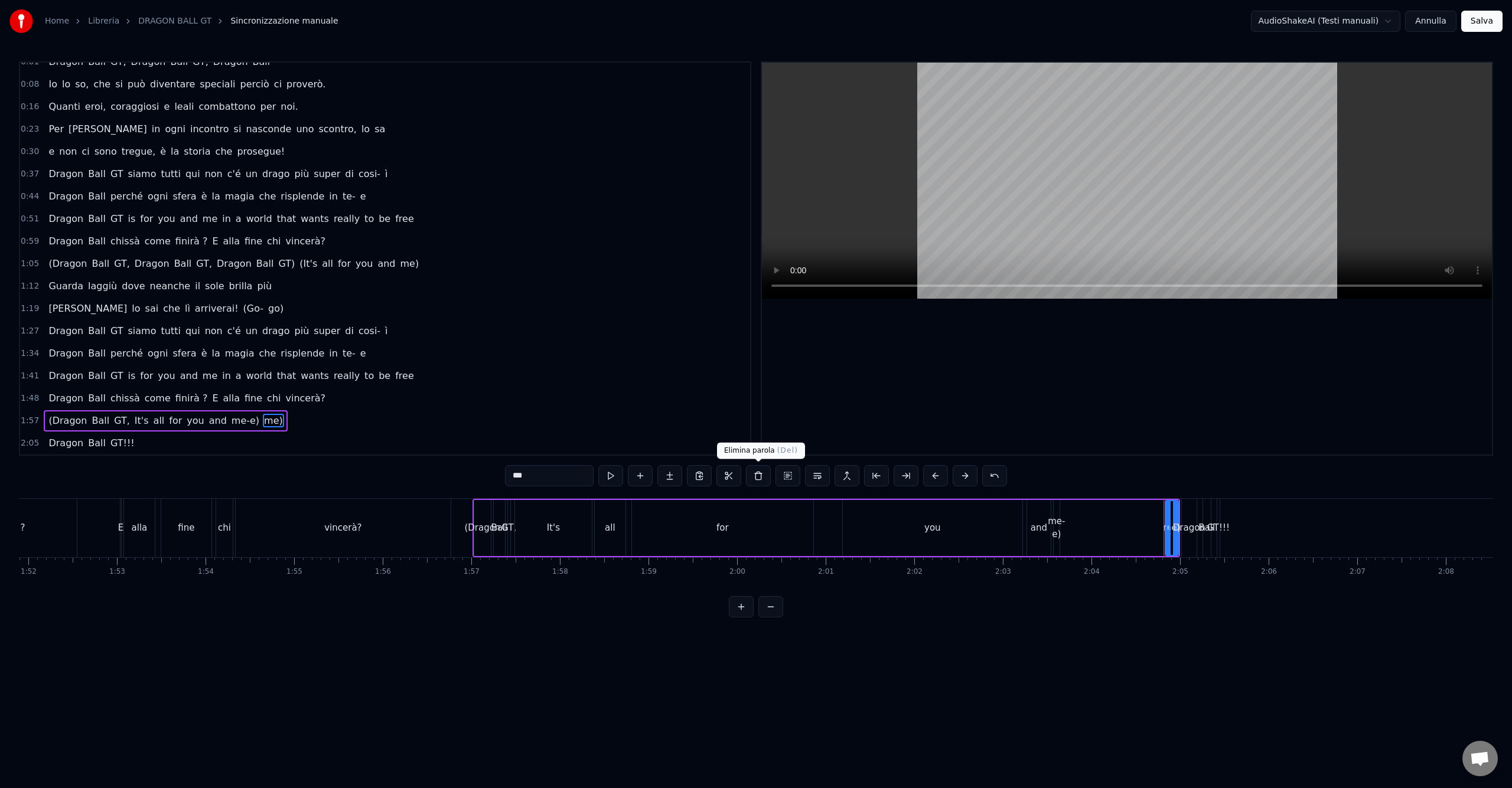
click at [757, 477] on button at bounding box center [758, 476] width 25 height 21
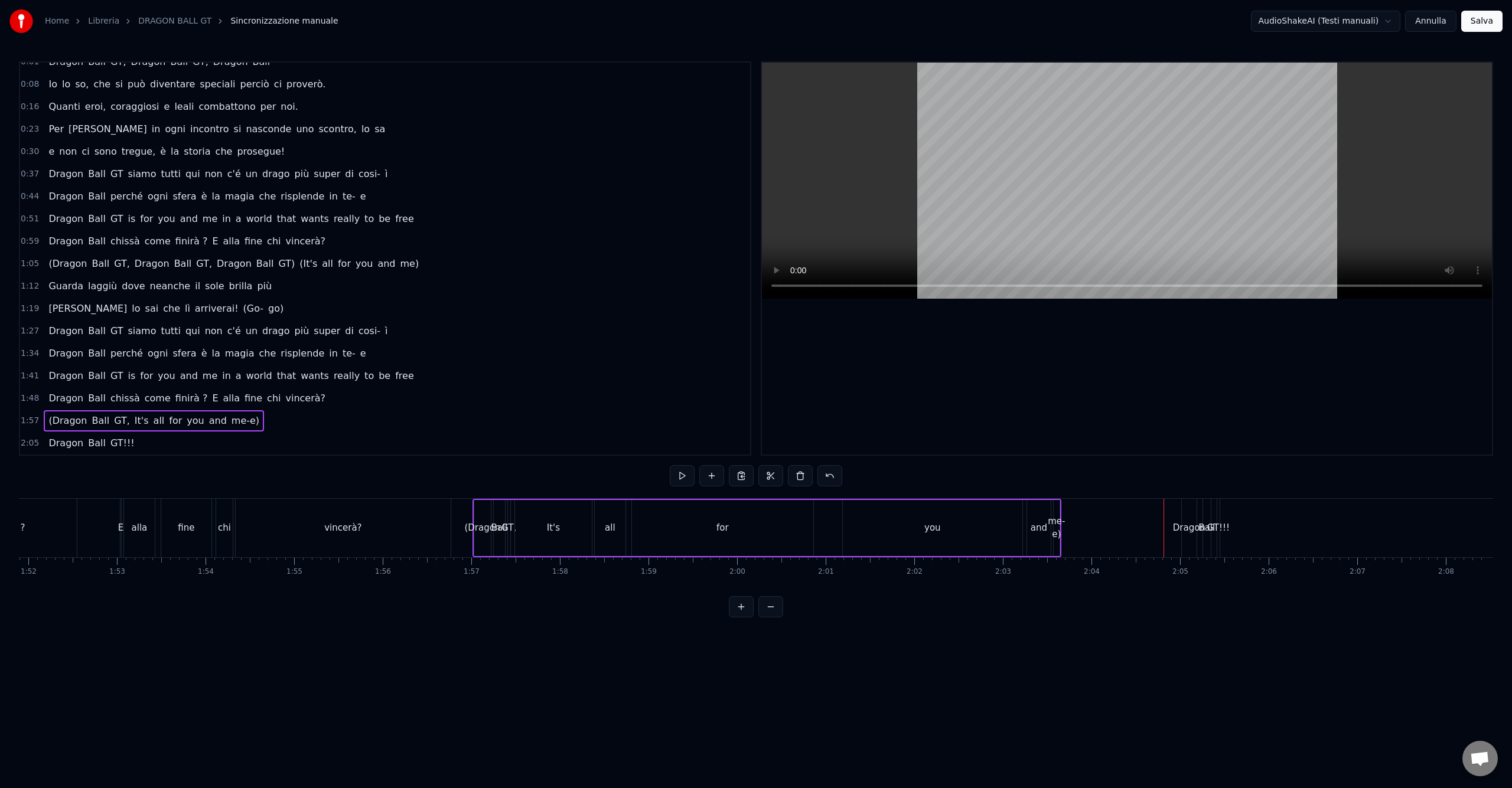
click at [44, 451] on div "Dragon Ball GT!!!" at bounding box center [91, 443] width 95 height 21
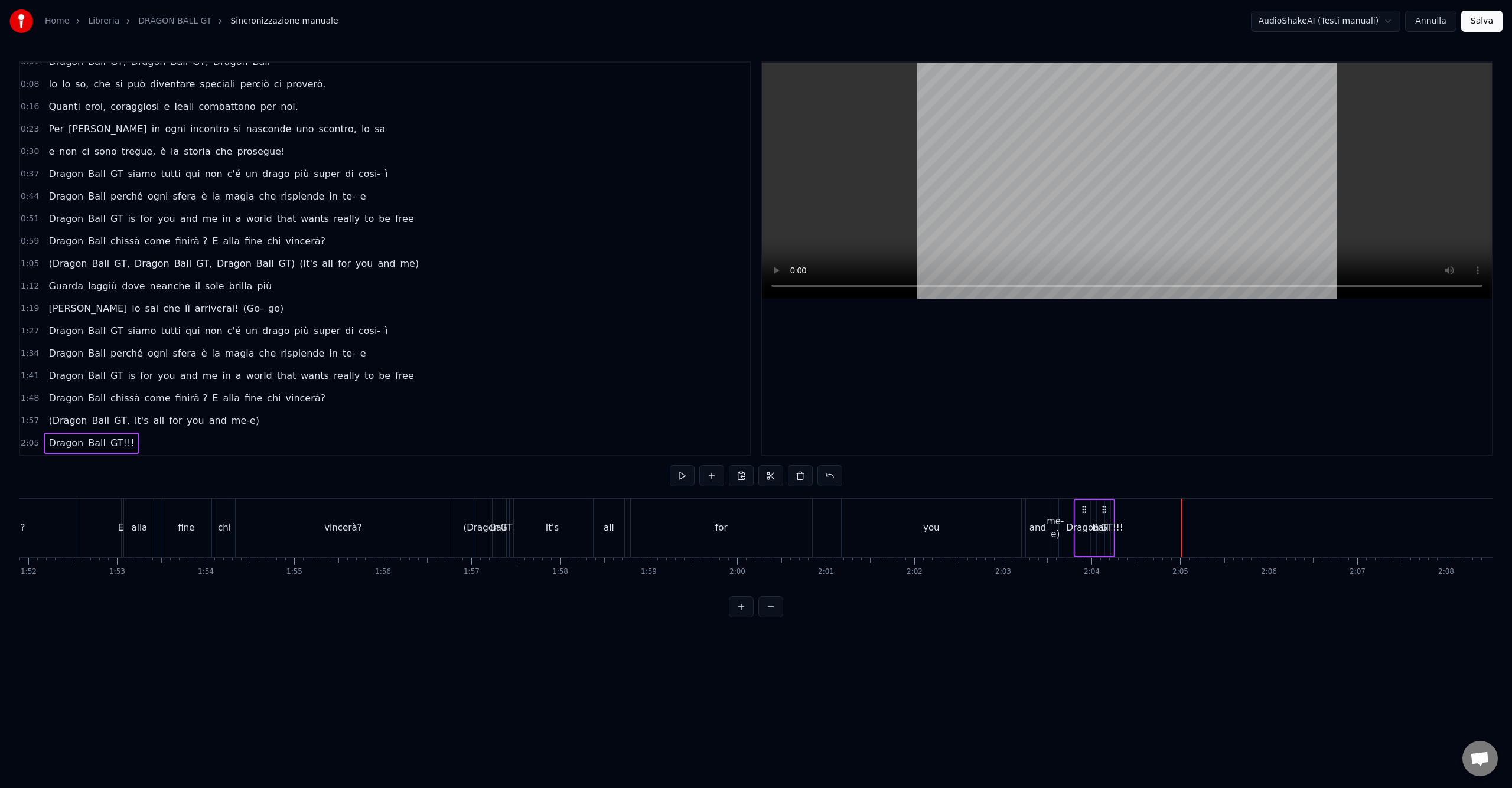
drag, startPoint x: 1191, startPoint y: 509, endPoint x: 1083, endPoint y: 515, distance: 108.2
click at [1083, 515] on div "Dragon Ball GT!!!" at bounding box center [1094, 528] width 41 height 58
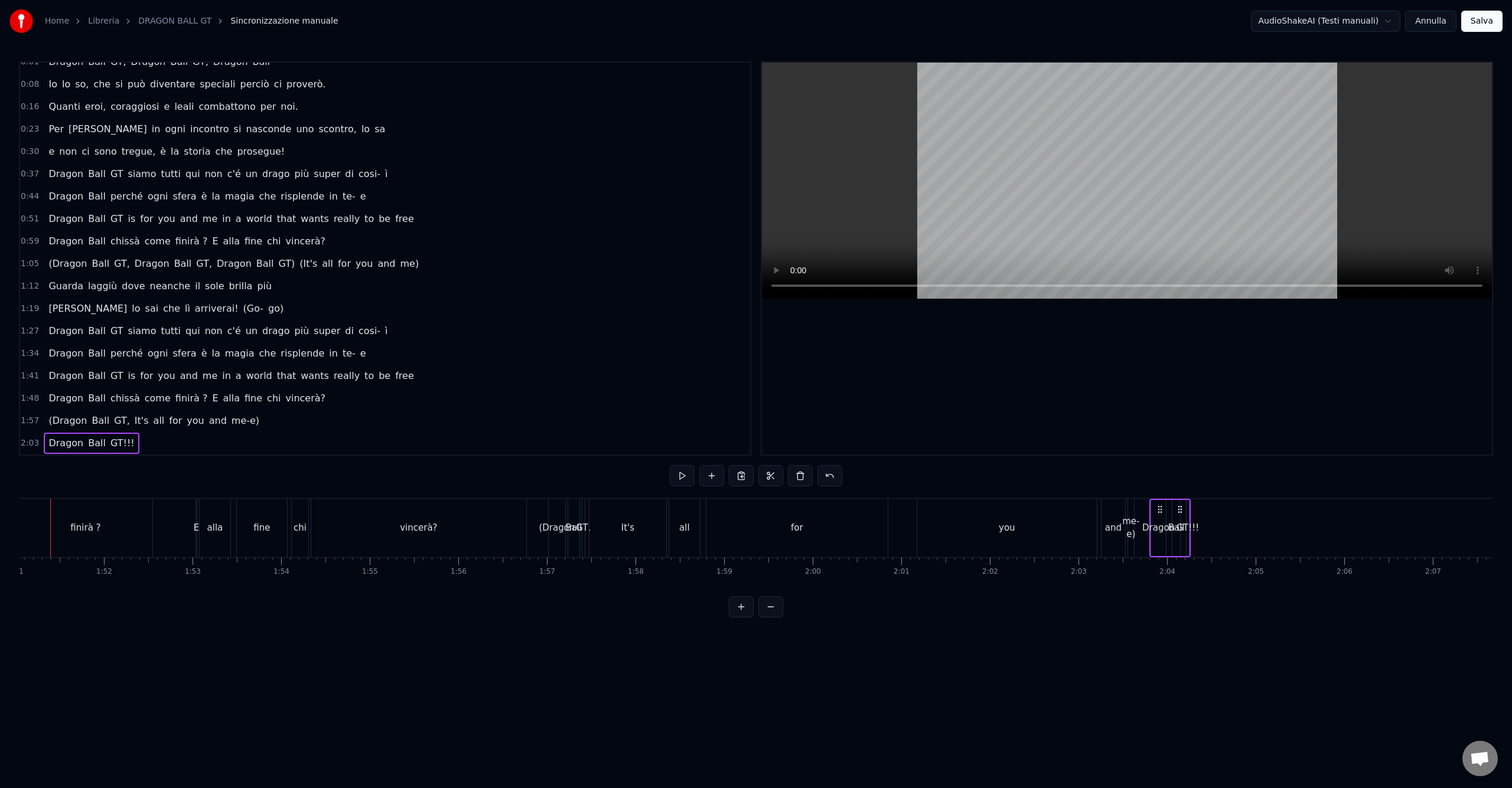
scroll to position [0, 9808]
click at [224, 429] on div "(Dragon Ball GT, It's all for you and me-e)" at bounding box center [153, 420] width 220 height 21
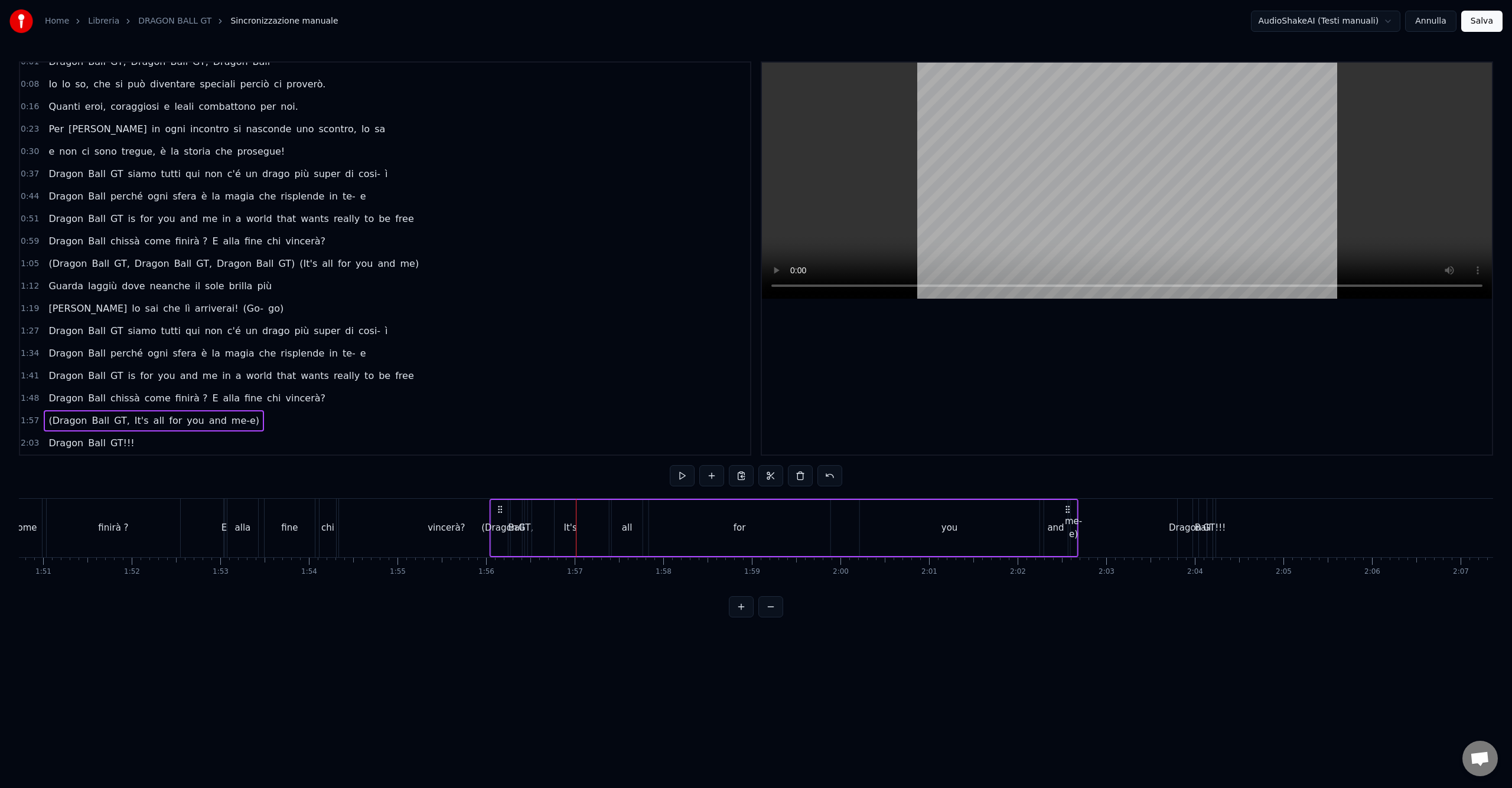
drag, startPoint x: 584, startPoint y: 509, endPoint x: 498, endPoint y: 512, distance: 86.1
click at [498, 512] on icon at bounding box center [500, 510] width 10 height 10
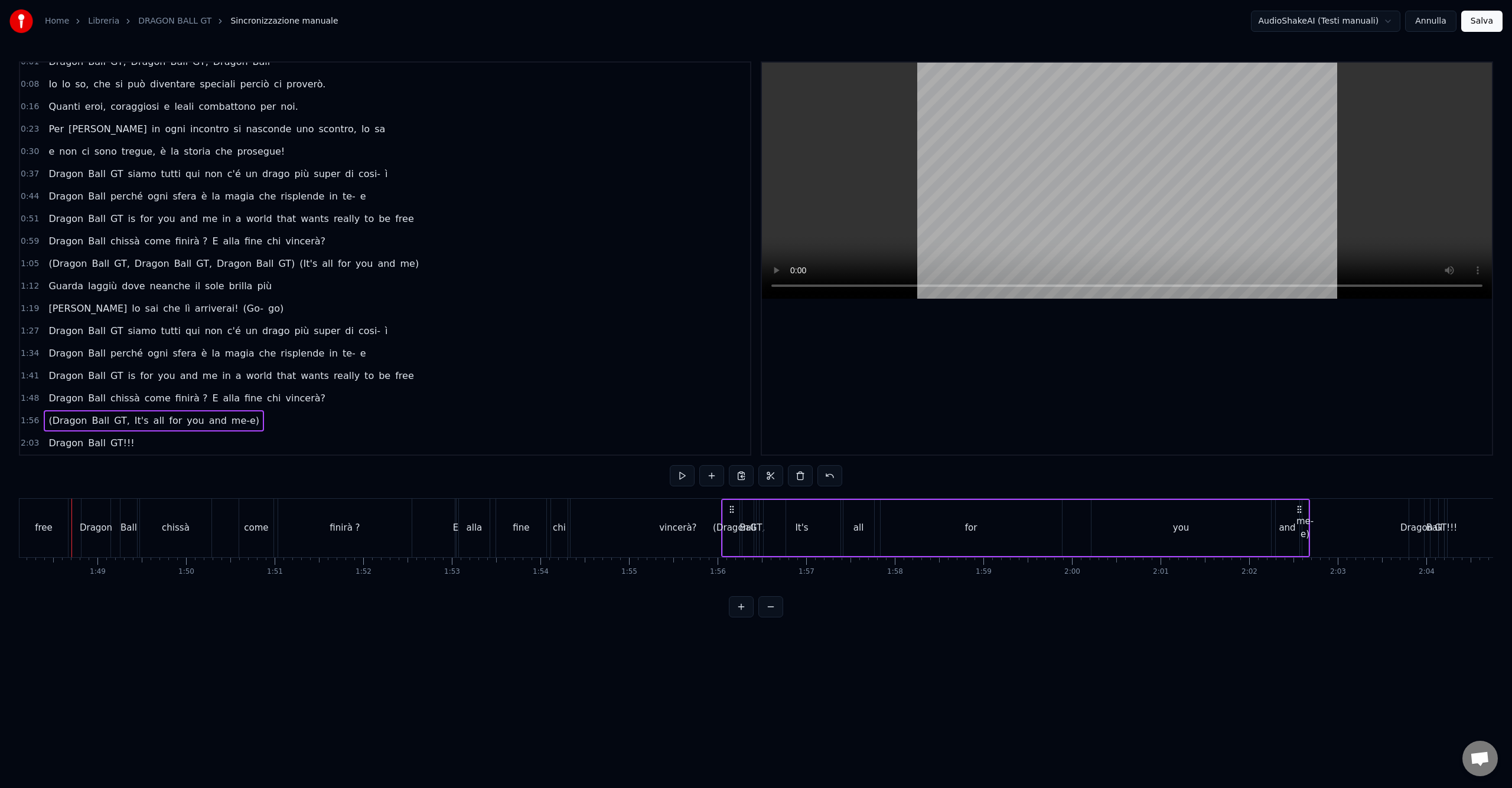
scroll to position [0, 9570]
click at [685, 522] on div "vincerà?" at bounding box center [684, 529] width 37 height 14
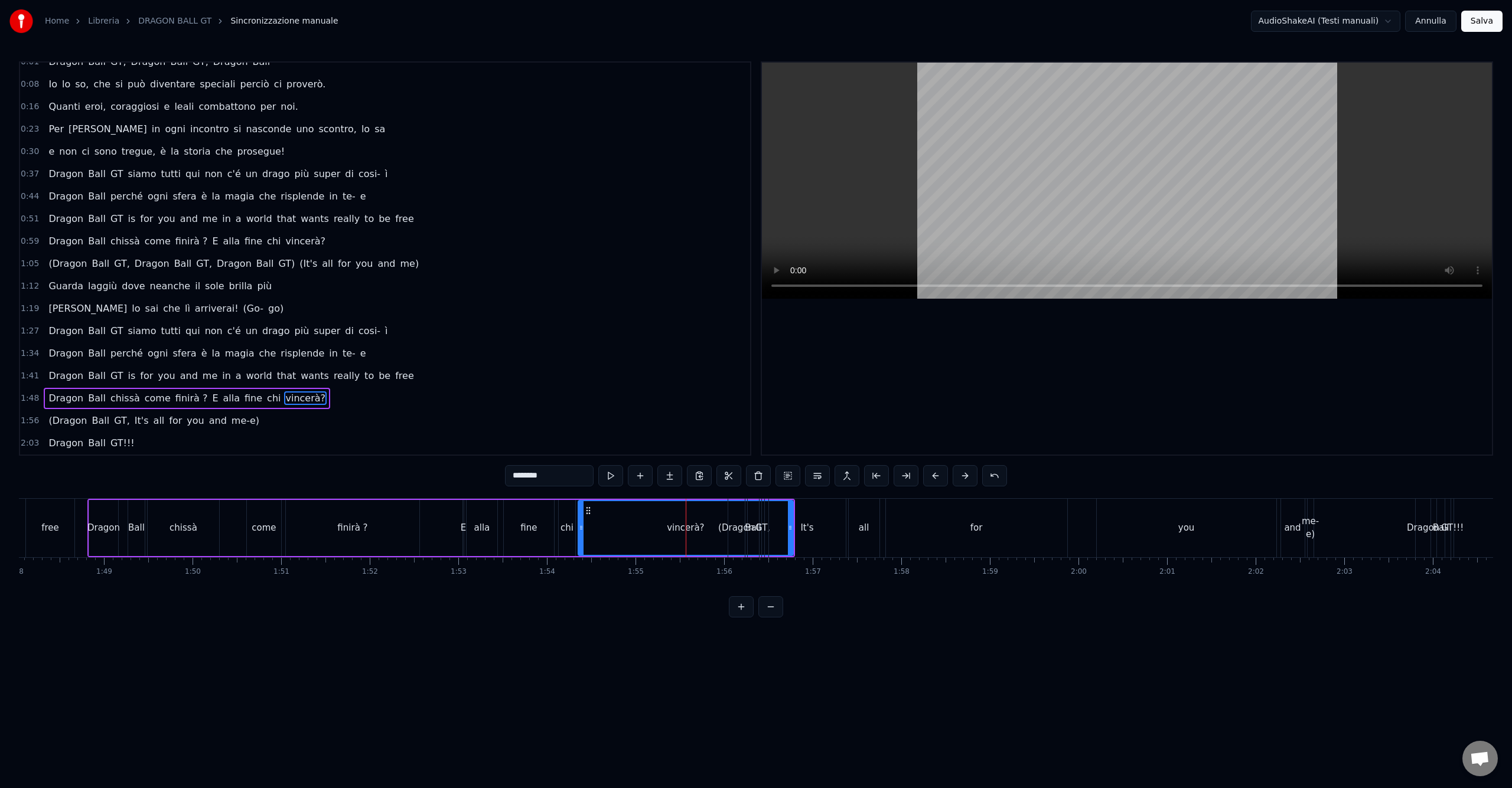
click at [284, 397] on span "vincerà?" at bounding box center [306, 398] width 43 height 14
click at [180, 431] on div "(Dragon Ball GT, It's all for you and me-e)" at bounding box center [153, 420] width 220 height 21
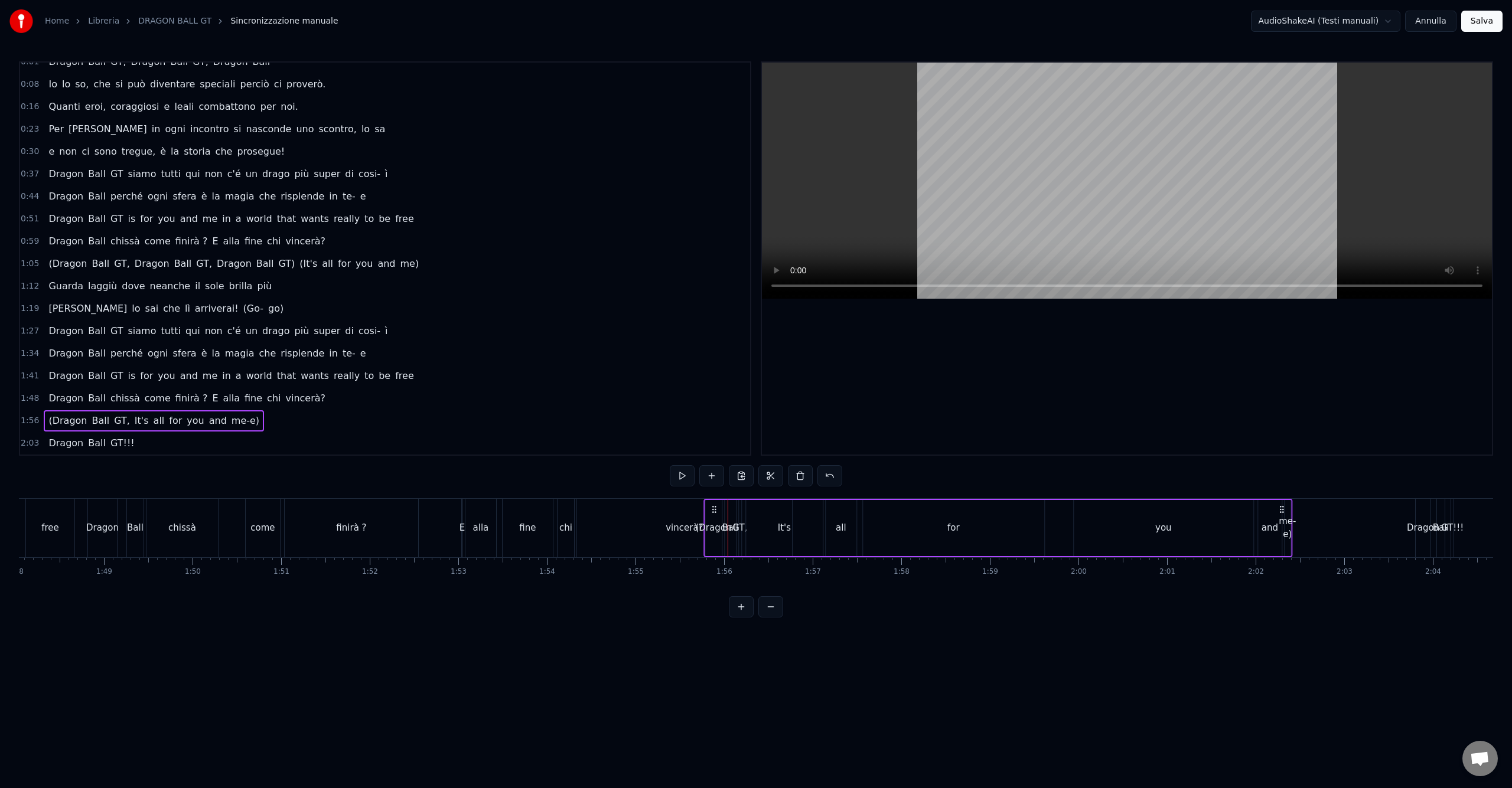
drag, startPoint x: 736, startPoint y: 508, endPoint x: 712, endPoint y: 508, distance: 24.0
click at [712, 508] on icon at bounding box center [714, 510] width 10 height 10
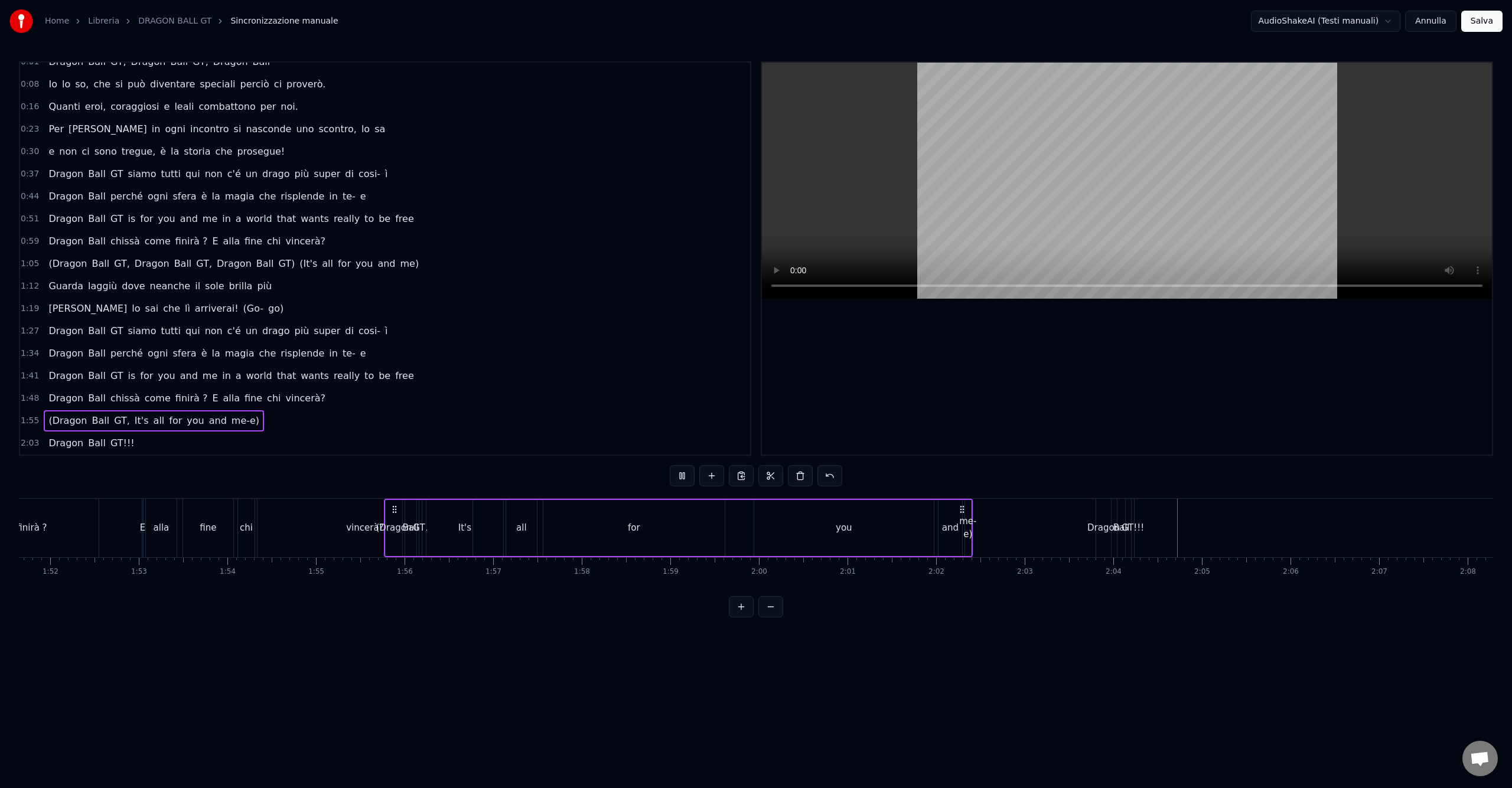
scroll to position [0, 9911]
click at [608, 539] on div "for" at bounding box center [612, 529] width 181 height 56
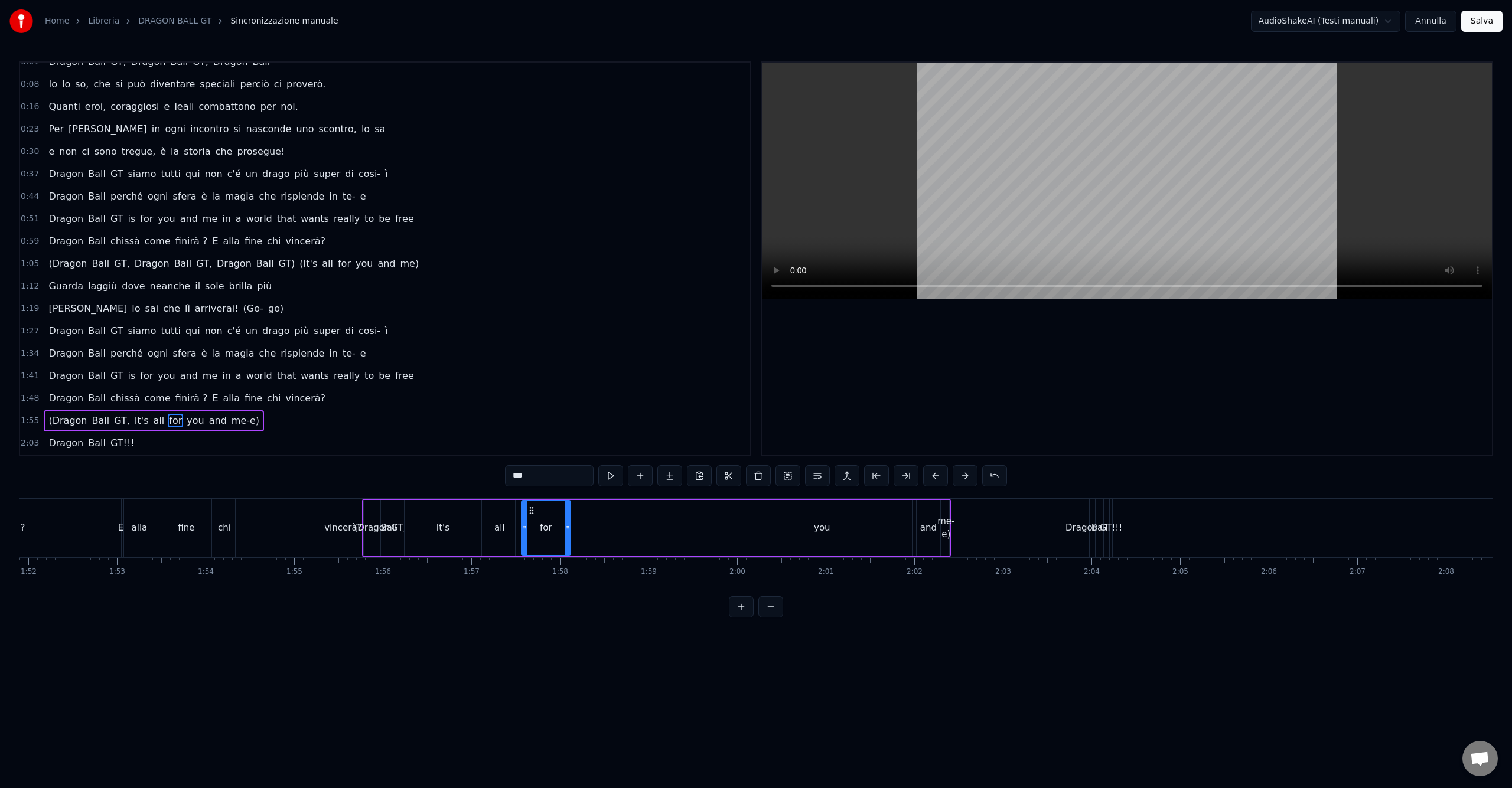
drag, startPoint x: 699, startPoint y: 526, endPoint x: 566, endPoint y: 541, distance: 133.8
click at [566, 541] on div at bounding box center [567, 528] width 5 height 54
click at [823, 530] on div "you" at bounding box center [822, 529] width 17 height 14
drag, startPoint x: 743, startPoint y: 511, endPoint x: 577, endPoint y: 527, distance: 166.8
click at [577, 527] on div "you" at bounding box center [656, 528] width 178 height 54
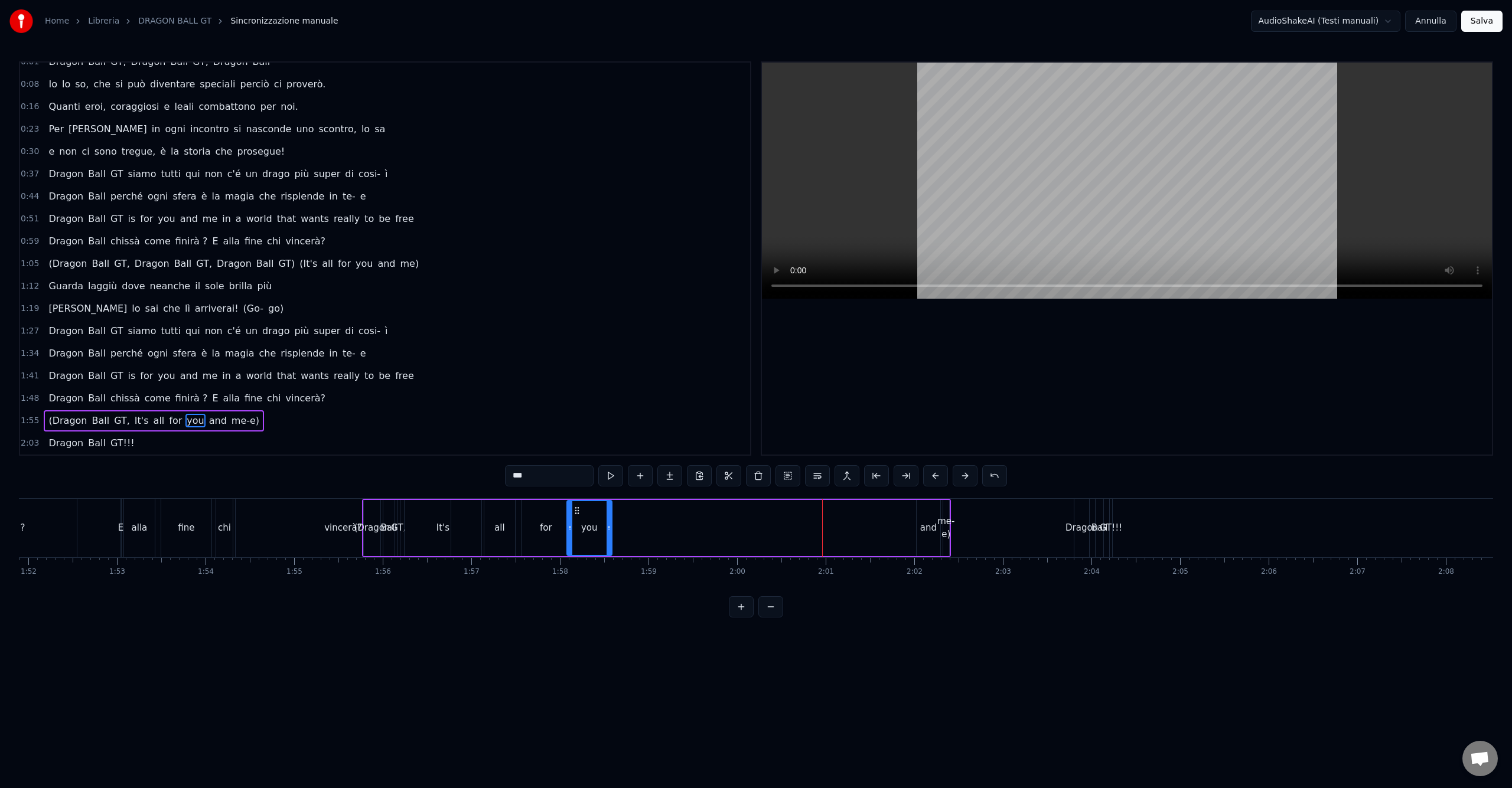
drag, startPoint x: 743, startPoint y: 529, endPoint x: 608, endPoint y: 535, distance: 135.1
click at [608, 535] on div at bounding box center [608, 528] width 5 height 54
click at [929, 523] on div "and" at bounding box center [928, 529] width 17 height 14
drag, startPoint x: 924, startPoint y: 511, endPoint x: 623, endPoint y: 529, distance: 301.5
click at [623, 529] on div "and" at bounding box center [626, 528] width 23 height 54
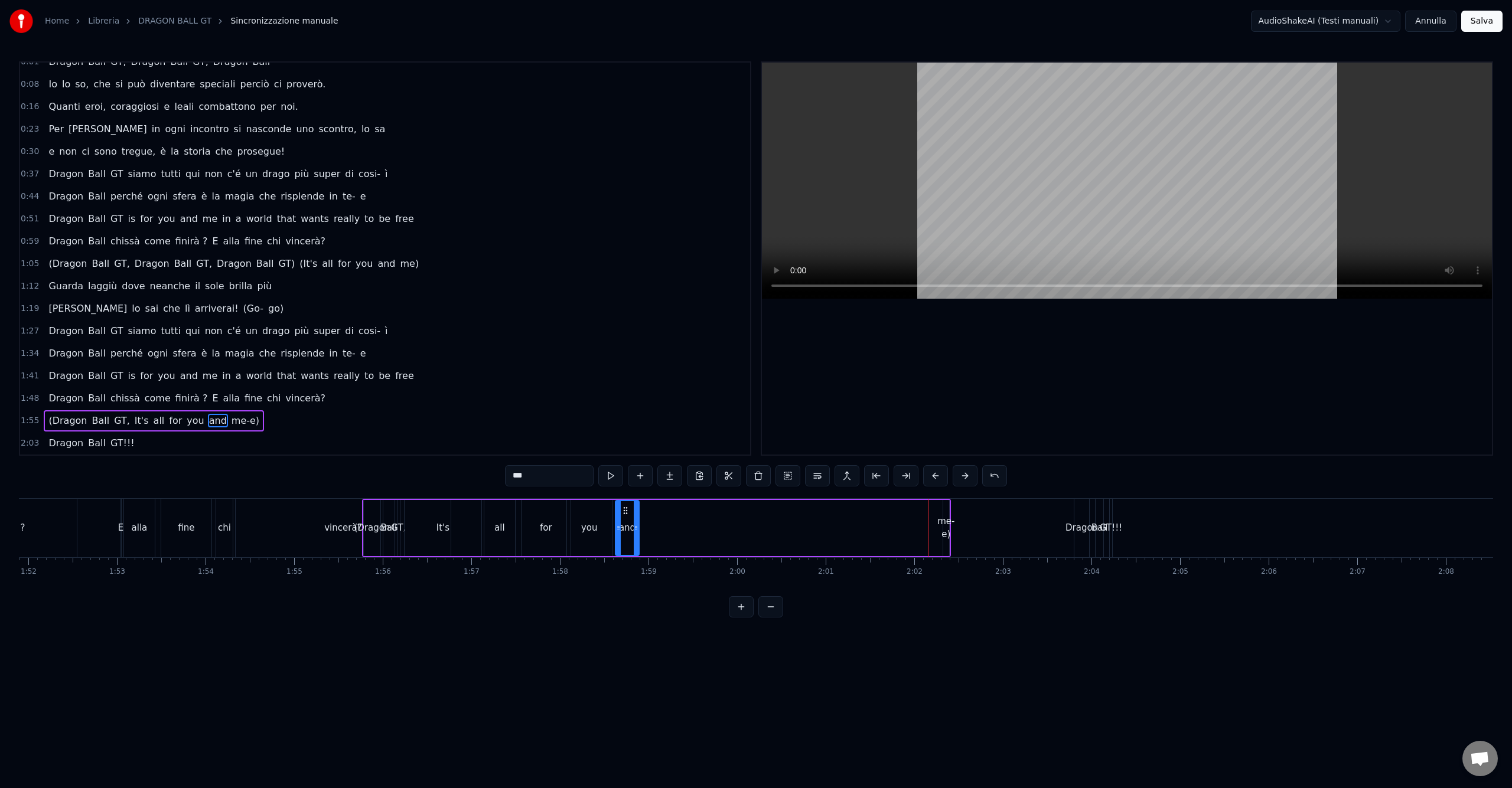
click at [942, 520] on div "me-e)" at bounding box center [946, 528] width 17 height 27
type input "*****"
drag, startPoint x: 952, startPoint y: 509, endPoint x: 678, endPoint y: 537, distance: 275.4
click at [674, 537] on div "me-e)" at bounding box center [672, 528] width 5 height 54
click at [128, 451] on div "Dragon Ball GT!!!" at bounding box center [91, 443] width 95 height 21
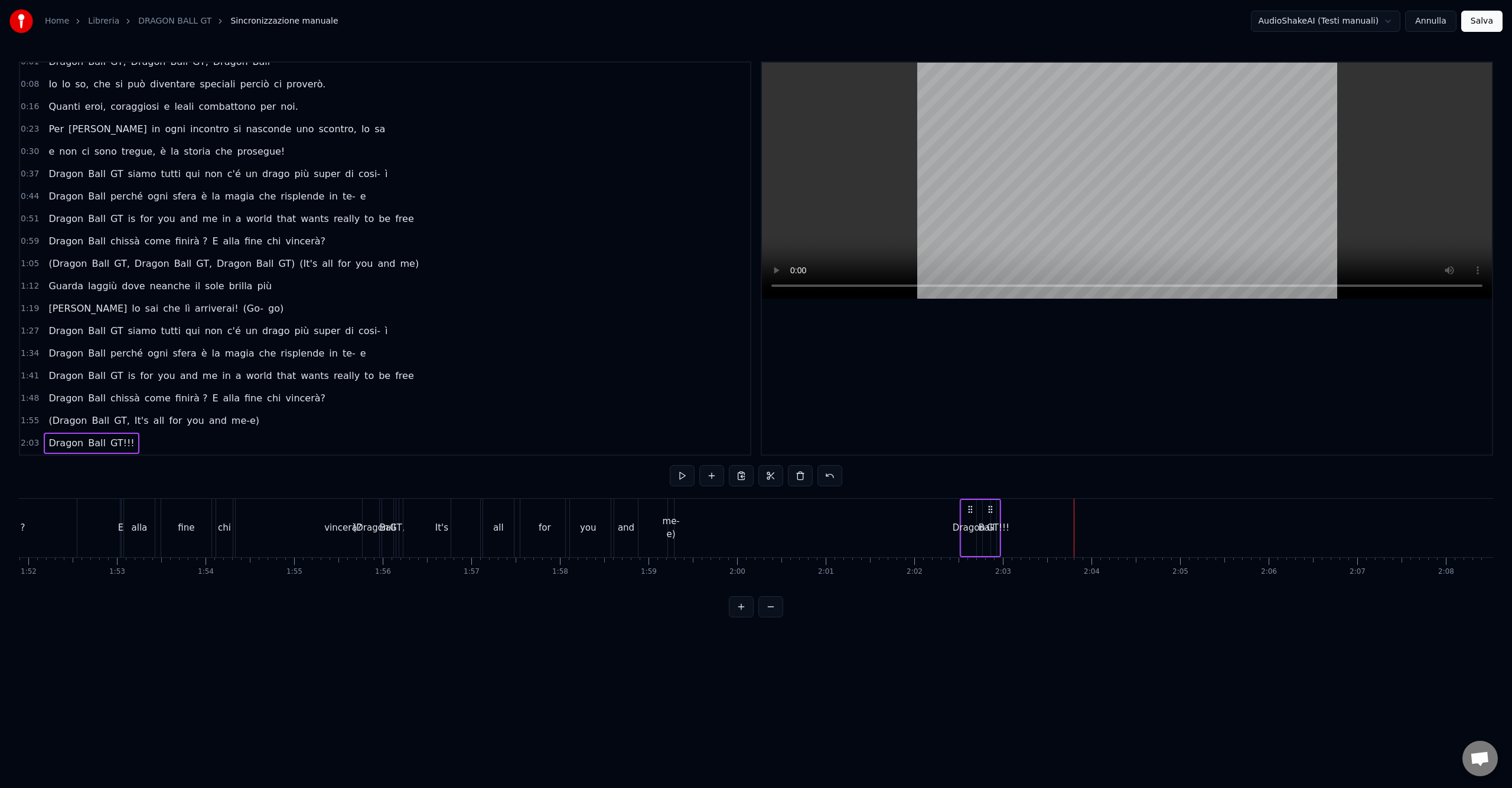
drag, startPoint x: 1083, startPoint y: 509, endPoint x: 969, endPoint y: 515, distance: 114.2
click at [969, 515] on div "Dragon Ball GT!!!" at bounding box center [980, 528] width 41 height 58
click at [973, 524] on div "Dragon" at bounding box center [968, 529] width 32 height 14
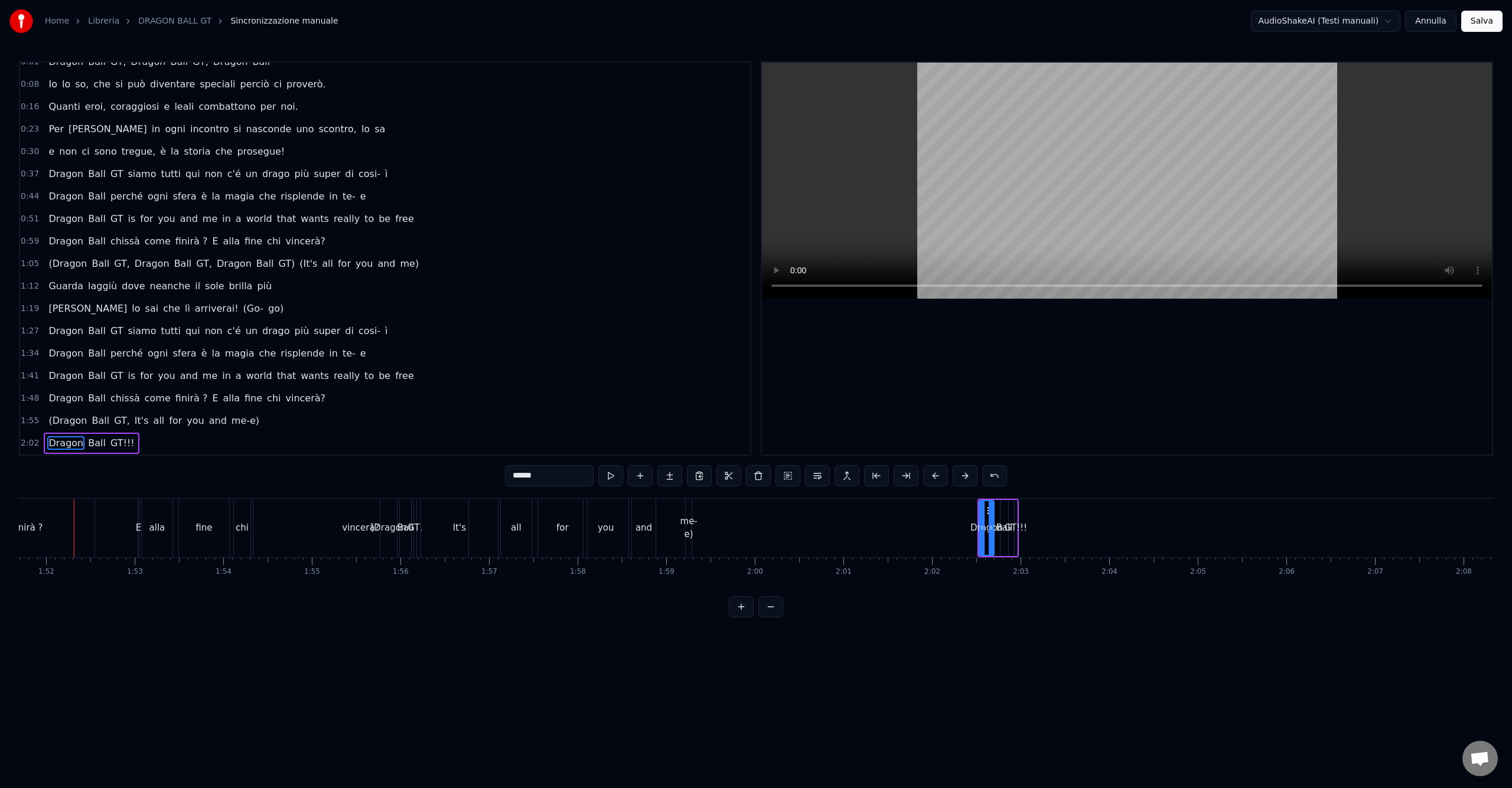
scroll to position [0, 9889]
click at [1017, 526] on div "GT!!!" at bounding box center [1020, 529] width 23 height 14
drag, startPoint x: 1028, startPoint y: 509, endPoint x: 1117, endPoint y: 509, distance: 89.0
click at [1117, 509] on icon at bounding box center [1118, 511] width 10 height 10
click at [1005, 529] on div "Ball" at bounding box center [1009, 529] width 17 height 14
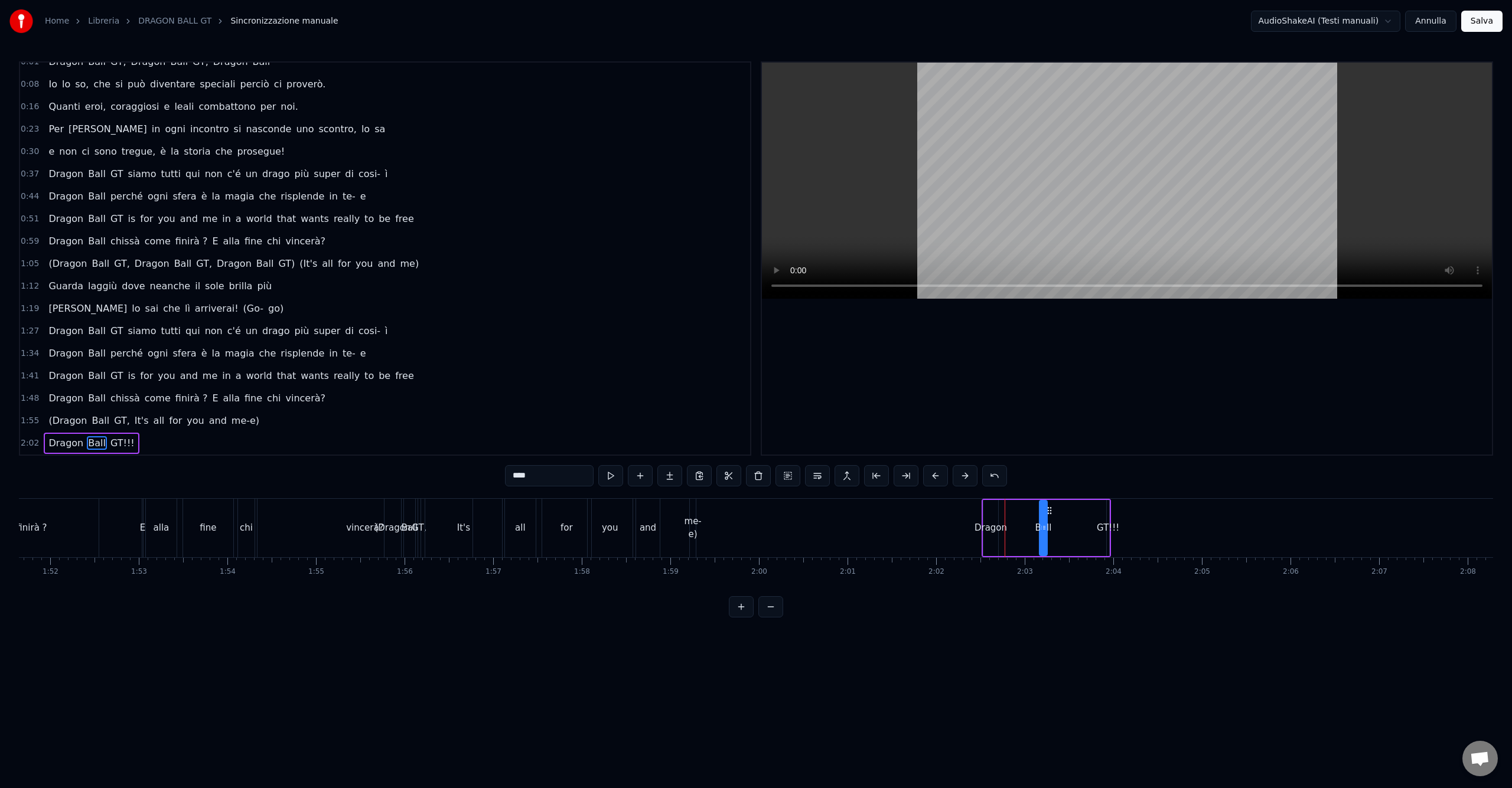
drag, startPoint x: 1014, startPoint y: 509, endPoint x: 1050, endPoint y: 511, distance: 36.1
click at [1050, 511] on icon at bounding box center [1050, 511] width 10 height 10
click at [1106, 524] on div "GT!!!" at bounding box center [1107, 529] width 23 height 14
type input "*****"
drag, startPoint x: 1116, startPoint y: 511, endPoint x: 1096, endPoint y: 513, distance: 20.1
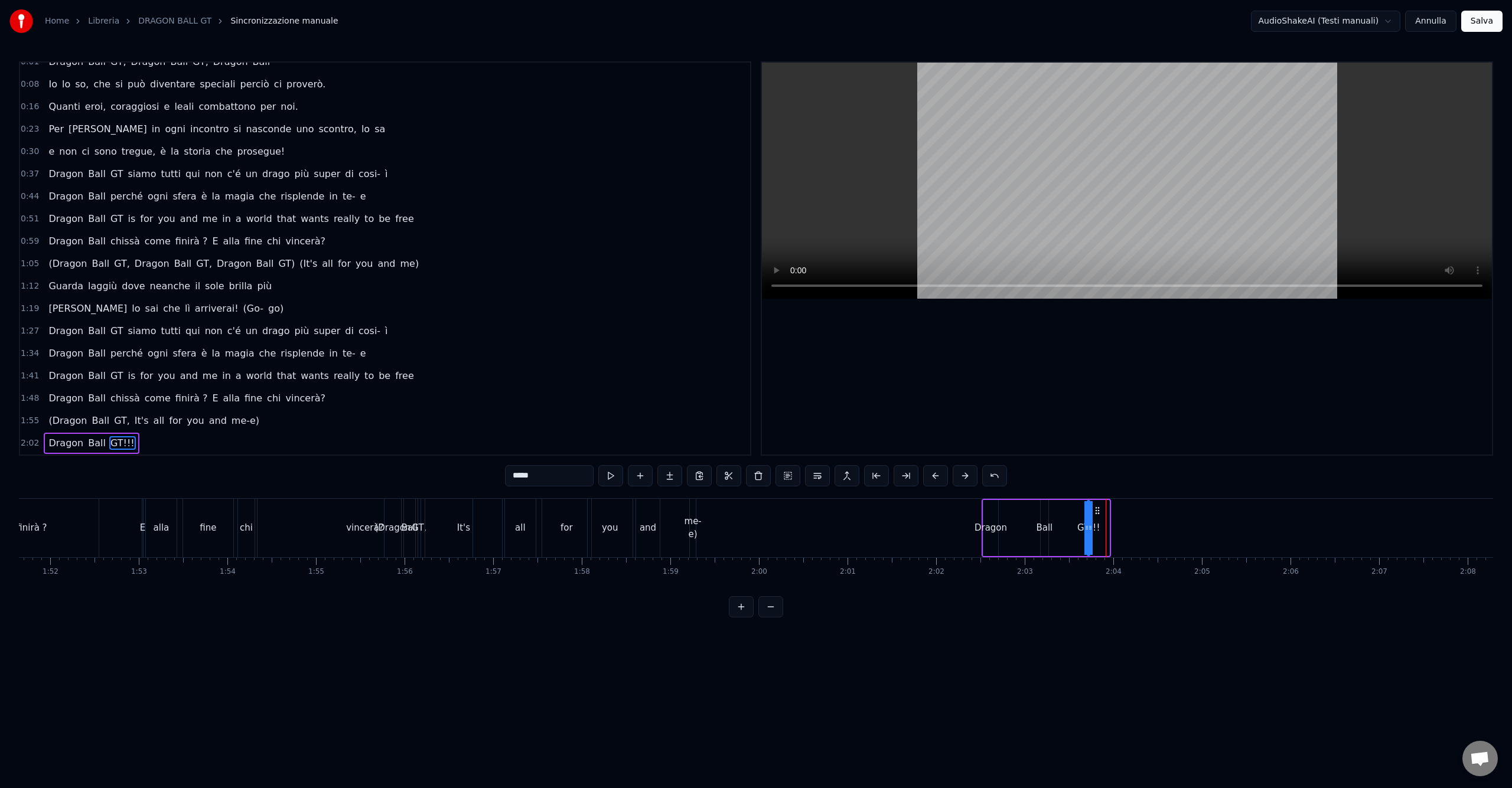
click at [1096, 513] on icon at bounding box center [1097, 511] width 10 height 10
click at [1483, 23] on button "Salva" at bounding box center [1482, 21] width 41 height 21
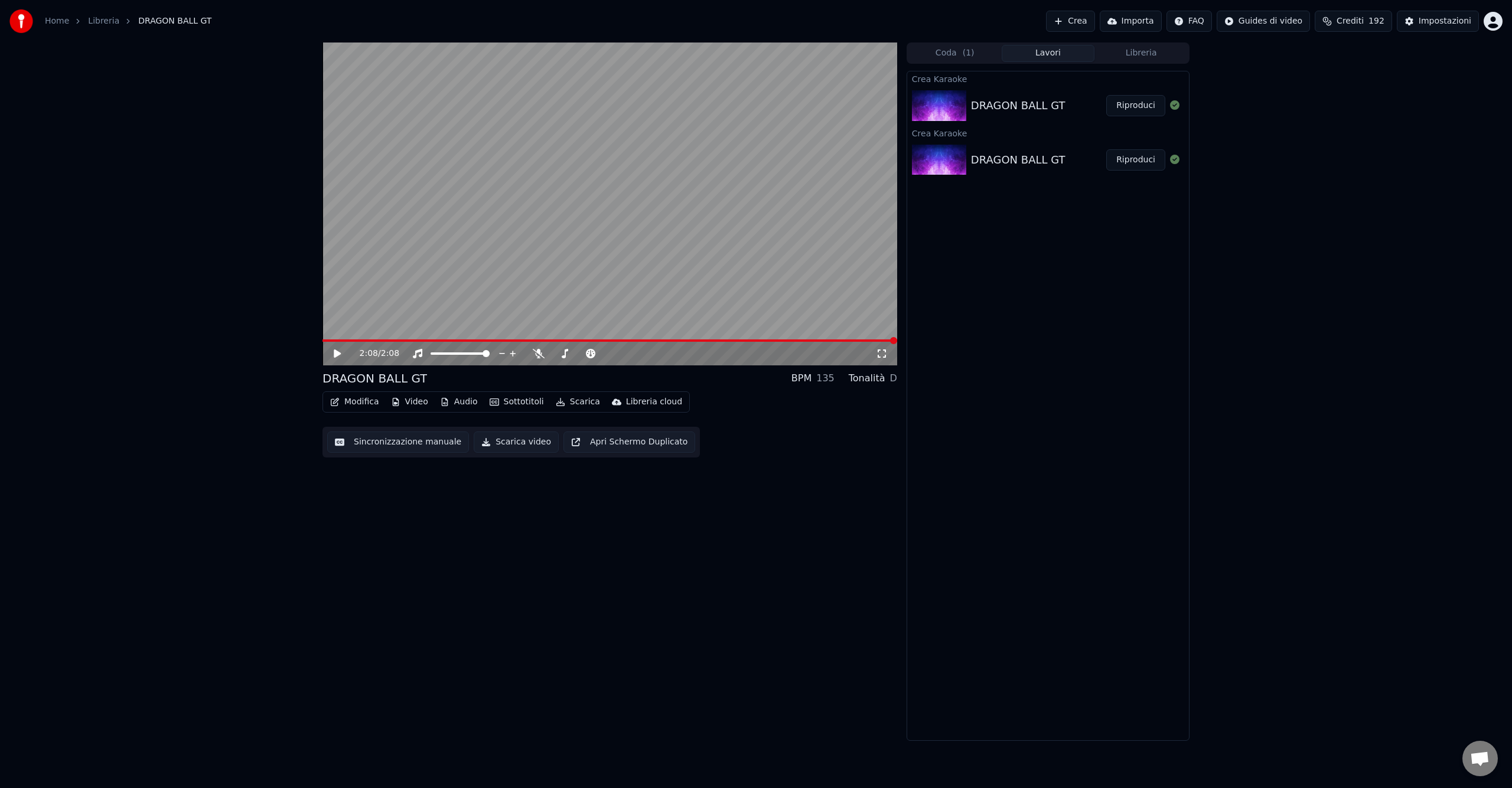
click at [364, 405] on button "Modifica" at bounding box center [354, 402] width 58 height 17
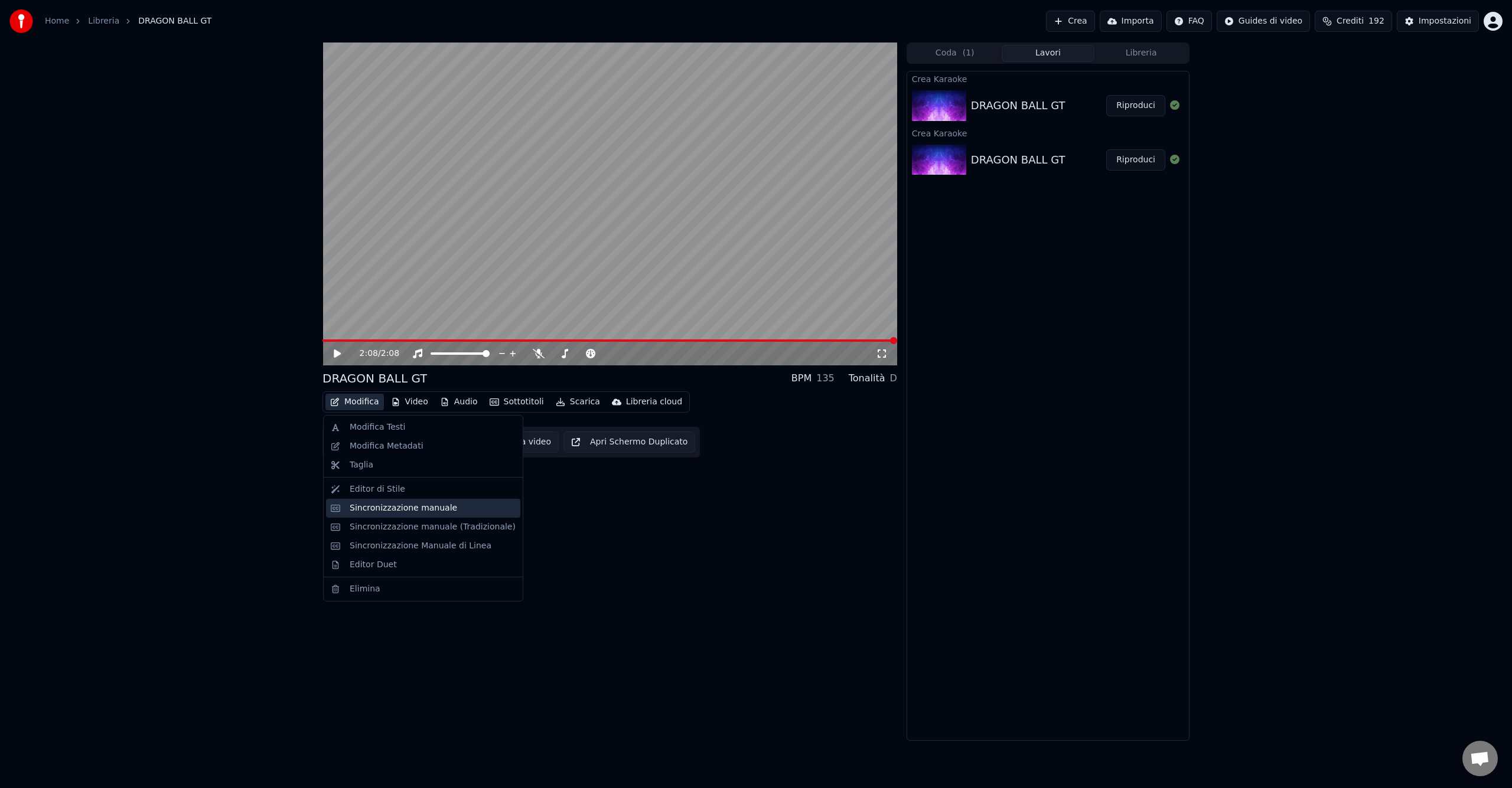
click at [431, 511] on div "Sincronizzazione manuale" at bounding box center [403, 508] width 107 height 12
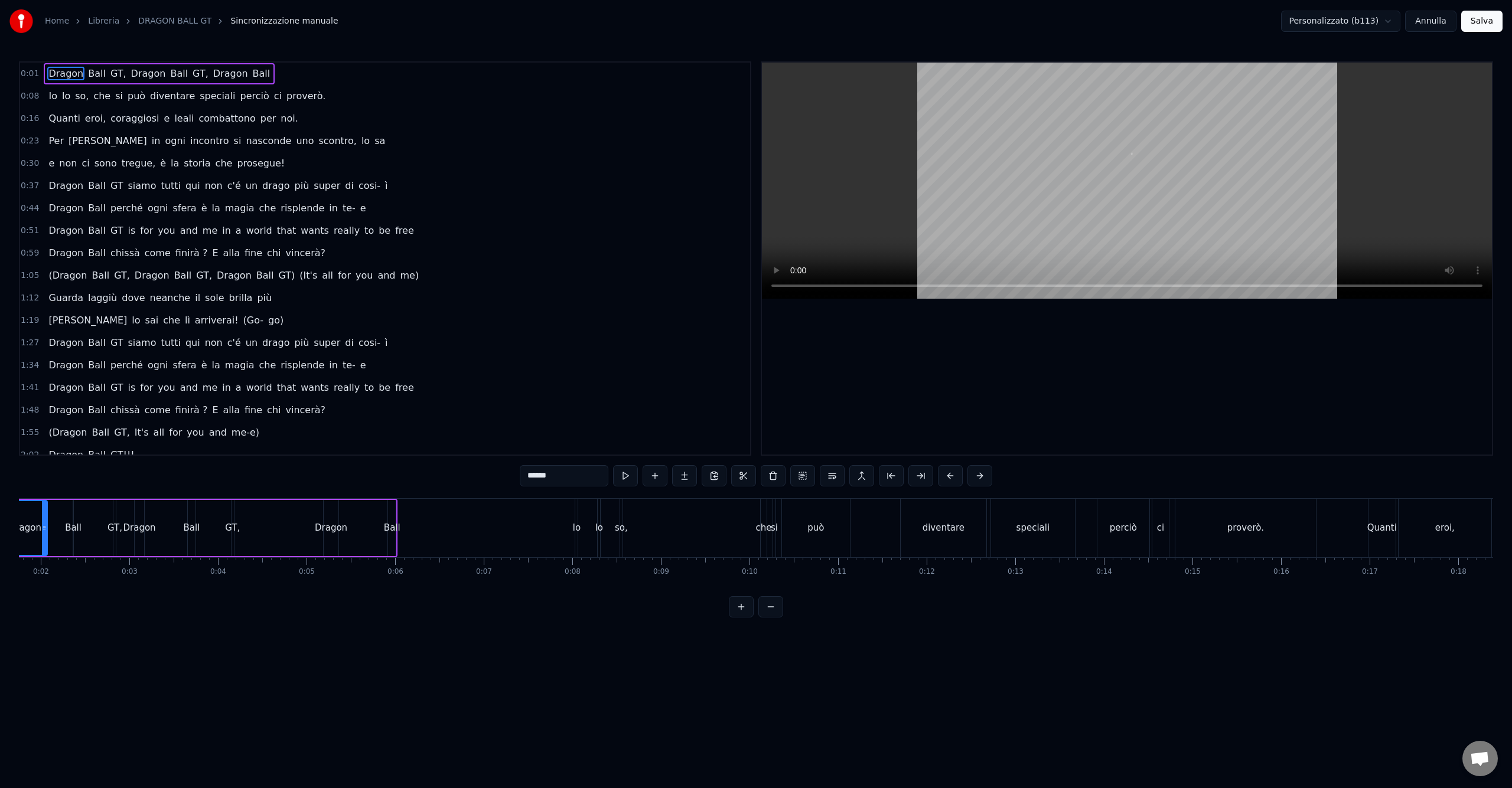
scroll to position [0, 78]
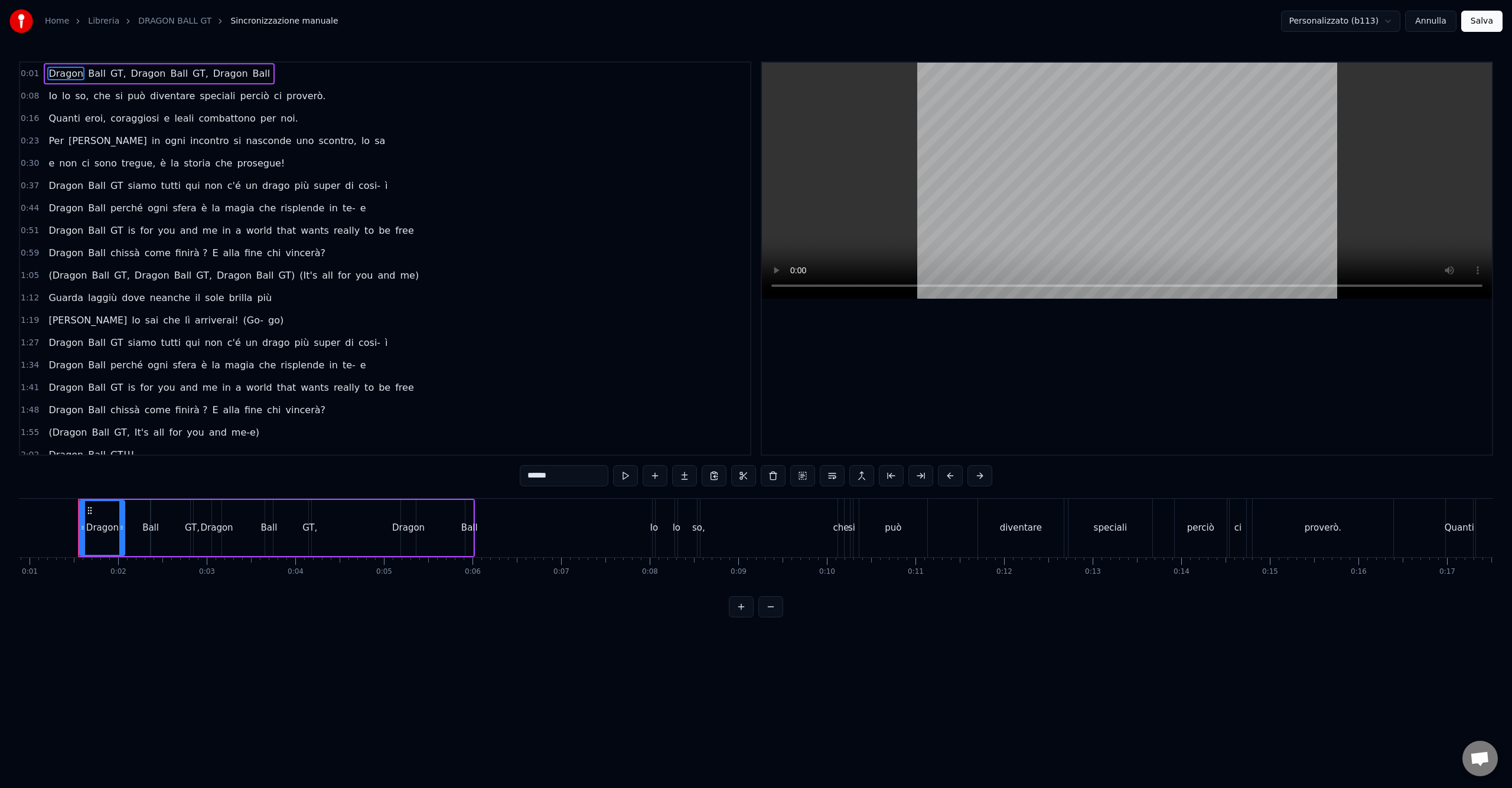
click at [384, 187] on span "ì" at bounding box center [386, 186] width 5 height 14
type input "*"
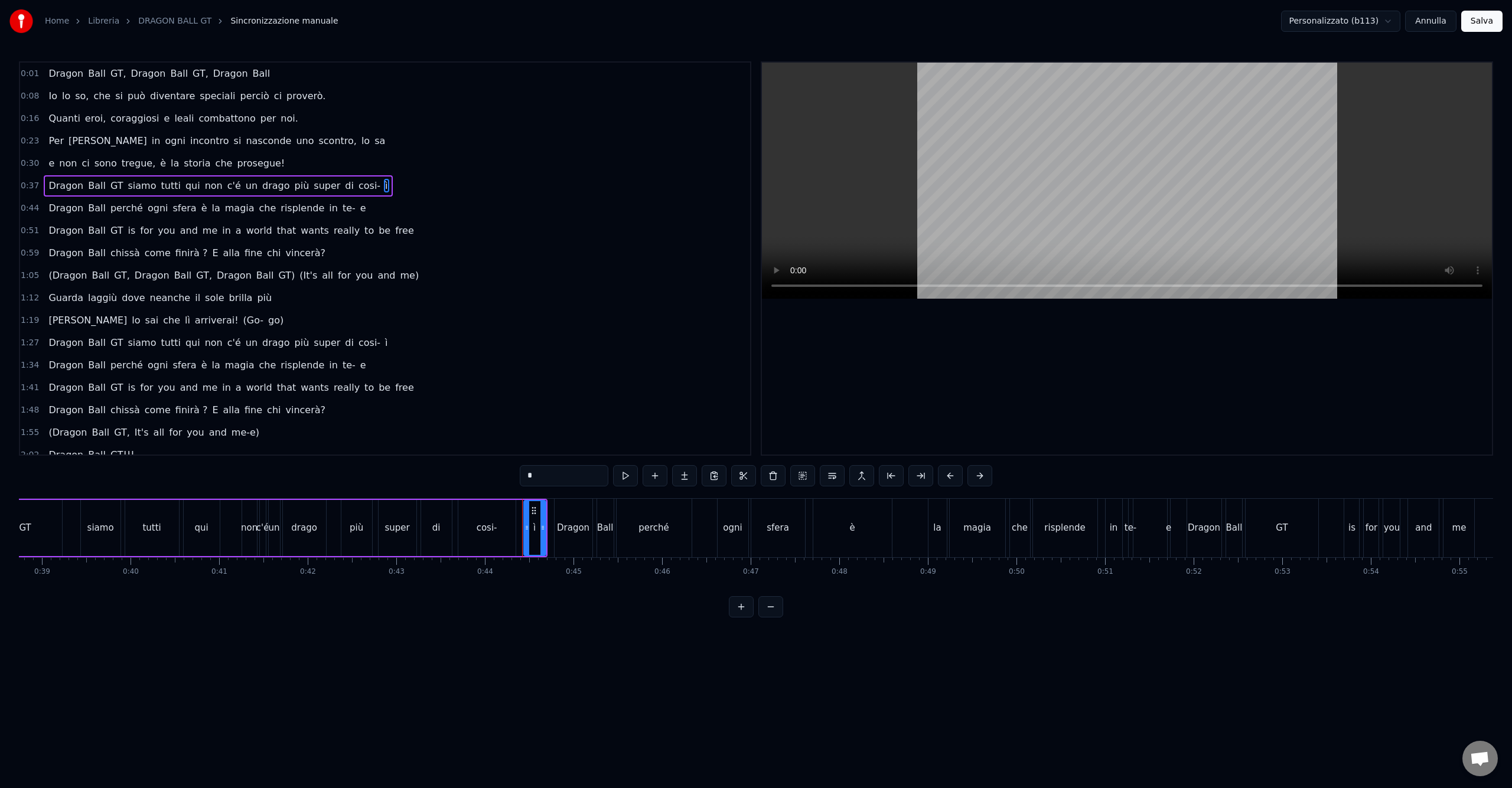
scroll to position [0, 3875]
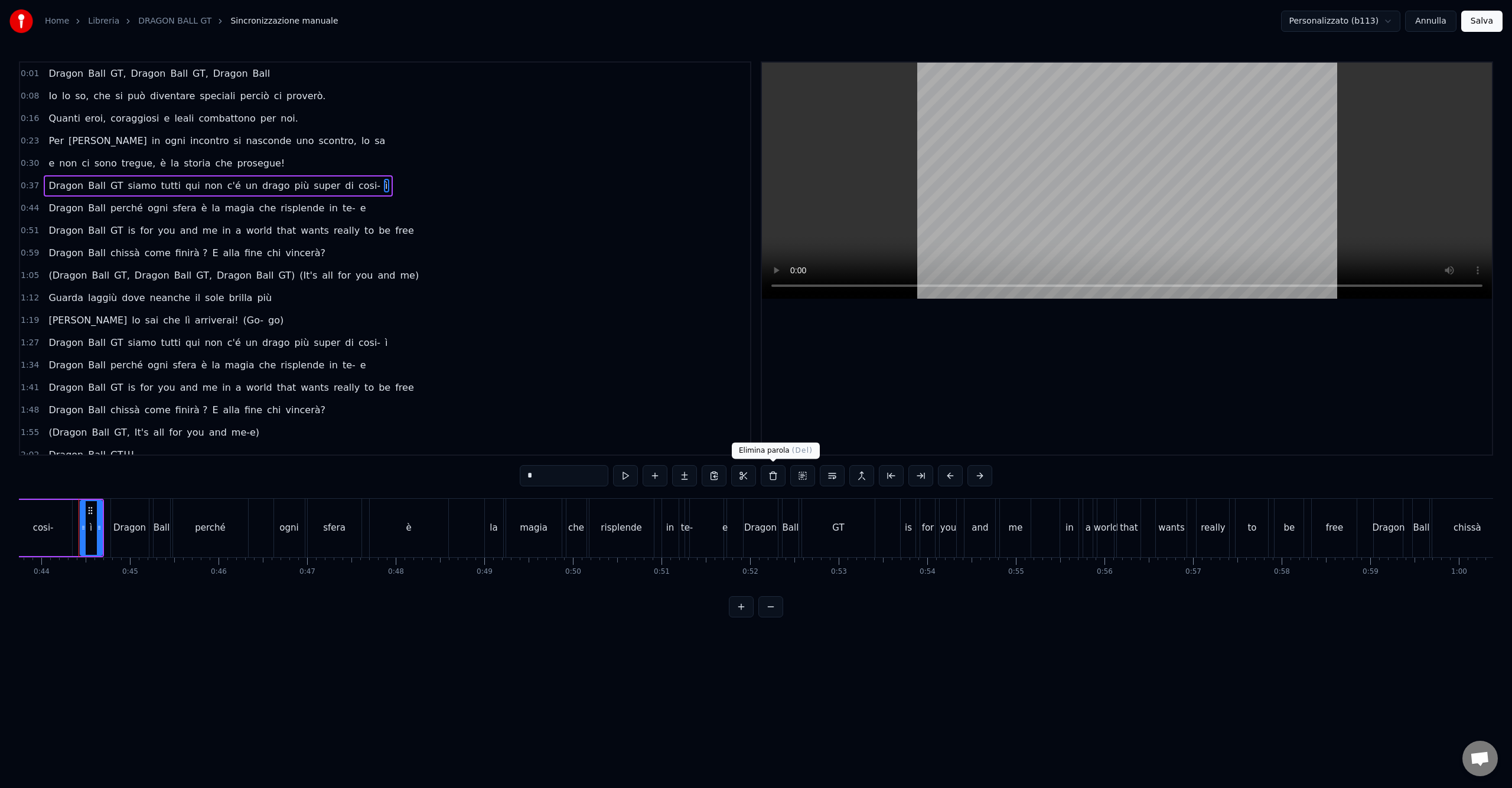
click at [769, 480] on button at bounding box center [773, 476] width 25 height 21
click at [357, 189] on span "cosi-" at bounding box center [369, 186] width 24 height 14
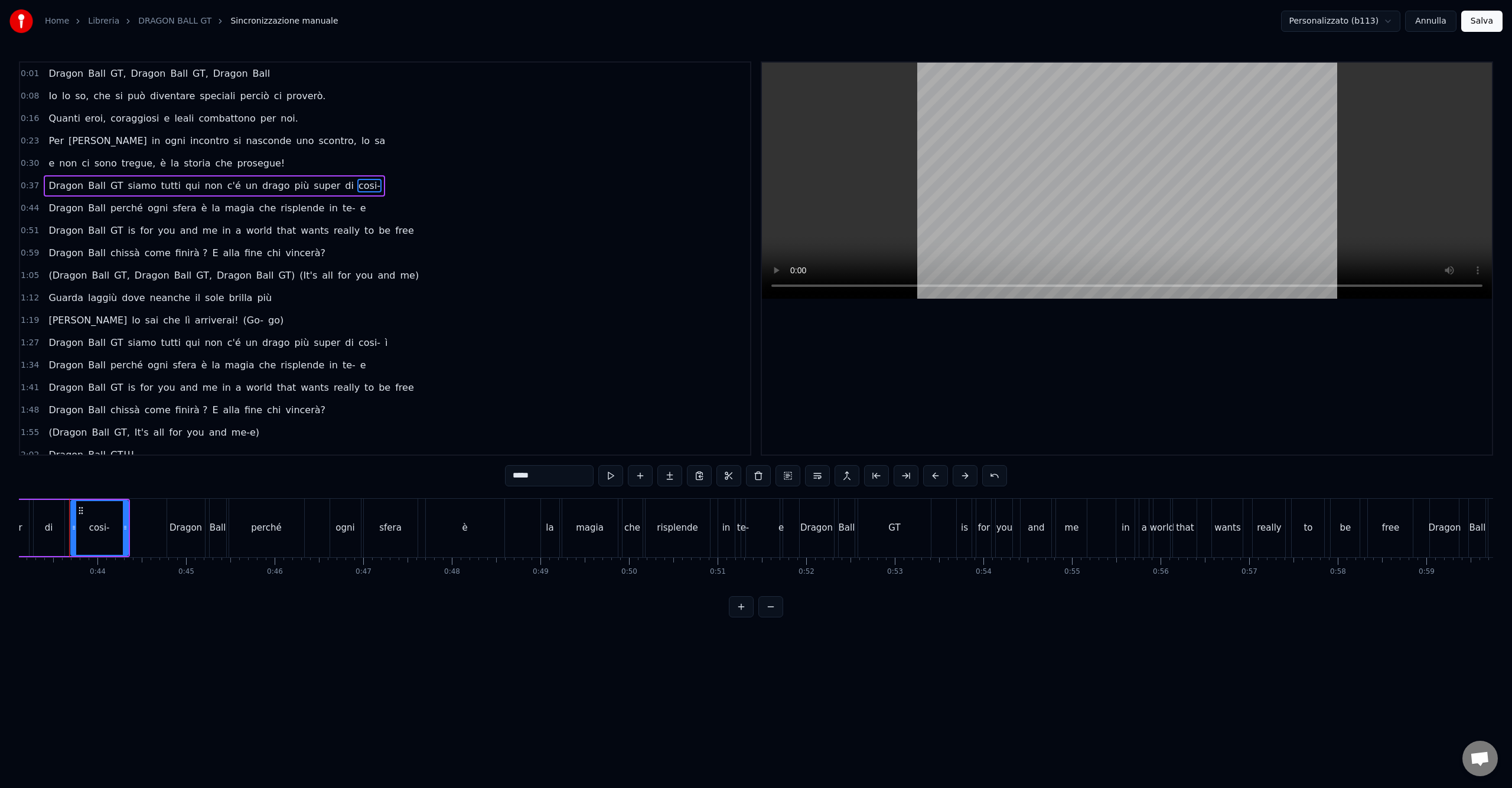
scroll to position [0, 3809]
click at [567, 478] on input "*****" at bounding box center [549, 476] width 89 height 21
type input "****"
click at [332, 208] on div "Dragon Ball perché ogni sfera è la magia che risplende in te- e" at bounding box center [206, 208] width 326 height 21
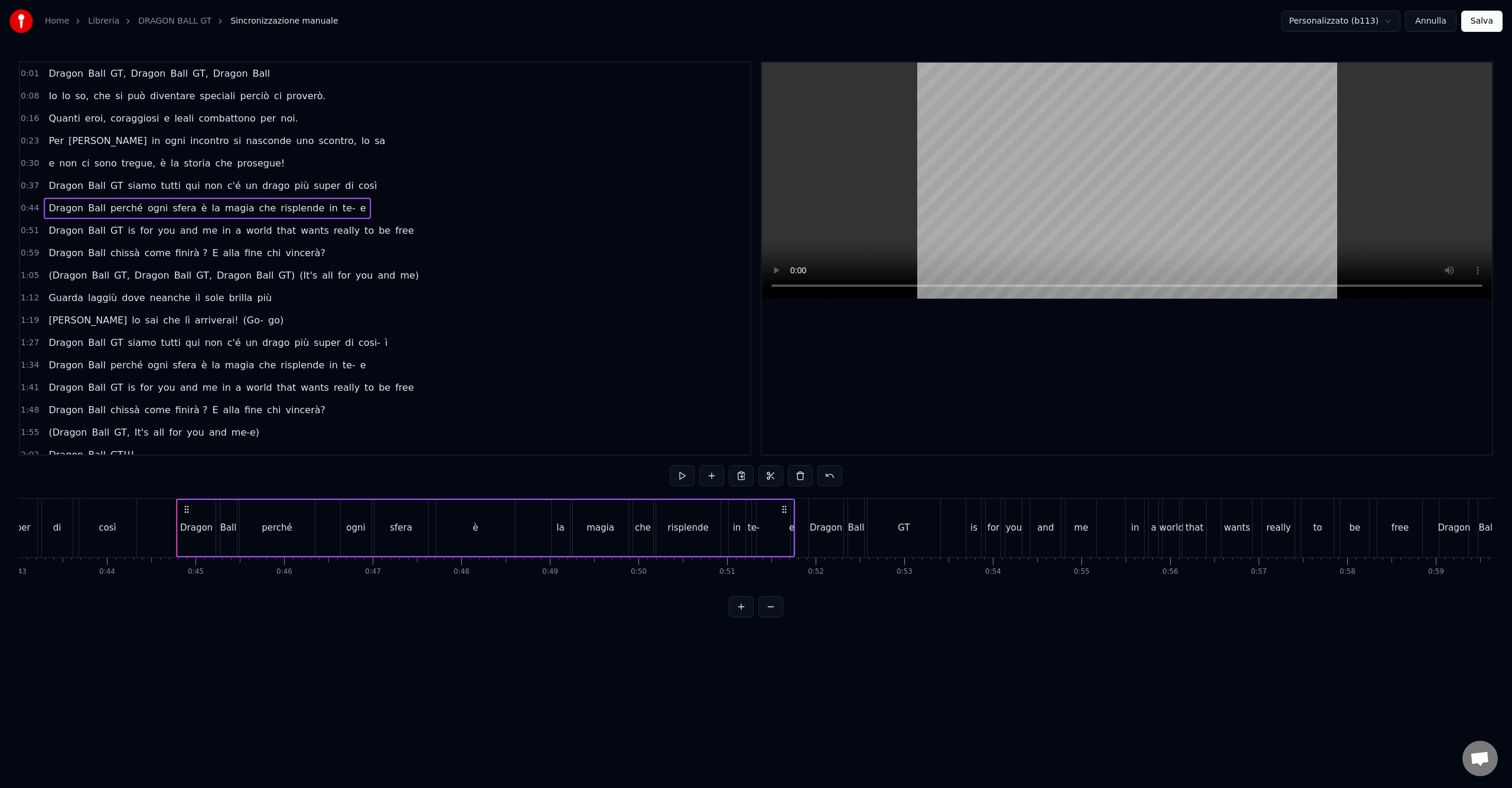
click at [359, 209] on span "e" at bounding box center [363, 209] width 8 height 14
click at [755, 476] on button at bounding box center [758, 476] width 25 height 21
click at [341, 210] on span "te-" at bounding box center [349, 209] width 15 height 14
click at [536, 478] on input "***" at bounding box center [549, 476] width 89 height 21
type input "***"
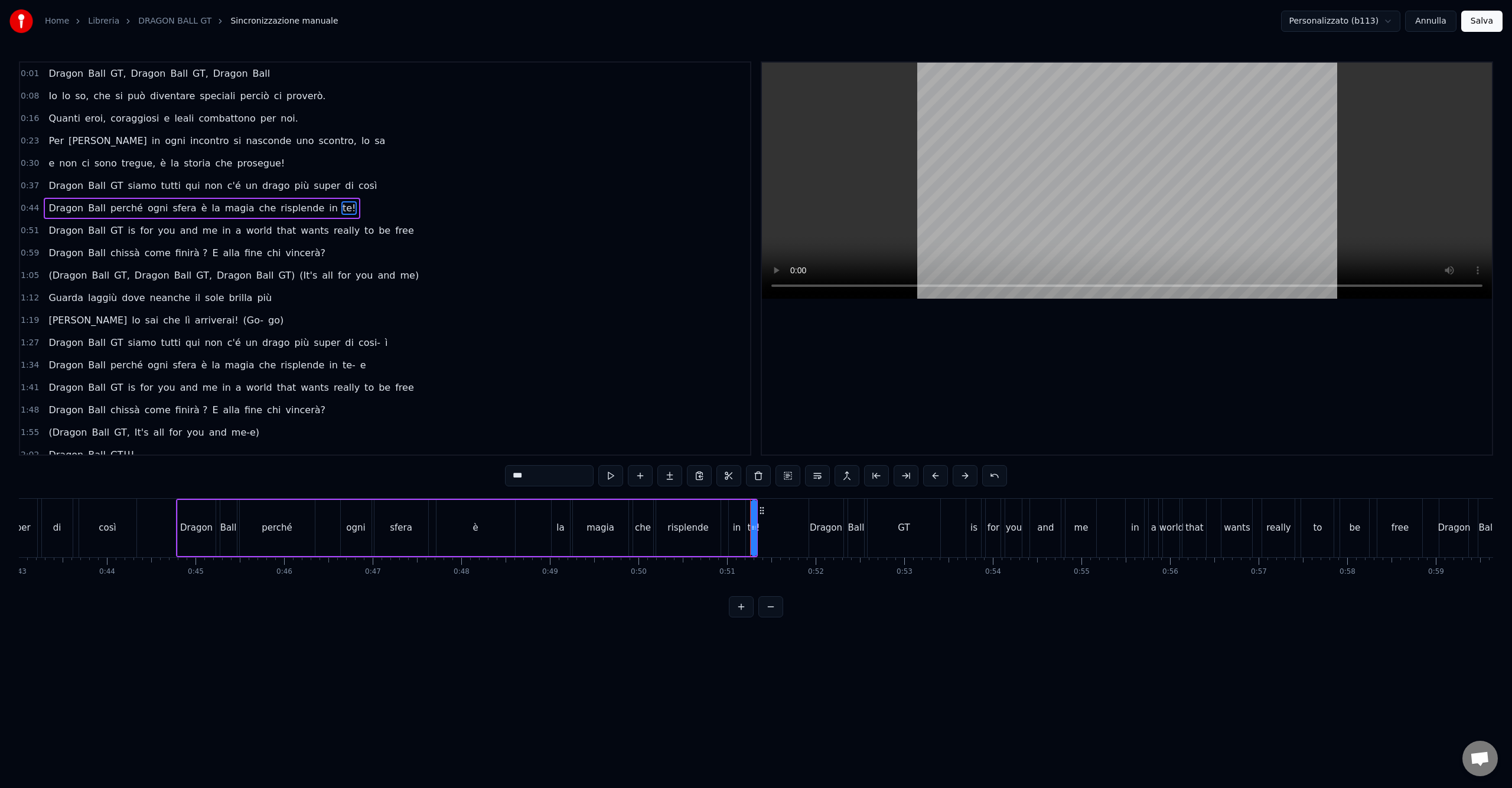
click at [476, 216] on div "0:44 Dragon Ball perché ogni sfera è la magia che risplende in te!" at bounding box center [385, 209] width 730 height 23
click at [384, 343] on span "ì" at bounding box center [386, 343] width 5 height 14
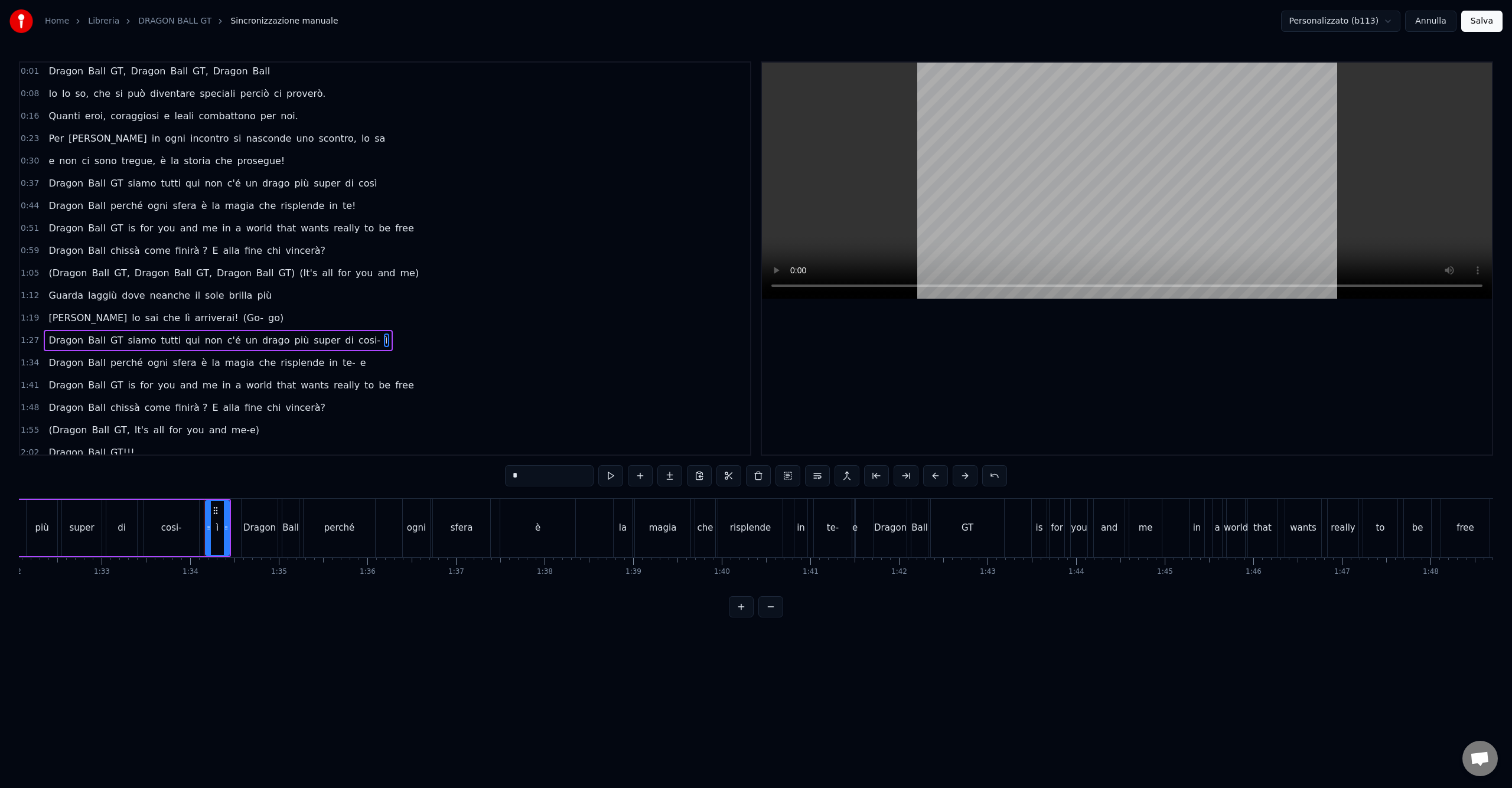
scroll to position [0, 8281]
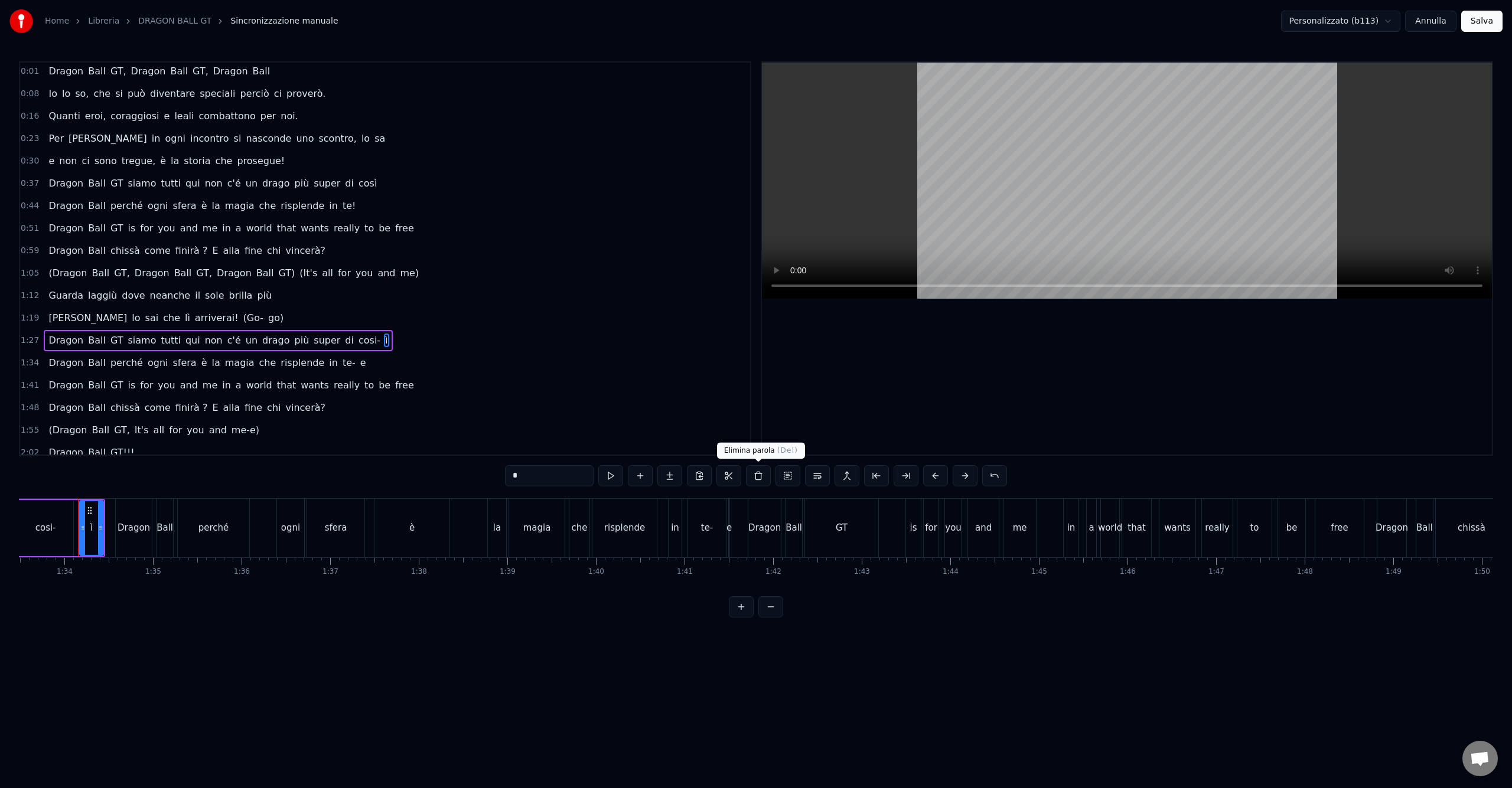
click at [756, 473] on button at bounding box center [758, 476] width 25 height 21
click at [357, 343] on span "cosi-" at bounding box center [369, 341] width 24 height 14
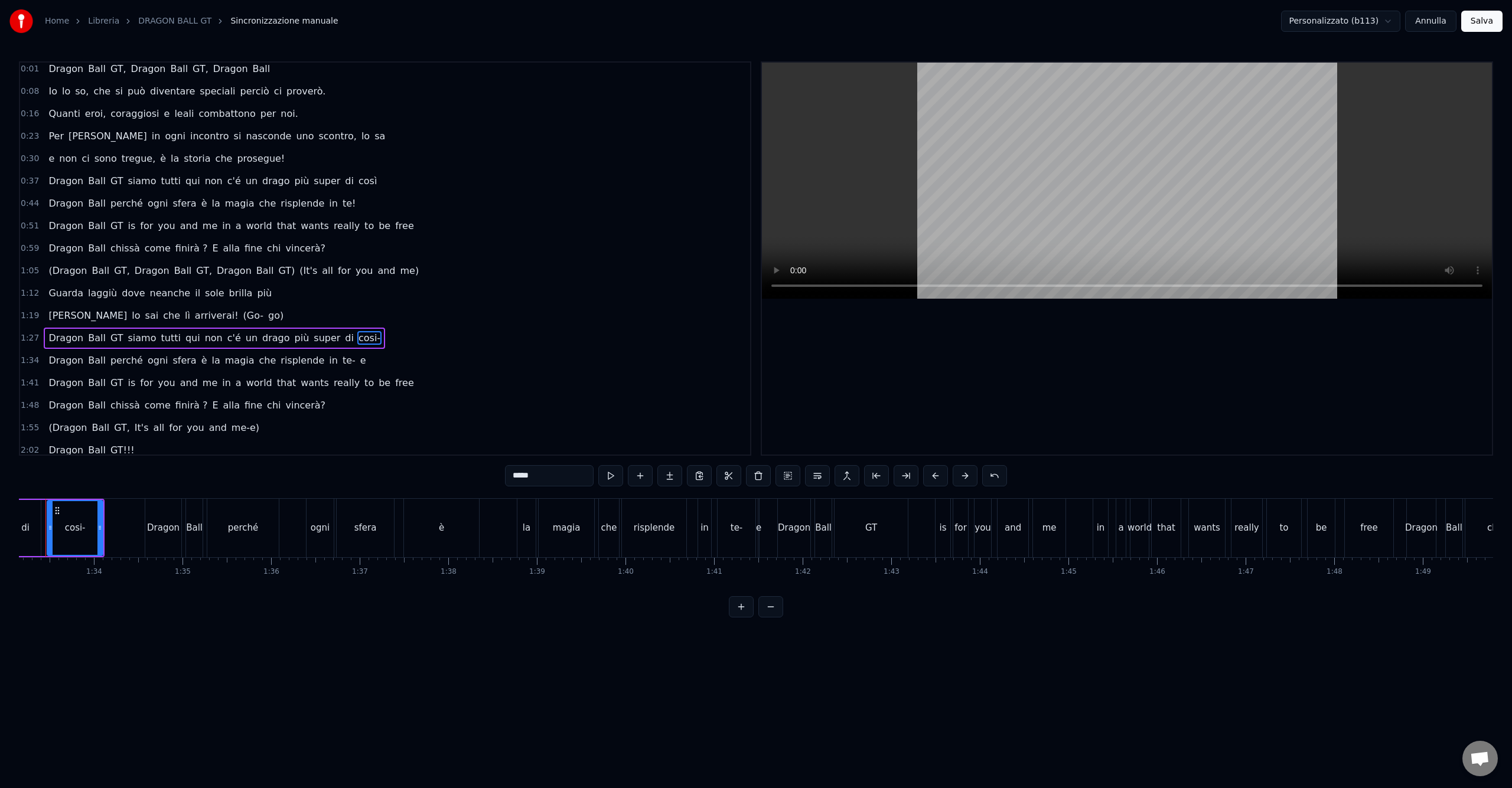
scroll to position [0, 8219]
click at [565, 473] on input "*****" at bounding box center [549, 476] width 89 height 21
click at [359, 364] on span "e" at bounding box center [363, 361] width 8 height 14
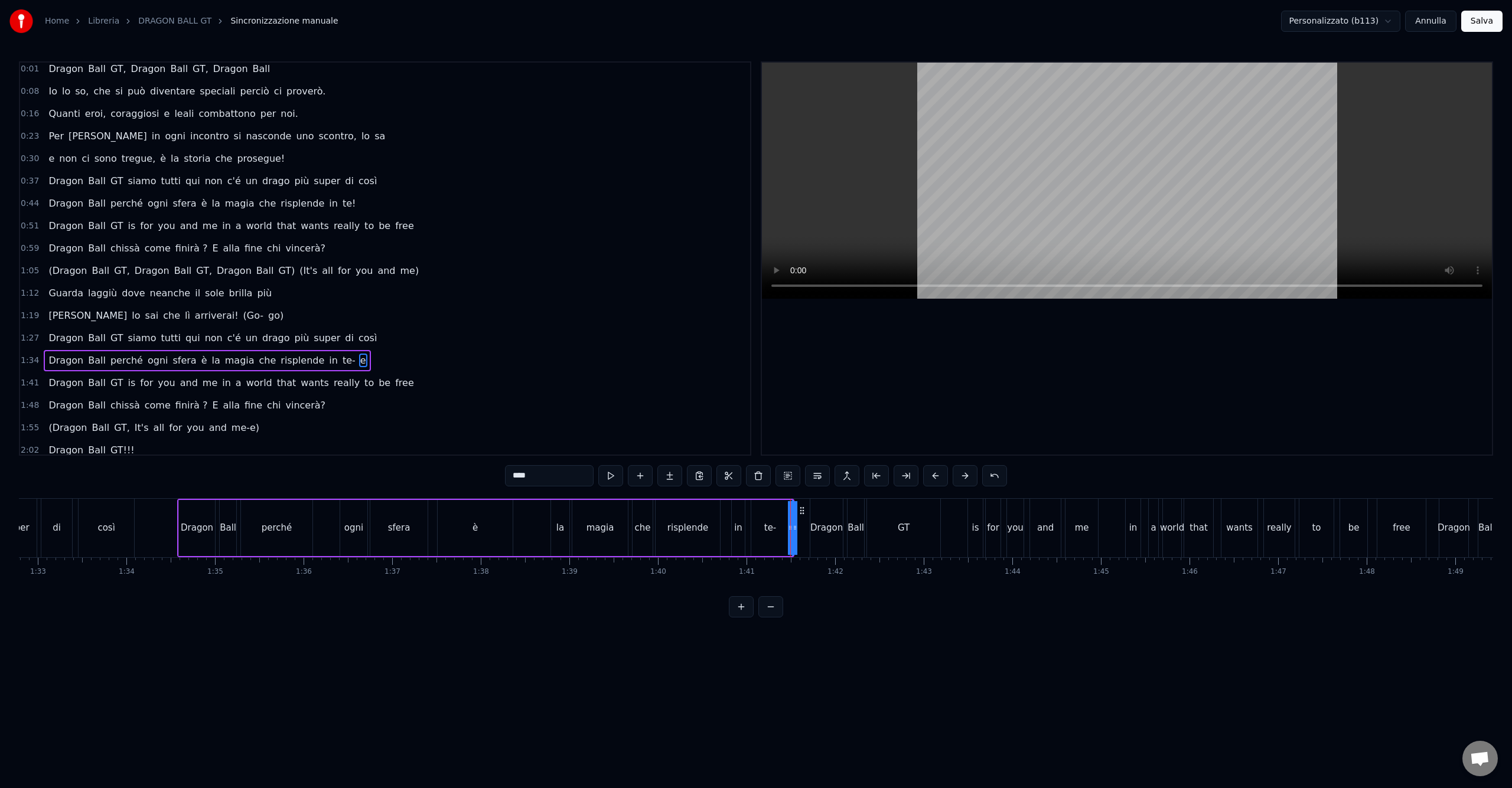
type input "*"
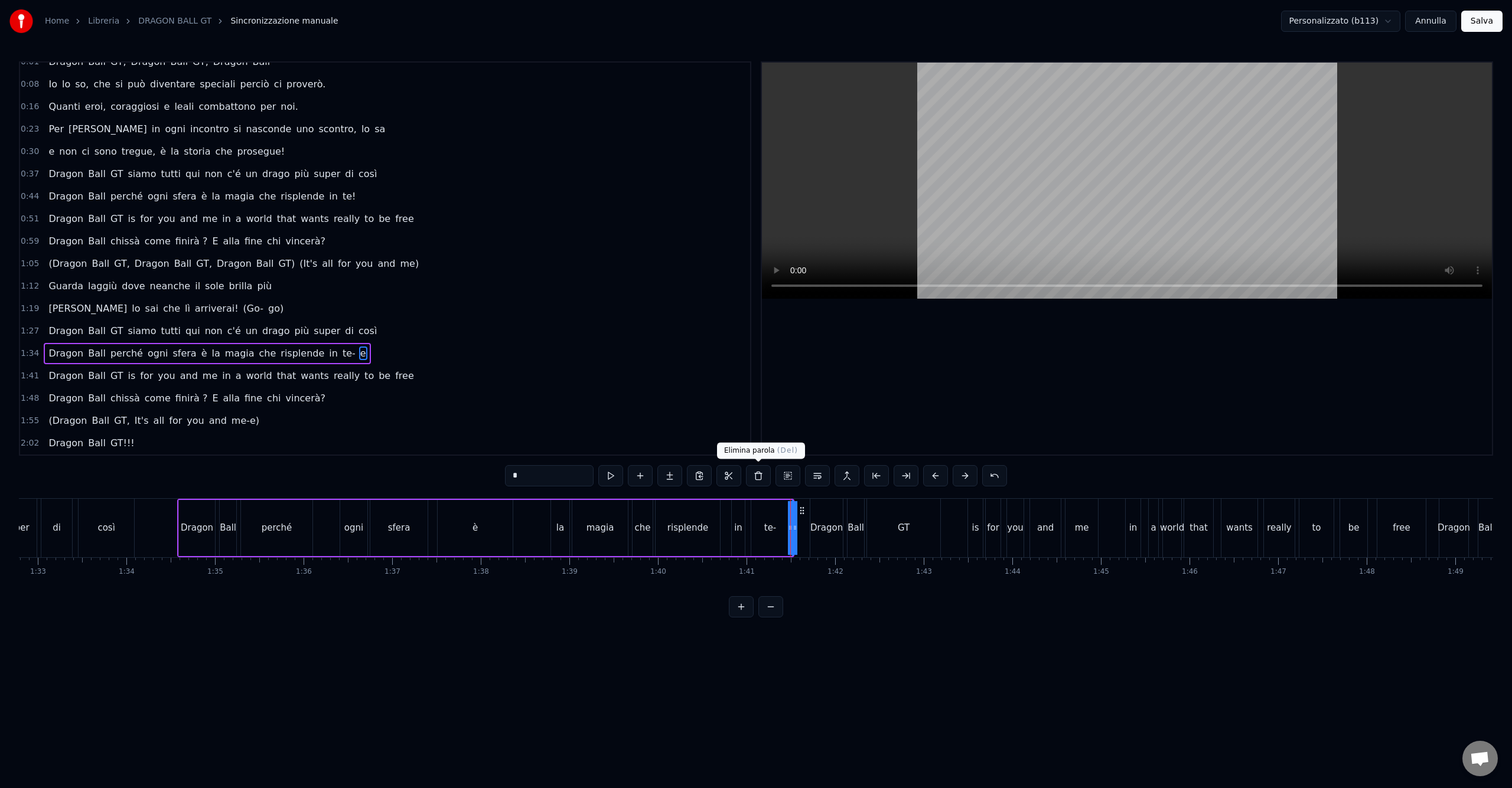
click at [754, 478] on button at bounding box center [758, 476] width 25 height 21
click at [341, 356] on span "te-" at bounding box center [349, 354] width 15 height 14
click at [557, 477] on input "***" at bounding box center [549, 476] width 89 height 21
type input "***"
click at [500, 362] on div "1:34 Dragon Ball perché ogni sfera è la magia che risplende in te!" at bounding box center [385, 354] width 730 height 23
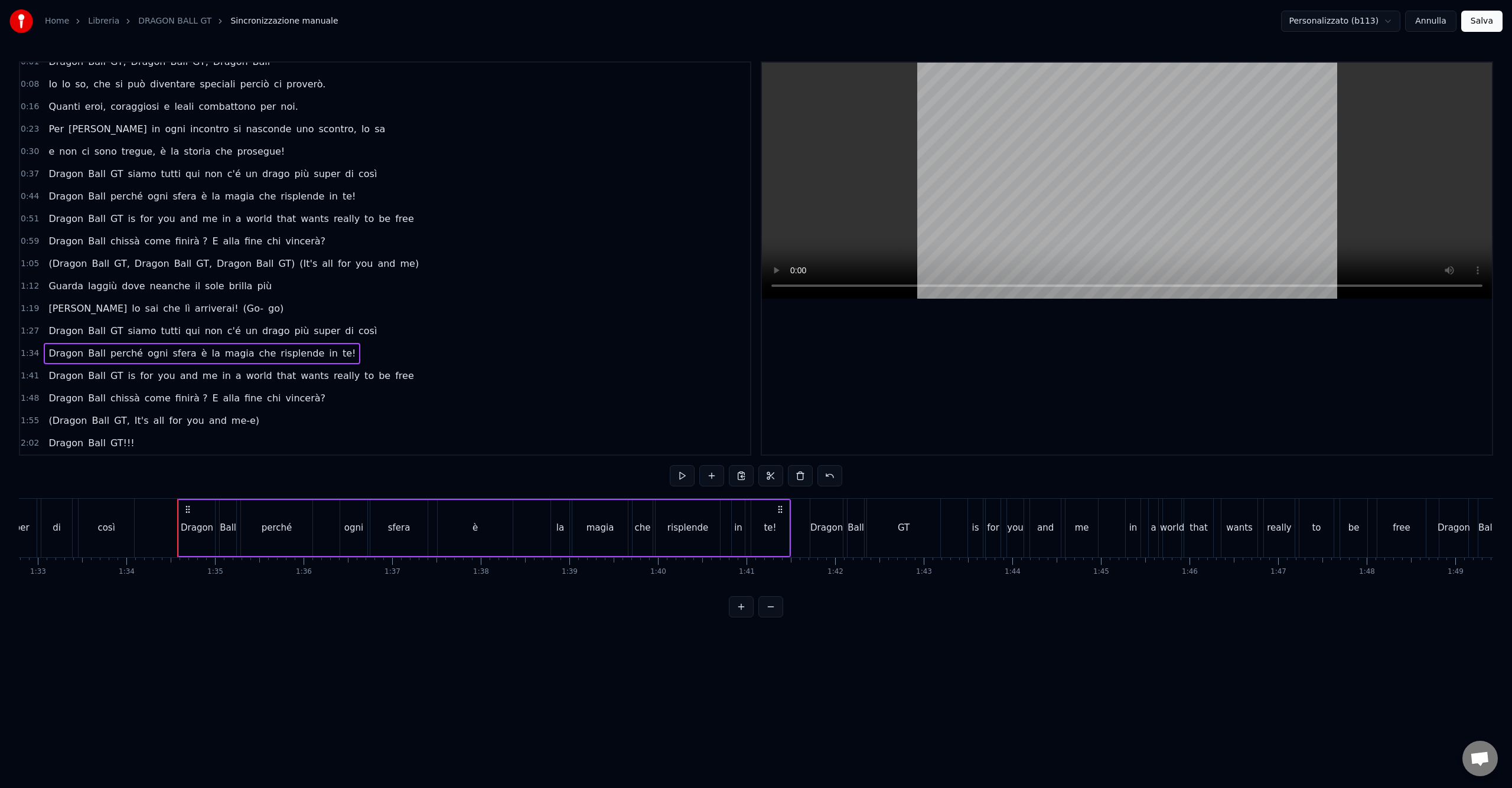
click at [190, 401] on span "finirà ?" at bounding box center [191, 398] width 35 height 14
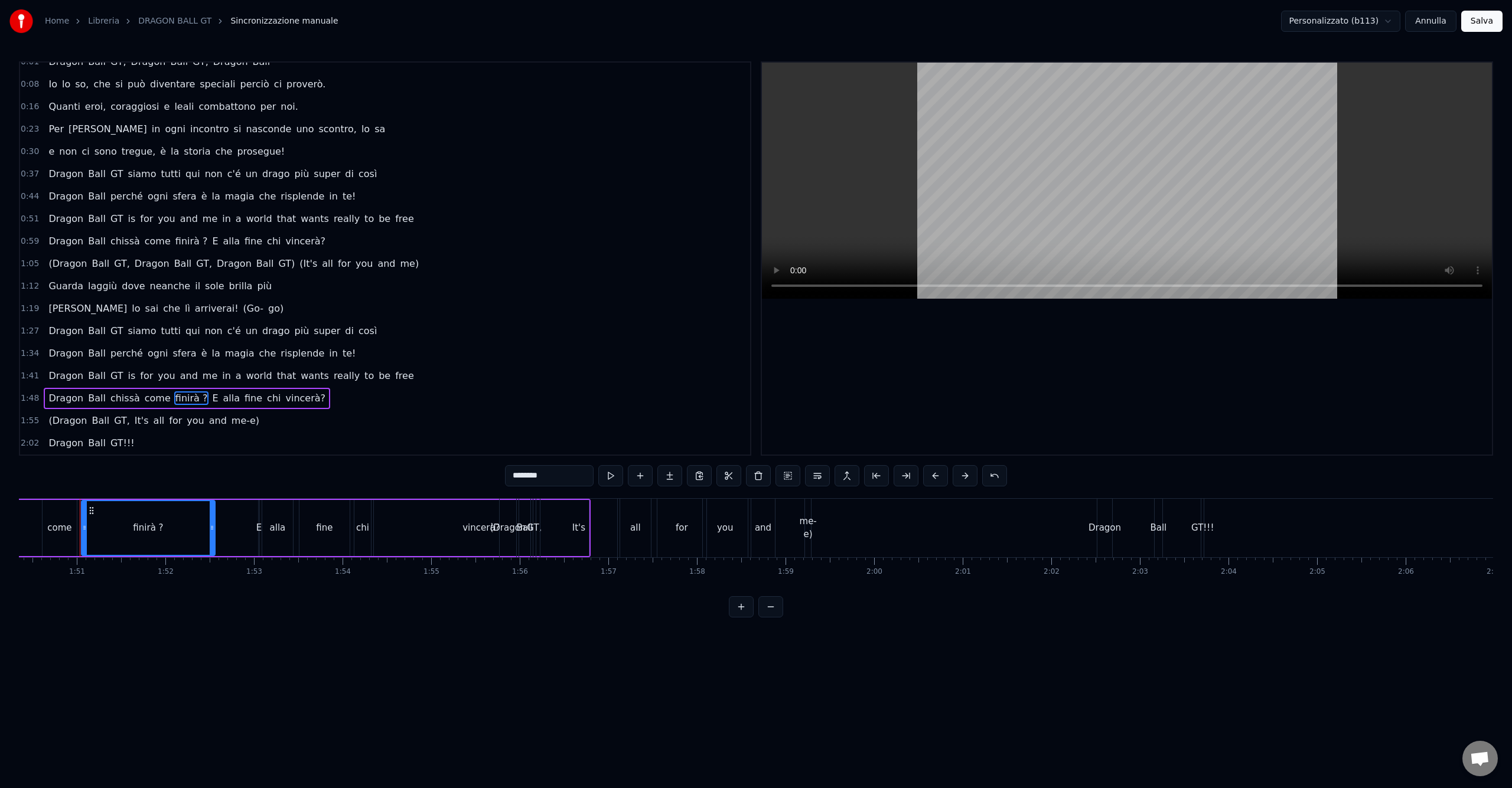
scroll to position [0, 9776]
click at [535, 476] on input "********" at bounding box center [549, 476] width 89 height 21
type input "*******"
click at [507, 307] on div "1:19 [PERSON_NAME] lo sai che lì arriverai! (Go- go)" at bounding box center [385, 308] width 730 height 23
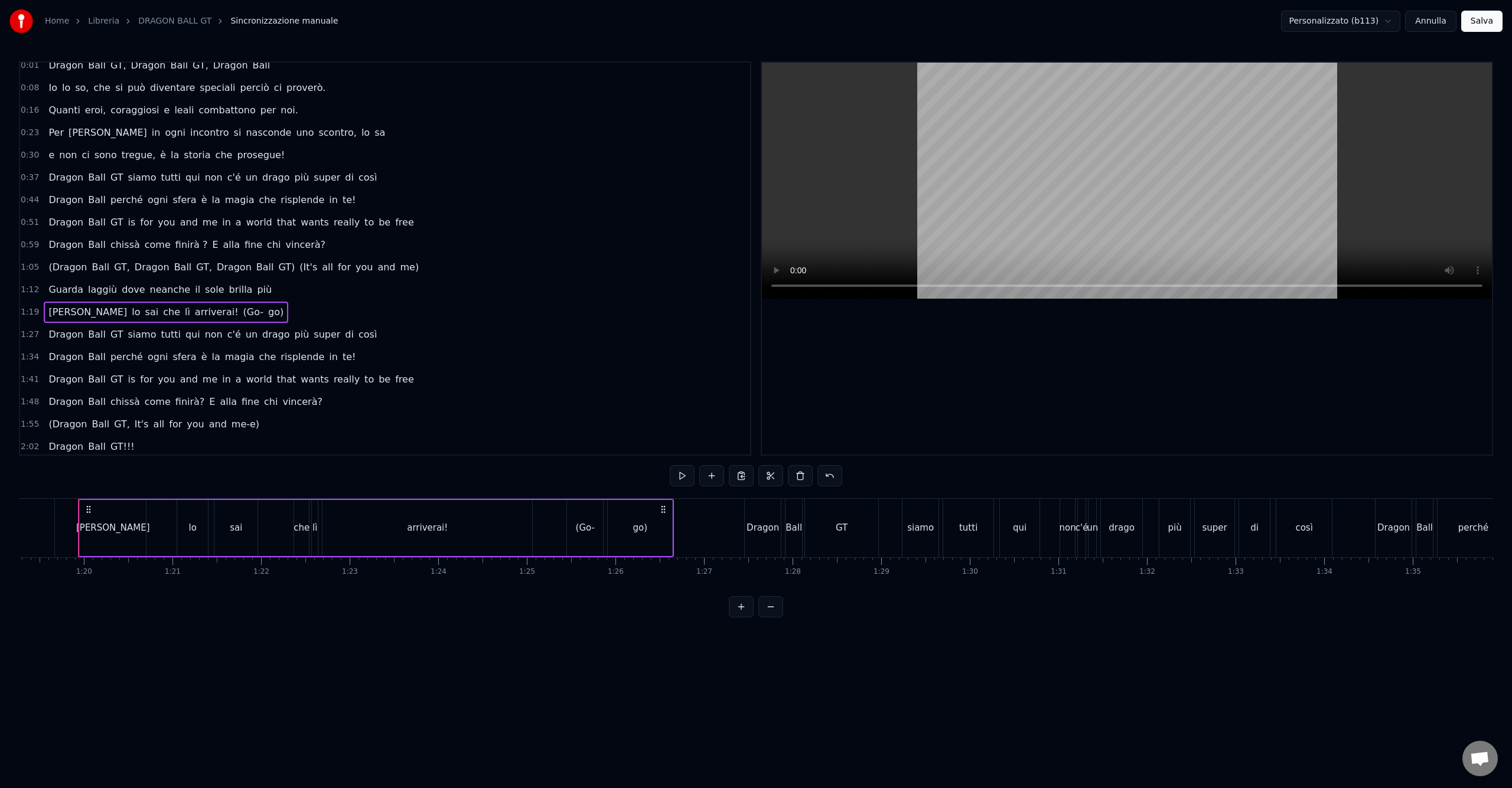
scroll to position [12, 0]
click at [231, 421] on span "me-e)" at bounding box center [246, 420] width 30 height 14
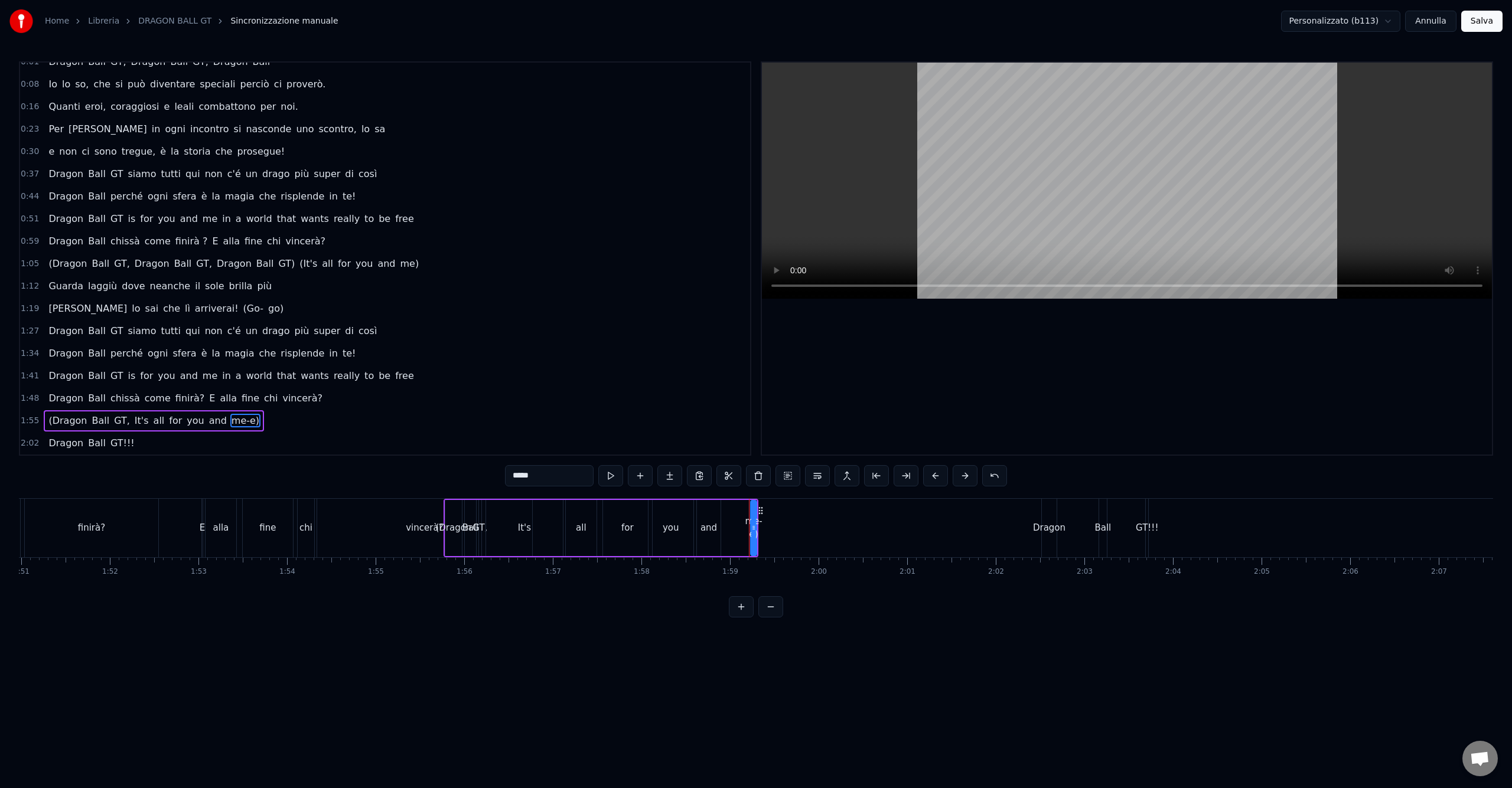
scroll to position [0, 9911]
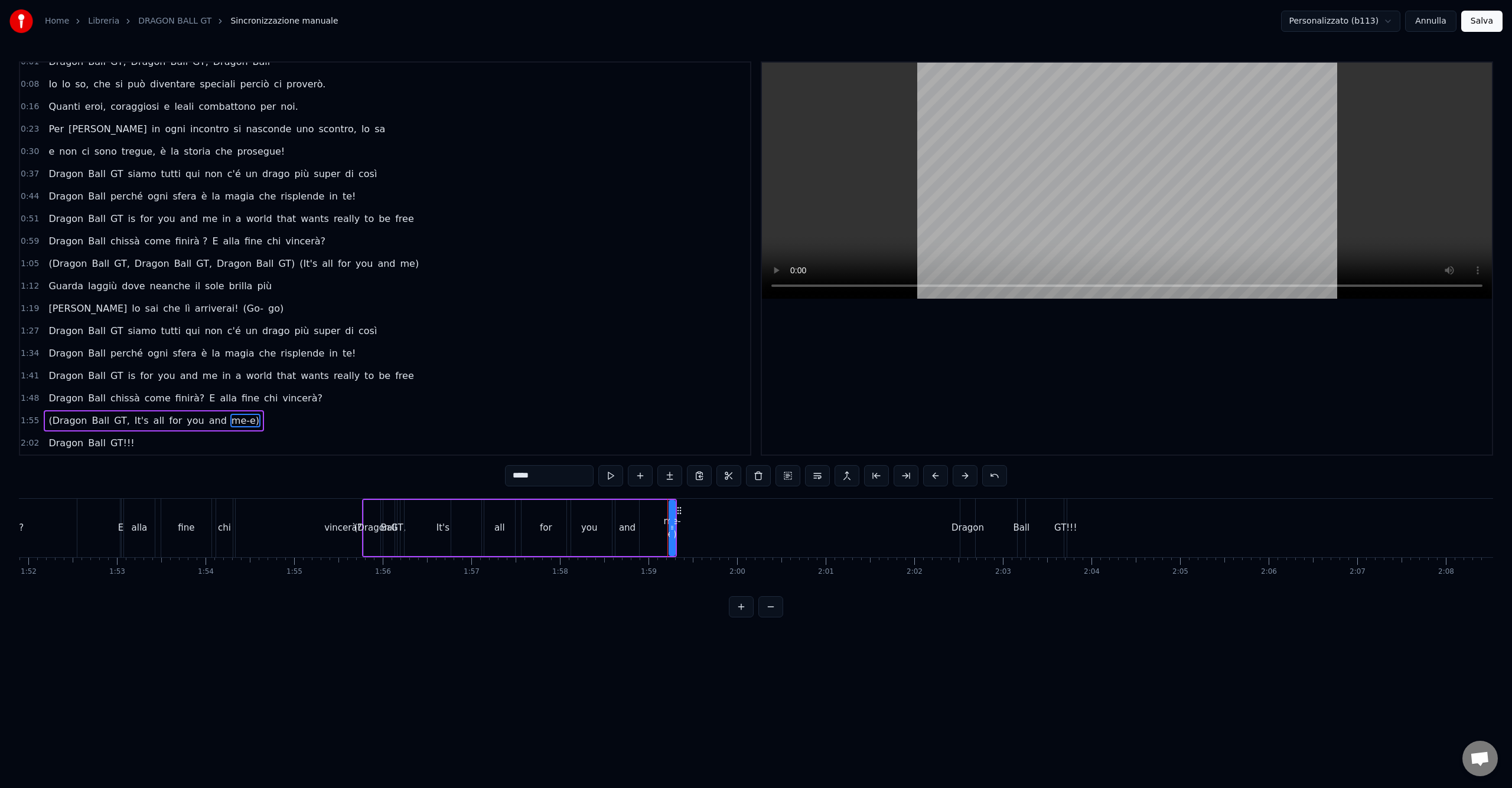
click at [533, 476] on input "*****" at bounding box center [549, 476] width 89 height 21
type input "***"
click at [551, 241] on div "0:59 Dragon Ball chissà come finirà ? E alla fine chi vincerà?" at bounding box center [385, 242] width 730 height 23
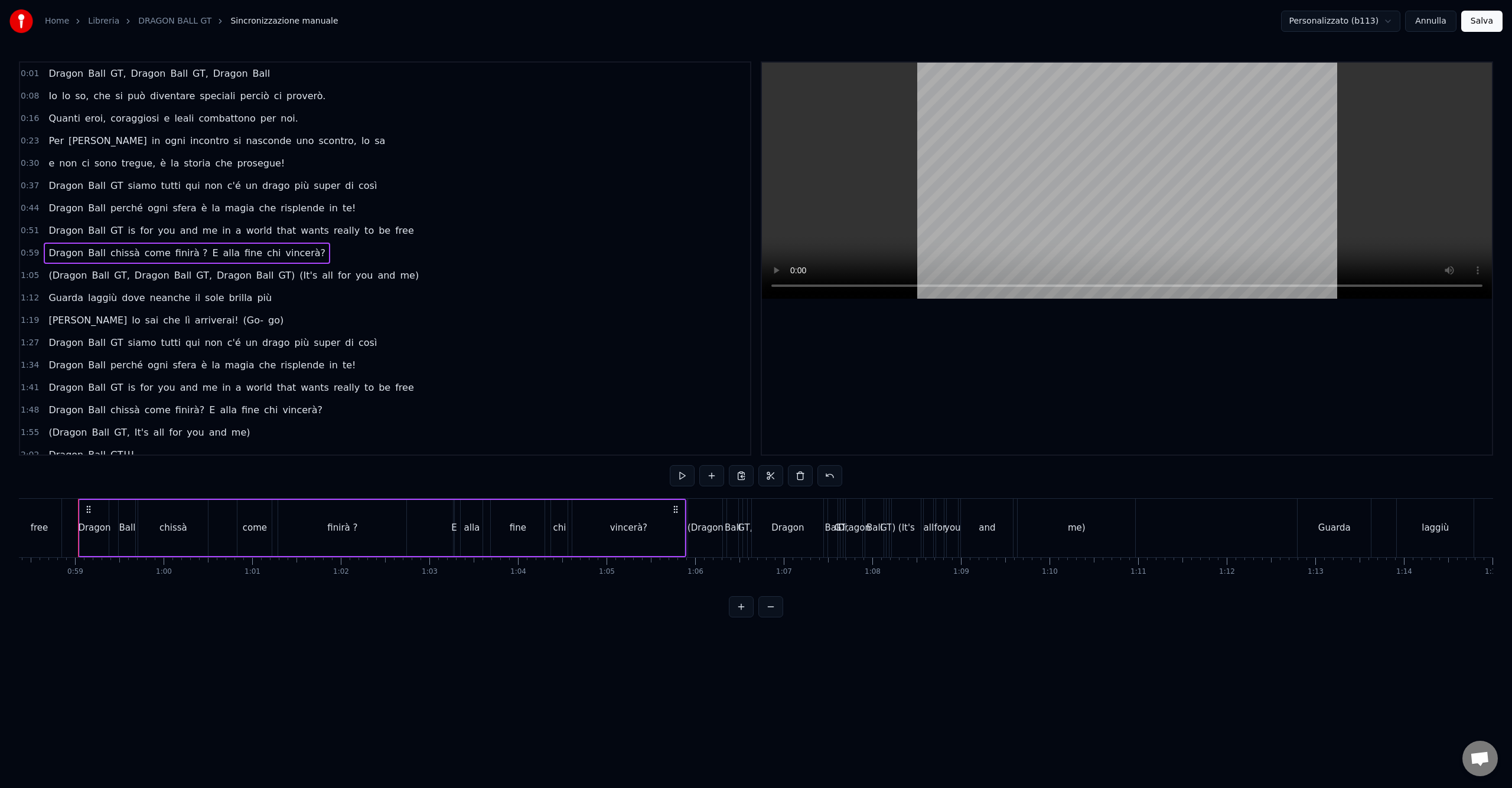
scroll to position [12, 0]
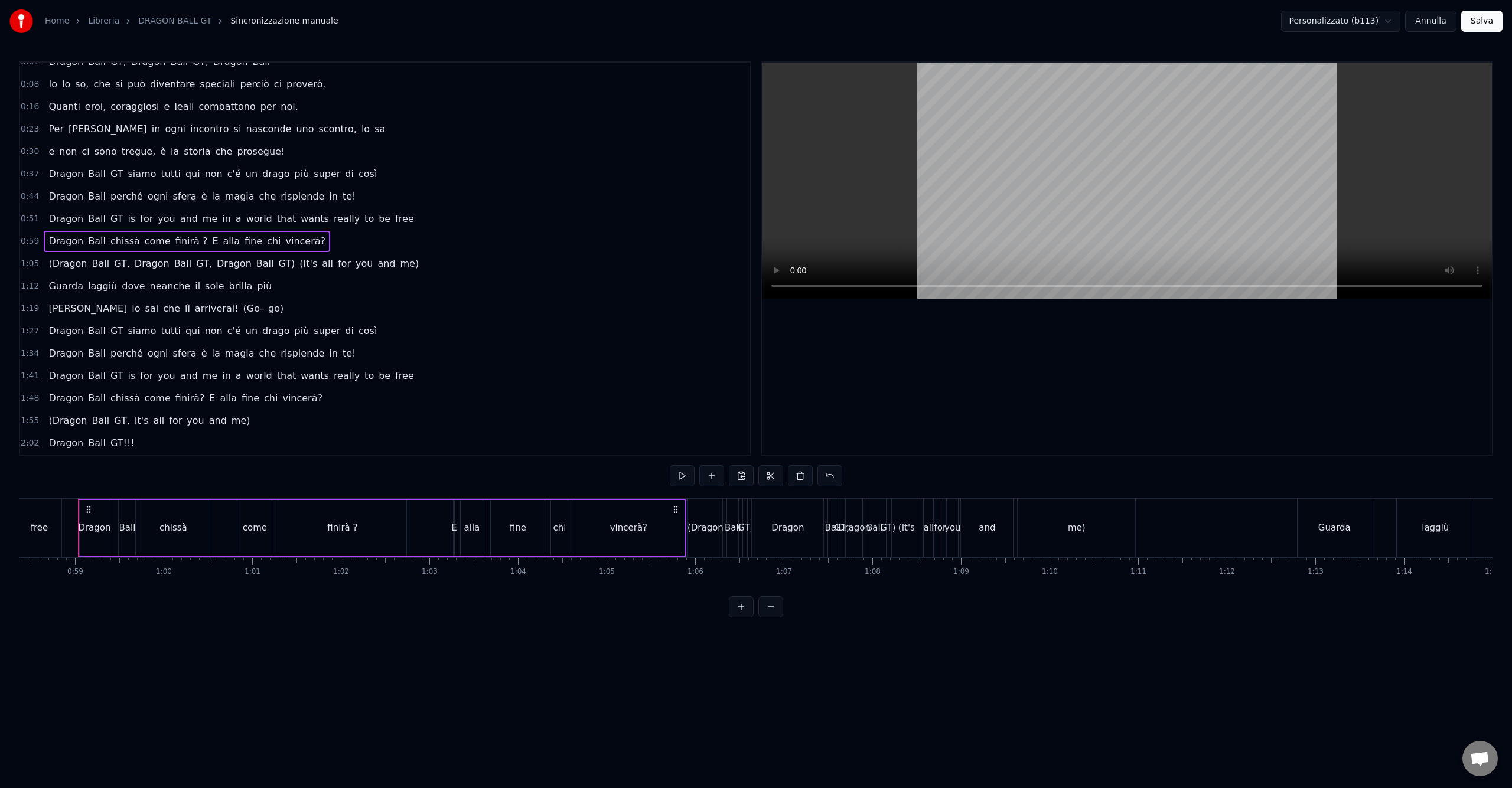
click at [1480, 25] on button "Salva" at bounding box center [1482, 21] width 41 height 21
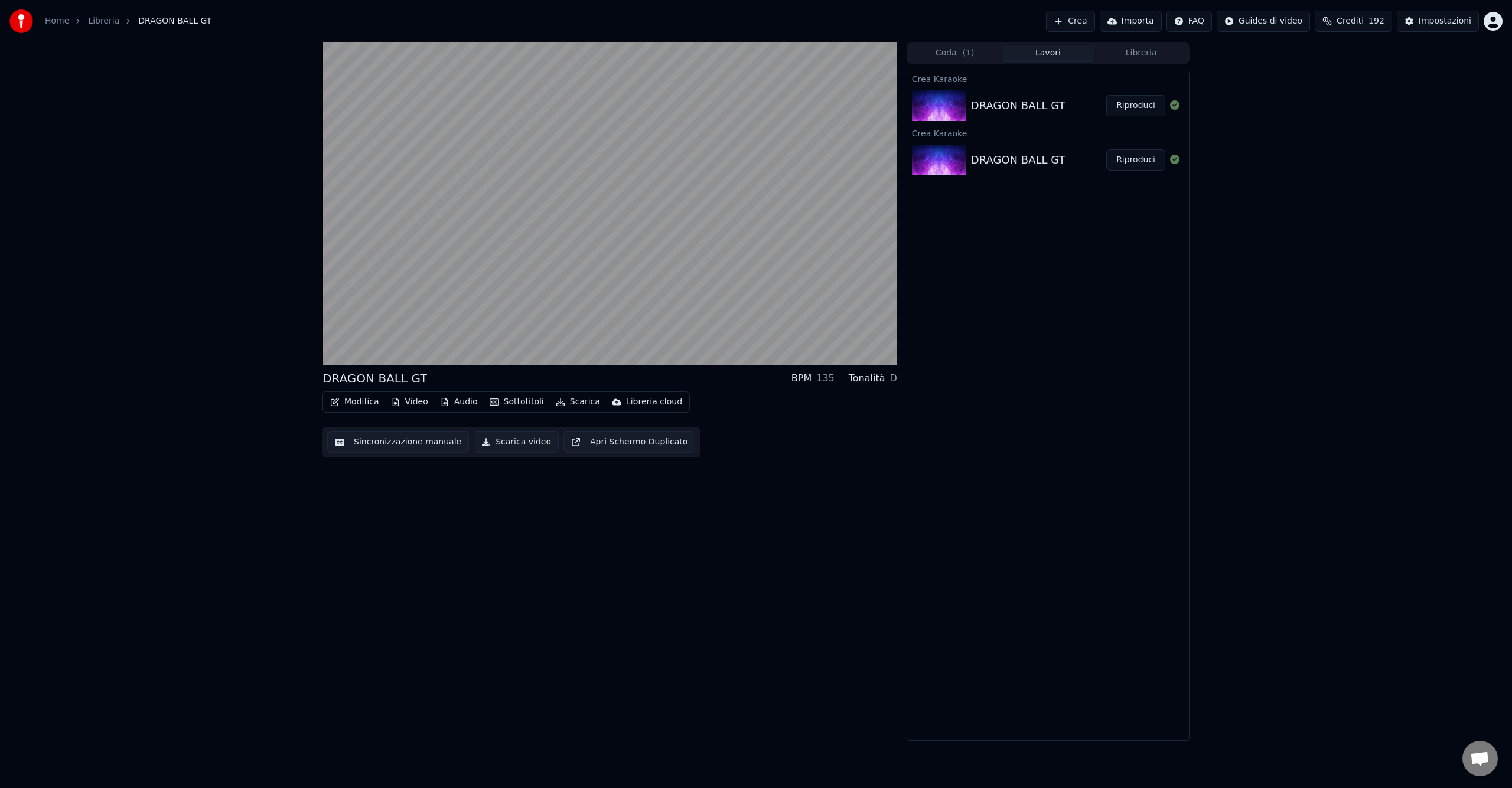
click at [356, 407] on button "Modifica" at bounding box center [354, 402] width 58 height 17
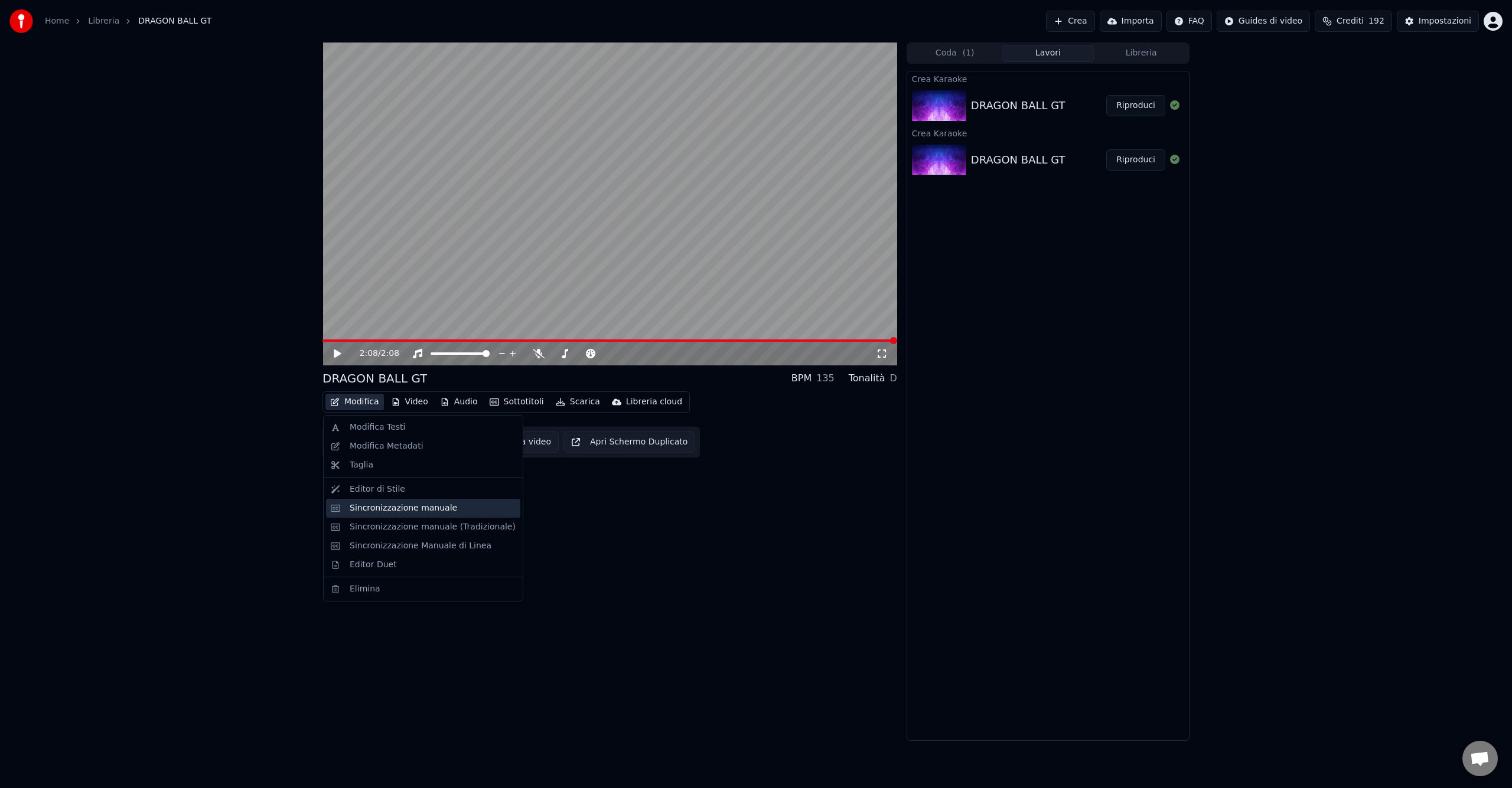
click at [416, 513] on div "Sincronizzazione manuale" at bounding box center [403, 508] width 107 height 12
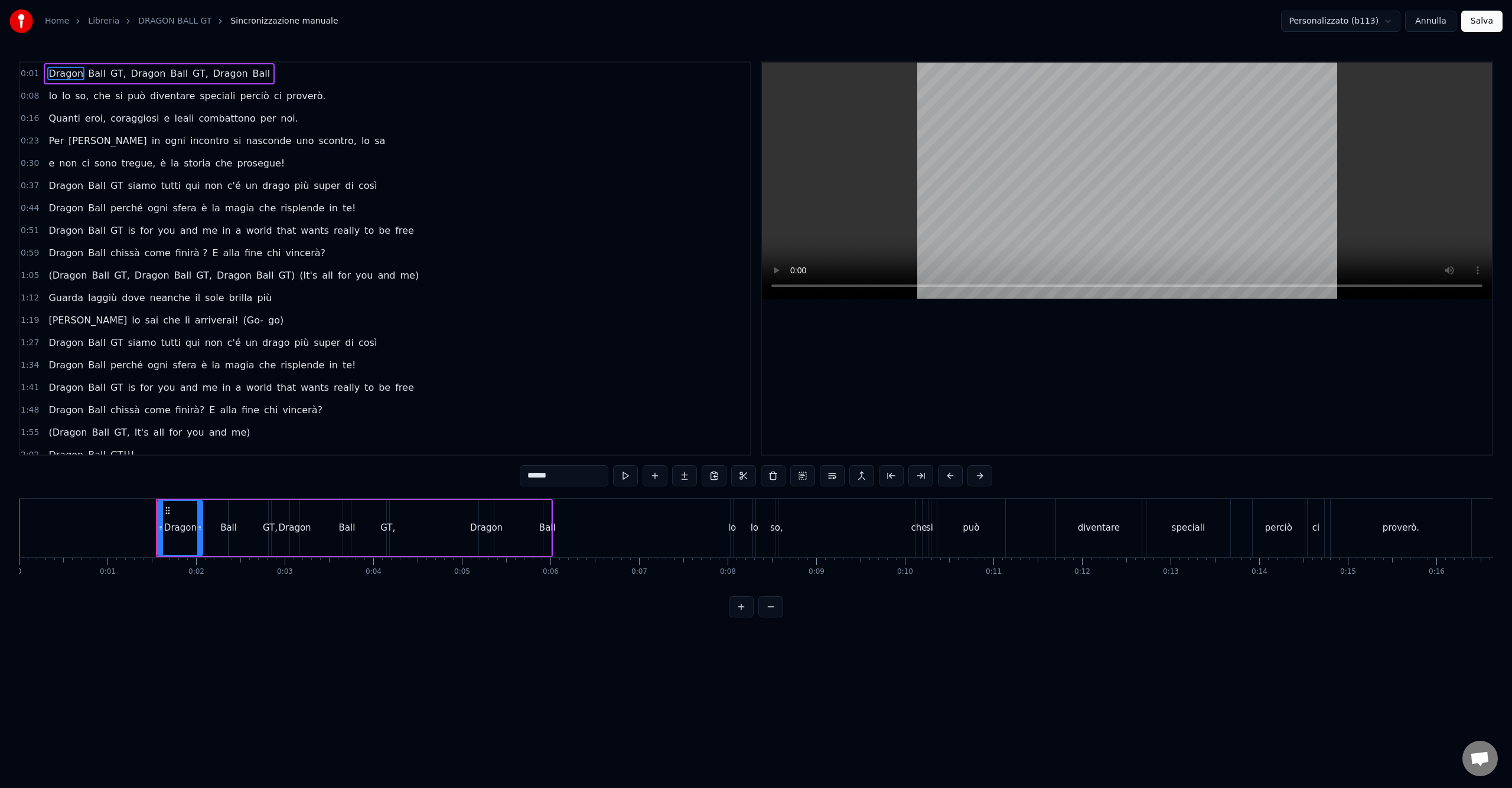
click at [186, 253] on span "finirà ?" at bounding box center [191, 253] width 35 height 14
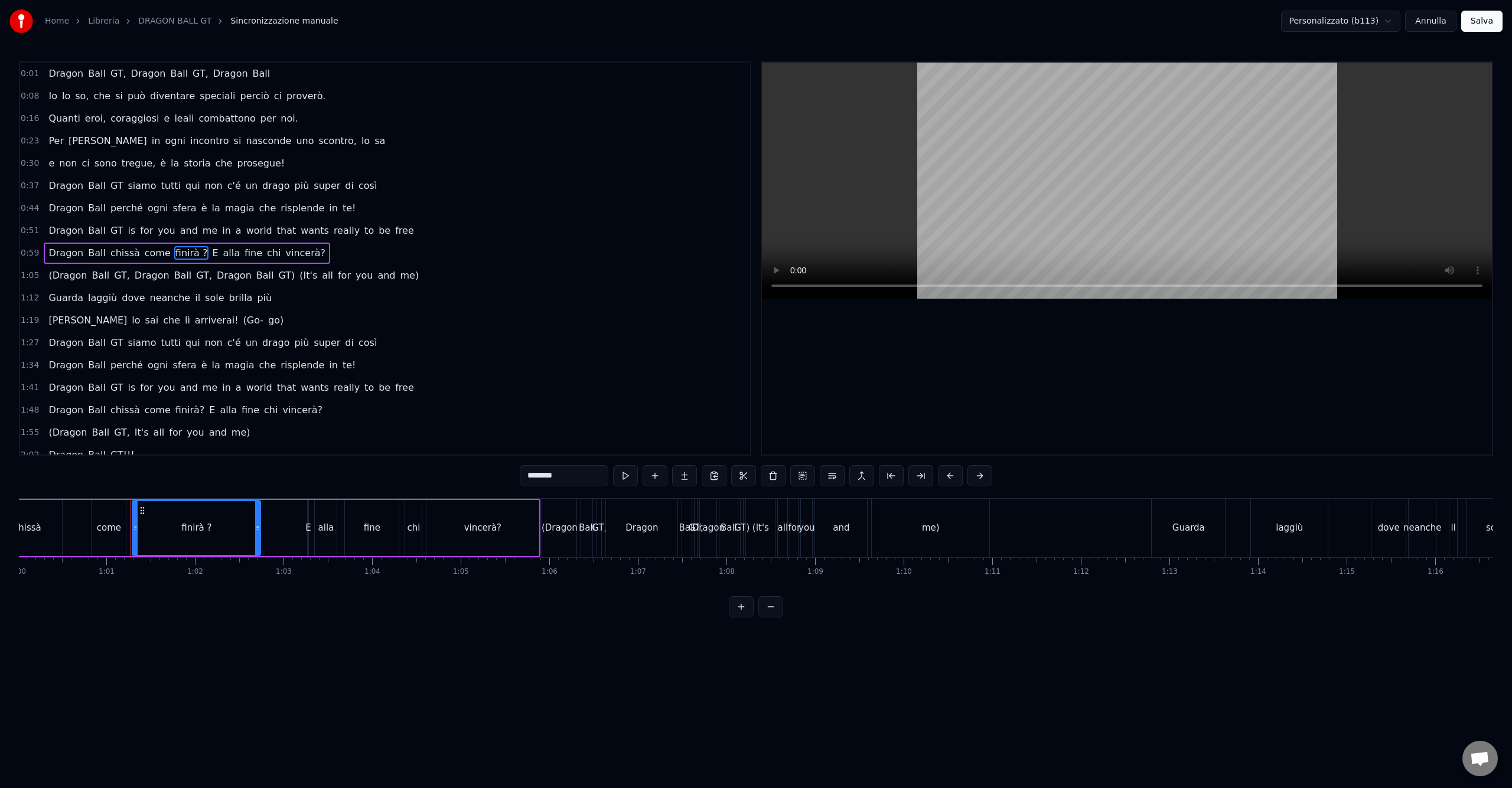
scroll to position [0, 5368]
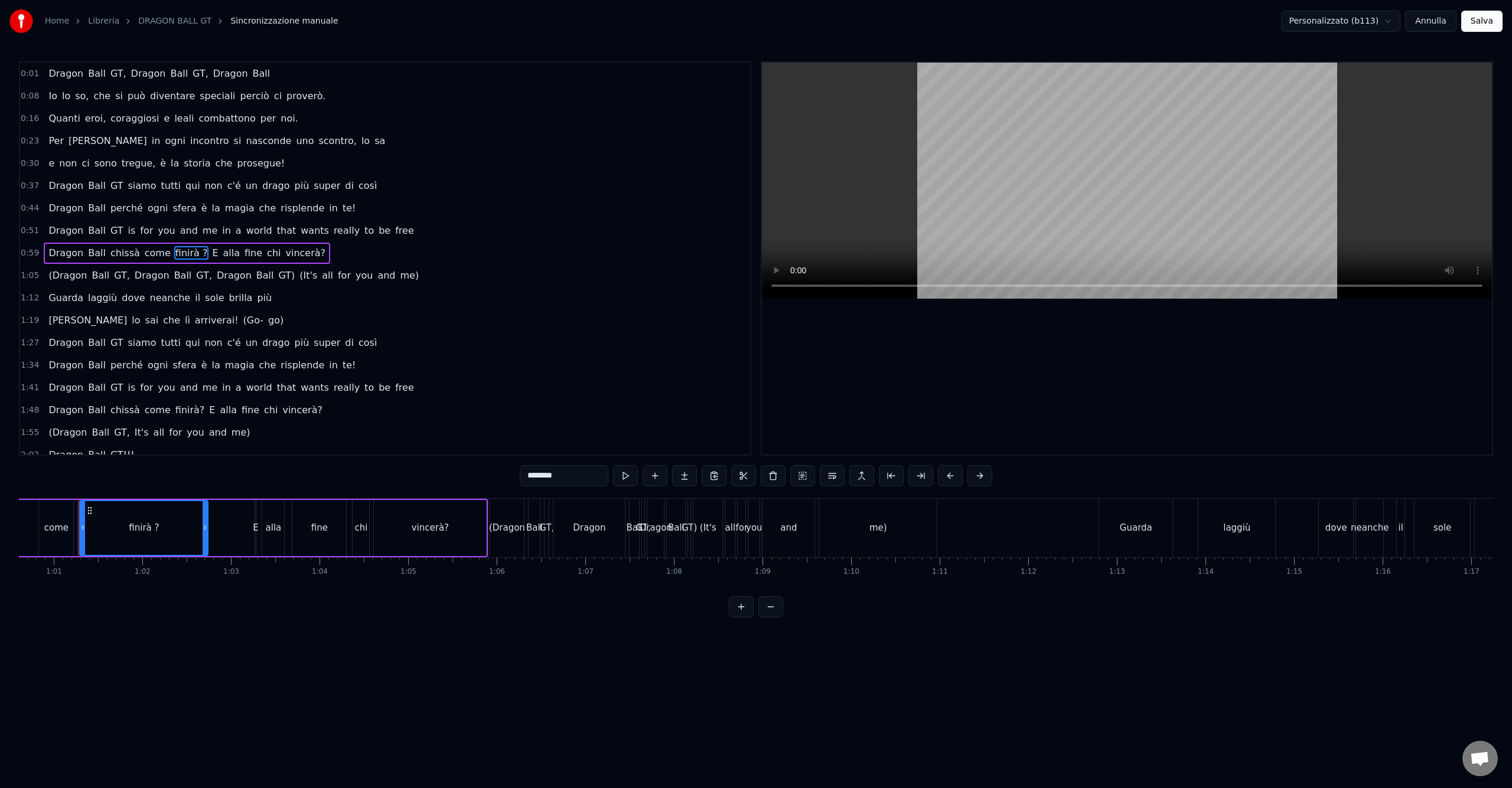
click at [551, 475] on input "********" at bounding box center [564, 476] width 89 height 21
type input "*******"
click at [1482, 23] on button "Salva" at bounding box center [1482, 21] width 41 height 21
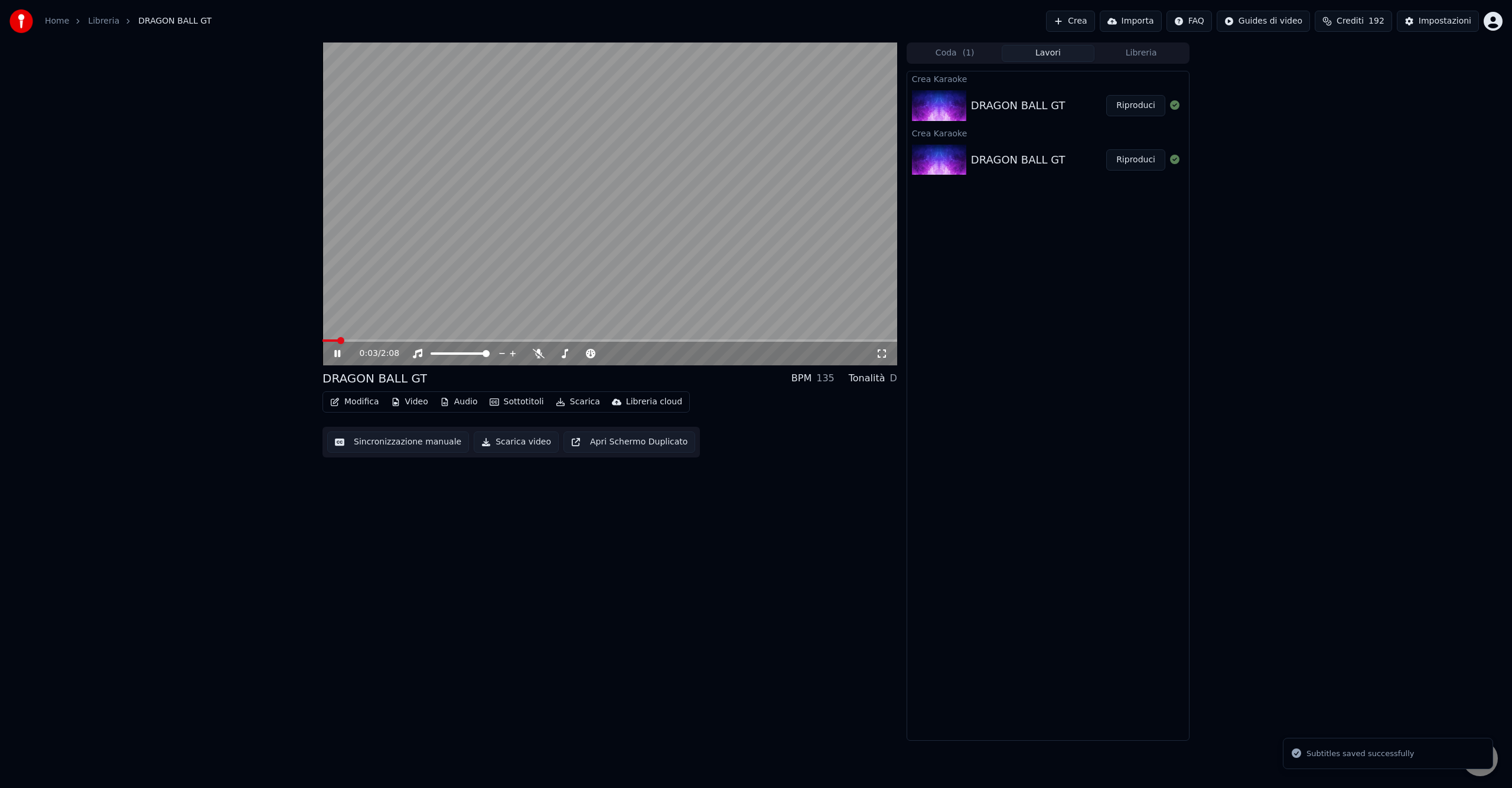
click at [357, 343] on div "0:03 / 2:08" at bounding box center [609, 354] width 575 height 23
click at [449, 353] on span at bounding box center [460, 353] width 59 height 2
click at [438, 353] on span at bounding box center [440, 354] width 7 height 7
click at [334, 351] on icon at bounding box center [345, 354] width 28 height 10
click at [572, 399] on button "Scarica" at bounding box center [578, 402] width 54 height 17
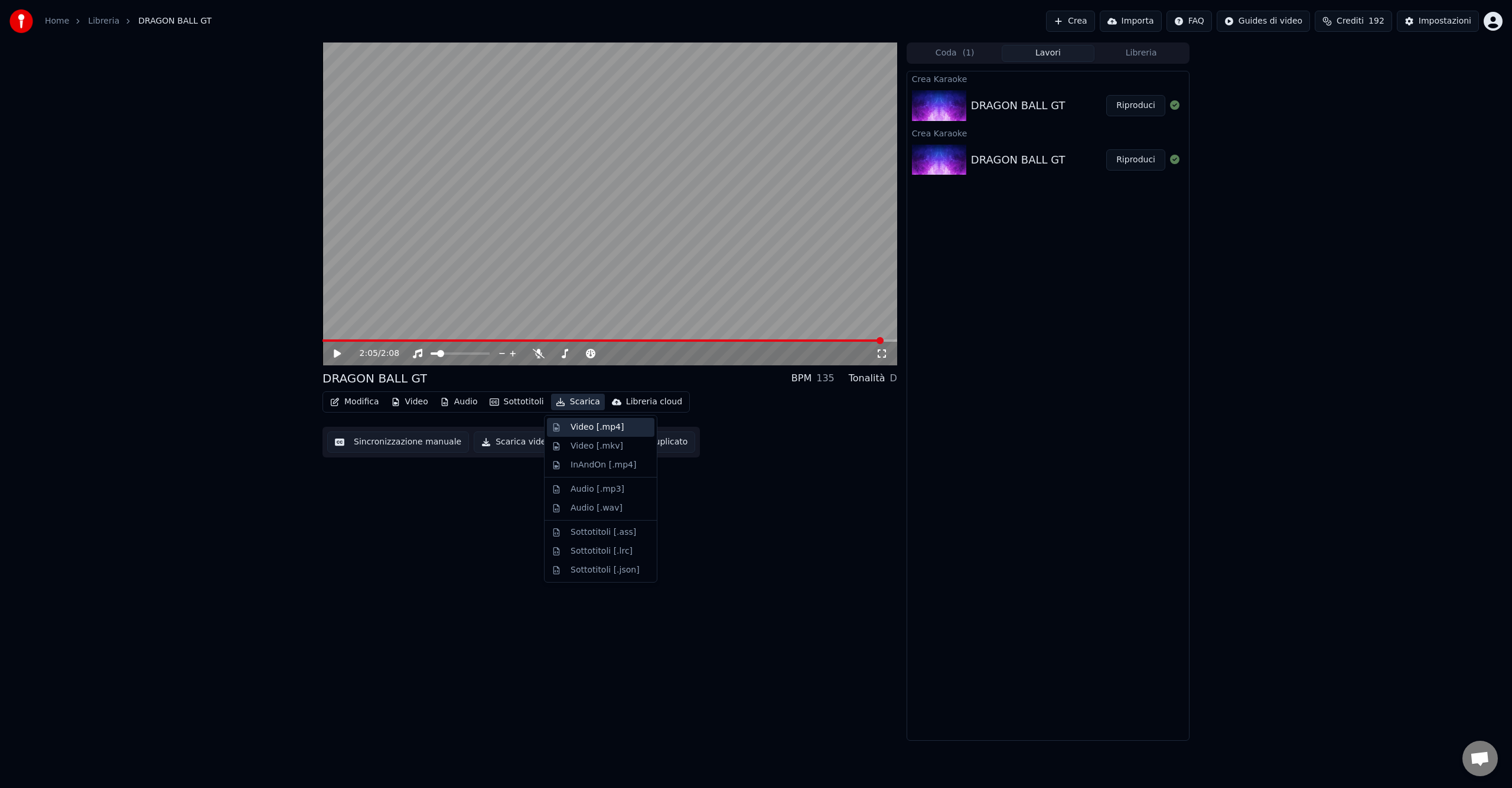
click at [617, 426] on div "Video [.mp4]" at bounding box center [597, 427] width 53 height 12
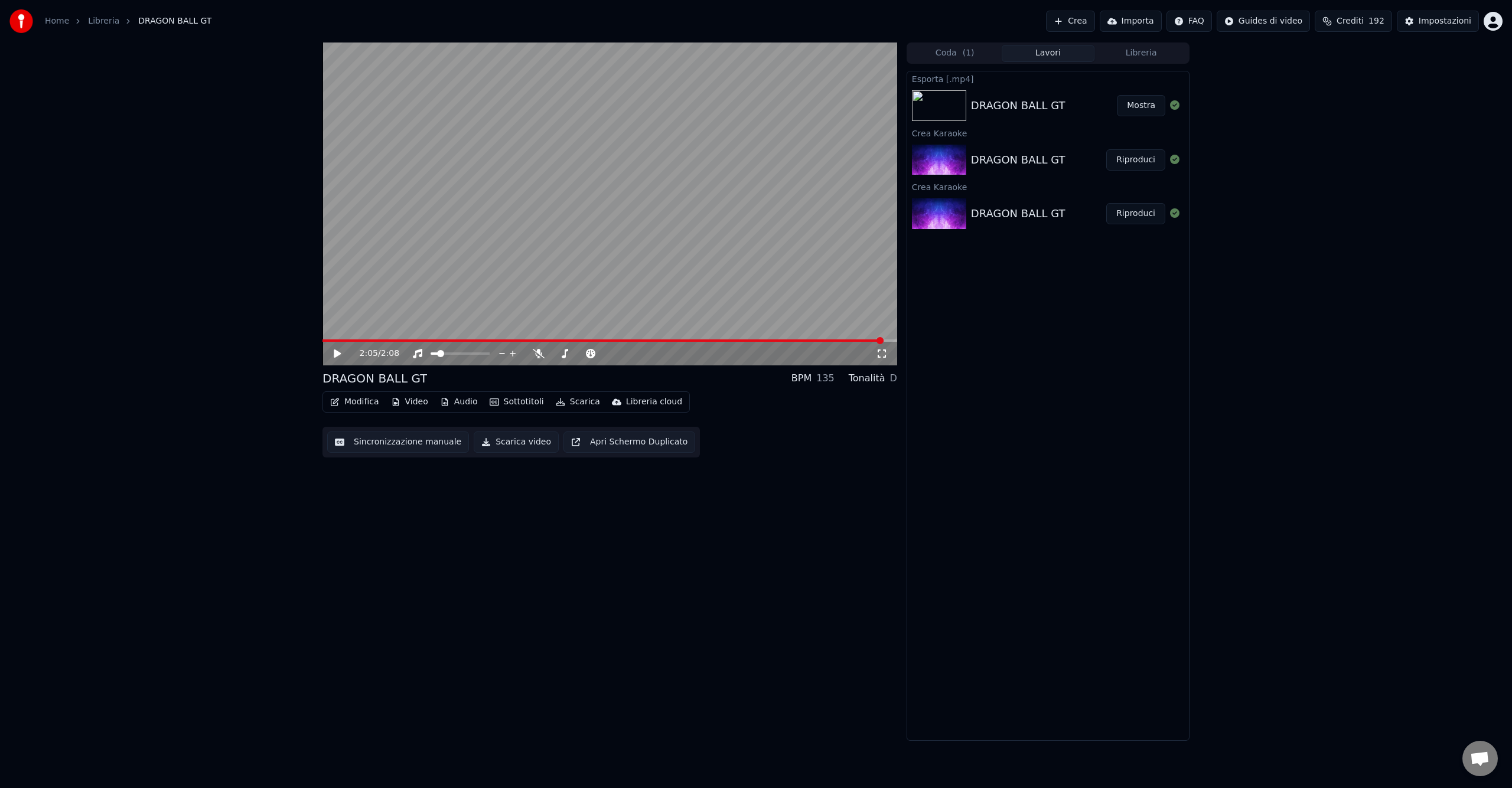
click at [1138, 111] on button "Mostra" at bounding box center [1141, 105] width 48 height 21
